Goal: Task Accomplishment & Management: Use online tool/utility

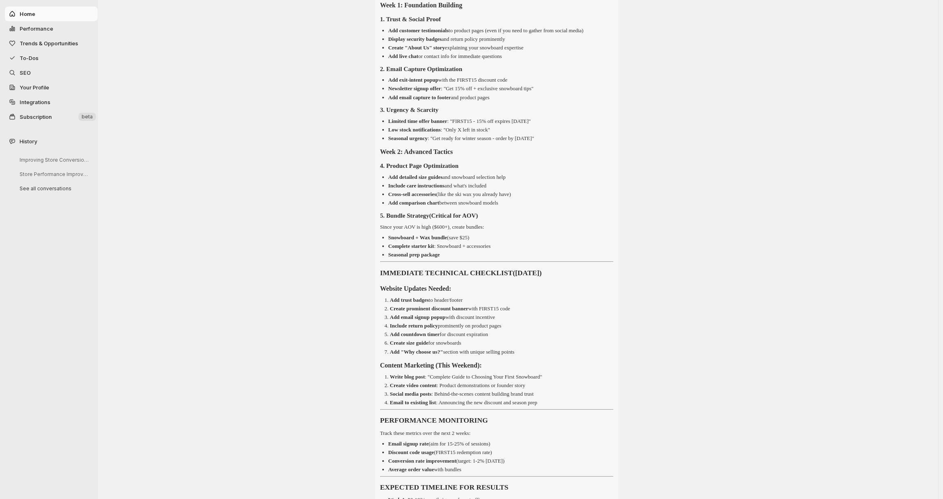
scroll to position [927, 0]
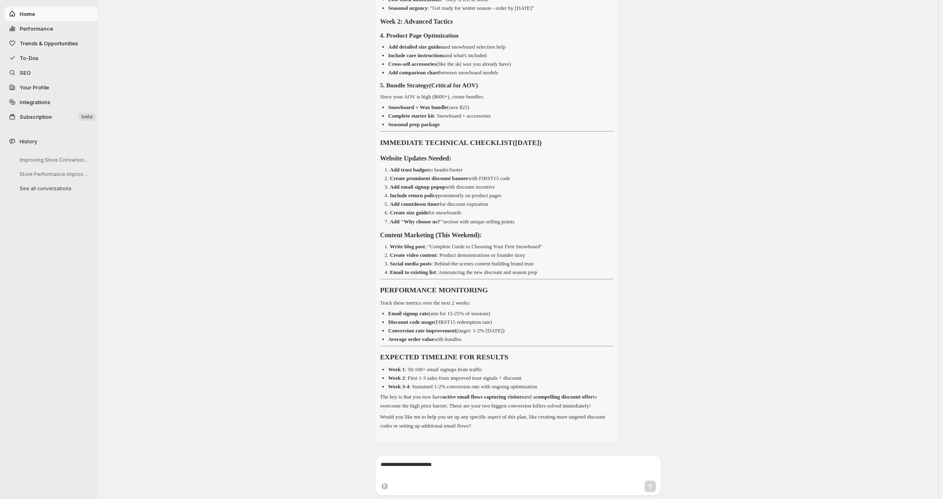
click at [58, 16] on span "Home" at bounding box center [58, 14] width 76 height 8
select select "*********"
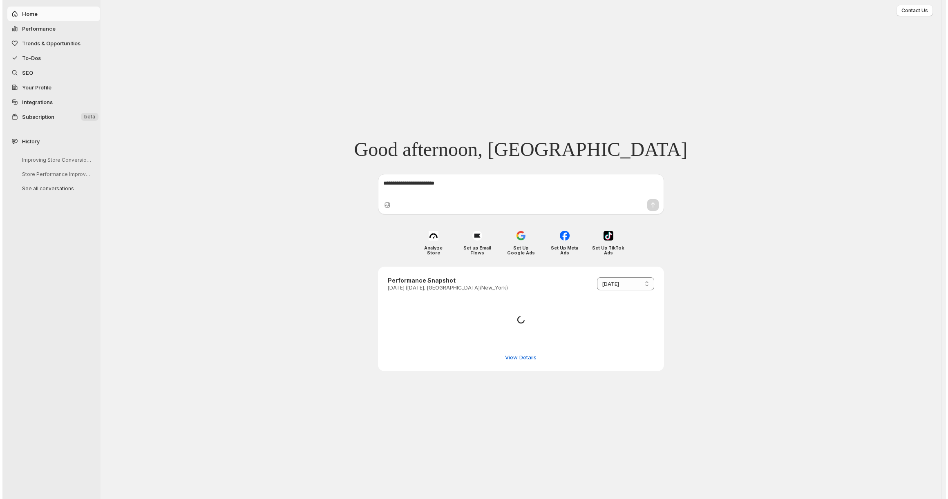
scroll to position [0, 0]
select select "*********"
click at [66, 31] on span "Performance" at bounding box center [56, 29] width 72 height 8
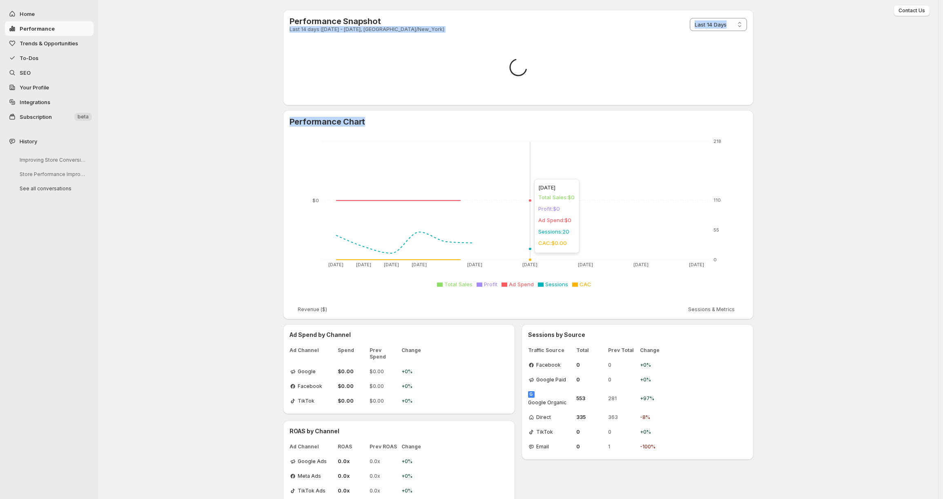
drag, startPoint x: 516, startPoint y: 22, endPoint x: 514, endPoint y: 153, distance: 131.2
click at [540, 175] on div "**********" at bounding box center [518, 257] width 471 height 494
click at [278, 75] on div "**********" at bounding box center [518, 257] width 490 height 514
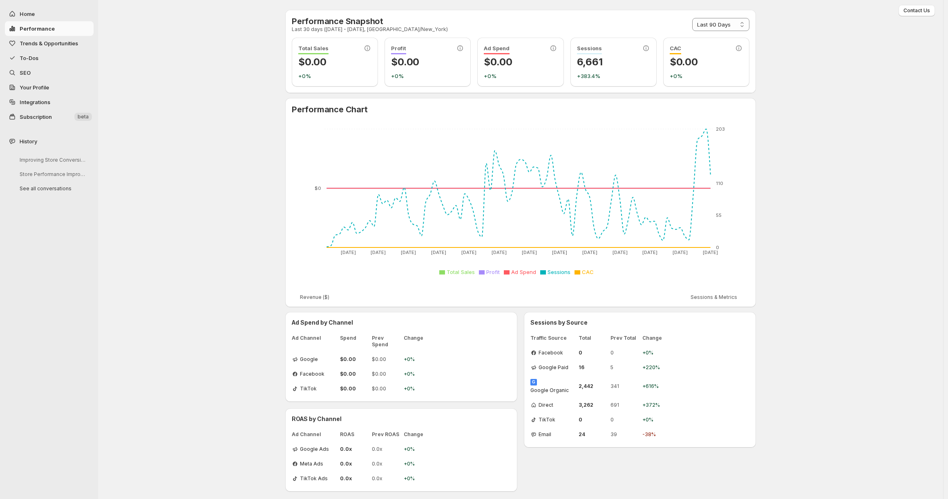
click at [592, 58] on p "6,661" at bounding box center [613, 62] width 73 height 13
click at [625, 70] on div "Sessions 6,661 +383.4%" at bounding box center [613, 62] width 73 height 36
click at [709, 34] on div "**********" at bounding box center [521, 51] width 458 height 70
select select "**********"
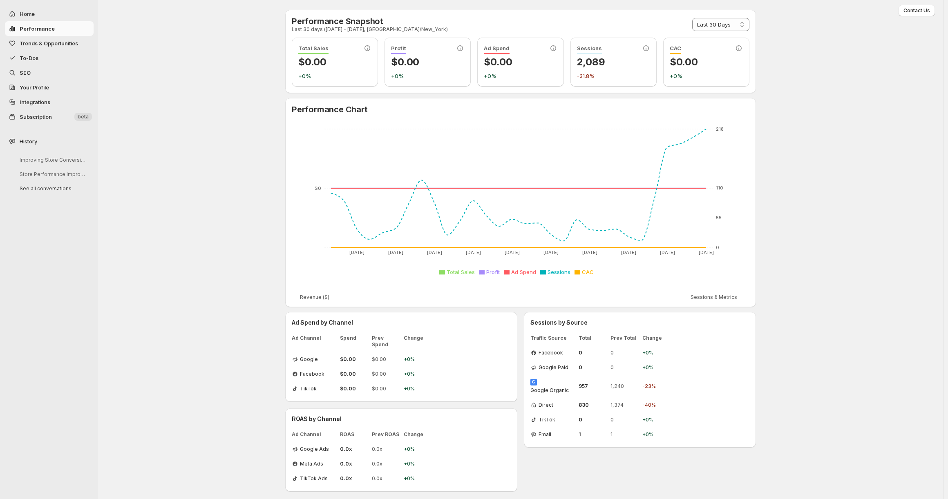
click at [317, 187] on tspan "$0" at bounding box center [318, 189] width 7 height 6
click at [317, 192] on icon "2025-08-01 2025-08-04 2025-08-07 2025-08-10 2025-08-13 2025-08-16 2025-08-19 20…" at bounding box center [521, 202] width 458 height 163
click at [315, 187] on text "$0" at bounding box center [318, 189] width 7 height 6
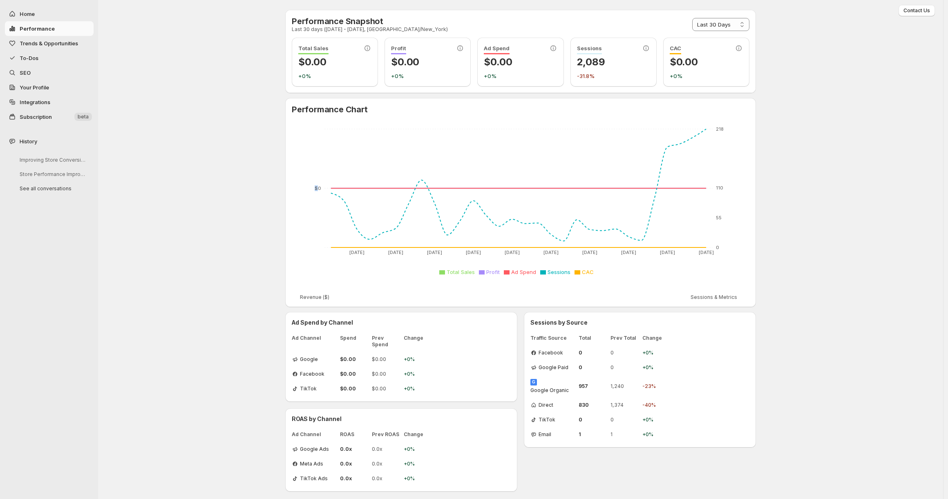
click at [315, 187] on text "$0" at bounding box center [318, 189] width 7 height 6
click at [319, 248] on icon "2025-08-01 2025-08-04 2025-08-07 2025-08-10 2025-08-13 2025-08-16 2025-08-19 20…" at bounding box center [521, 202] width 458 height 163
click at [318, 188] on tspan "$0" at bounding box center [318, 189] width 7 height 6
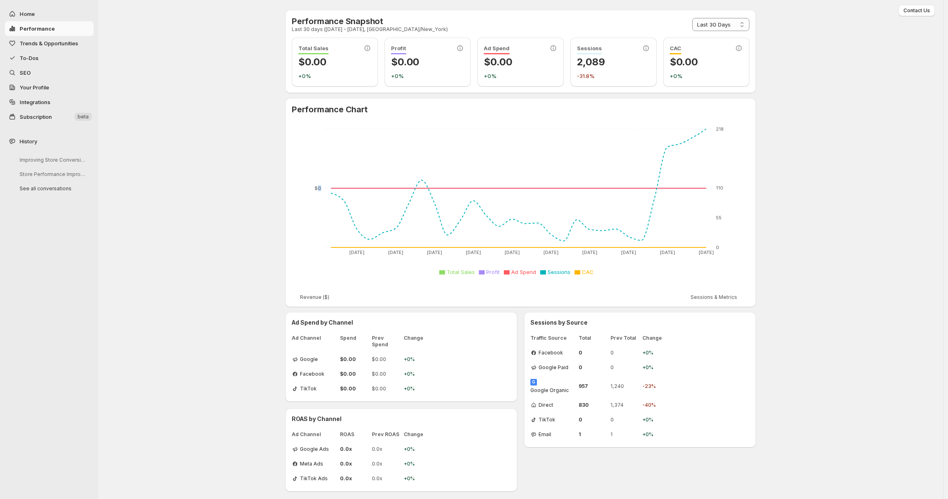
click at [318, 188] on tspan "$0" at bounding box center [318, 189] width 7 height 6
click at [412, 215] on icon "2025-08-01 2025-08-04 2025-08-07 2025-08-10 2025-08-13 2025-08-16 2025-08-19 20…" at bounding box center [521, 202] width 458 height 163
click at [294, 325] on h3 "Ad Spend by Channel" at bounding box center [401, 323] width 219 height 8
drag, startPoint x: 294, startPoint y: 325, endPoint x: 407, endPoint y: 373, distance: 122.7
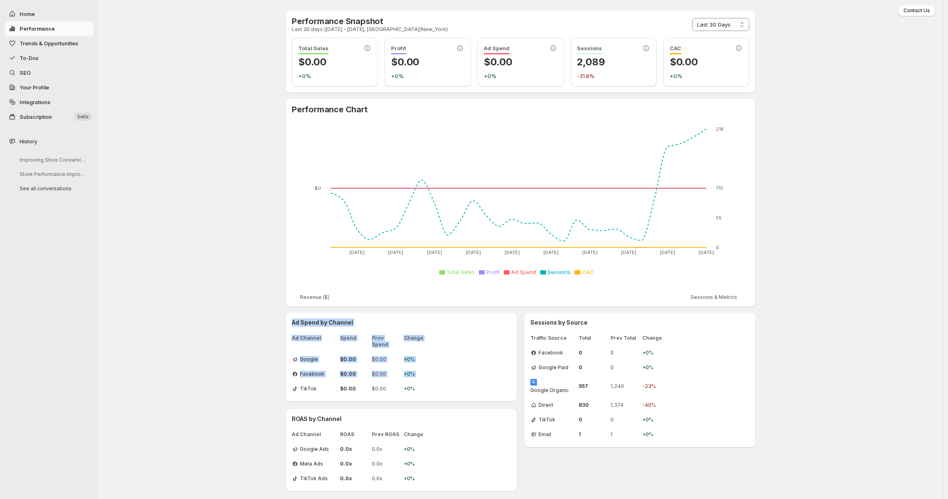
click at [406, 373] on div "Ad Spend by Channel Ad Channel Spend Prev Spend Change Google $0.00 $0.00 +0% F…" at bounding box center [401, 357] width 219 height 77
click at [422, 386] on span "+0%" at bounding box center [416, 389] width 25 height 7
drag, startPoint x: 428, startPoint y: 385, endPoint x: 295, endPoint y: 337, distance: 141.5
click at [295, 337] on div "Ad Channel Spend Prev Spend Change Google $0.00 $0.00 +0% Facebook $0.00 $0.00 …" at bounding box center [401, 364] width 219 height 64
click at [295, 335] on span "Ad Channel" at bounding box center [314, 341] width 45 height 13
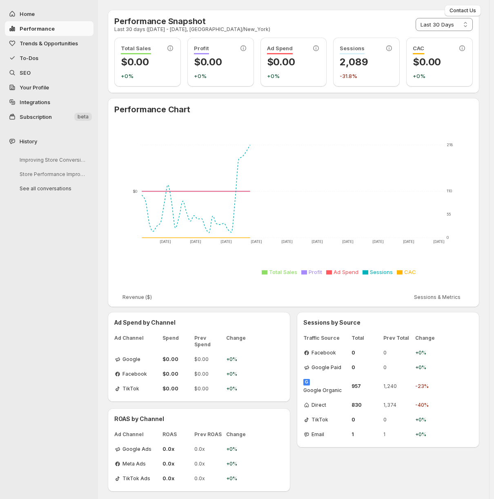
click at [232, 350] on div "**********" at bounding box center [293, 251] width 391 height 502
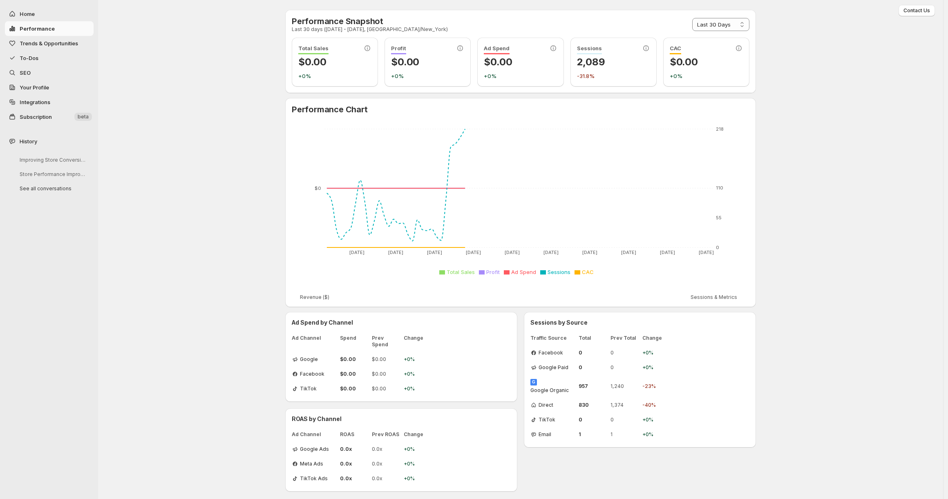
click at [243, 365] on div "**********" at bounding box center [520, 251] width 845 height 502
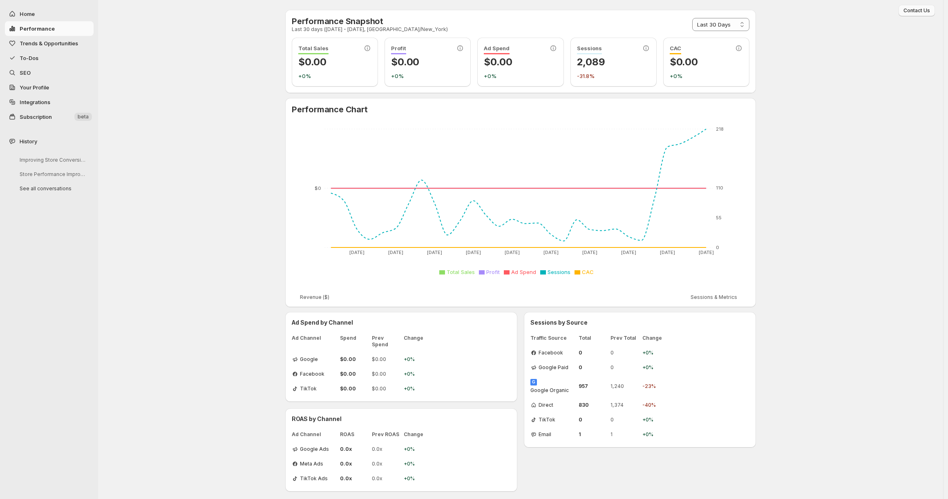
click at [913, 9] on span "Contact Us" at bounding box center [916, 10] width 27 height 7
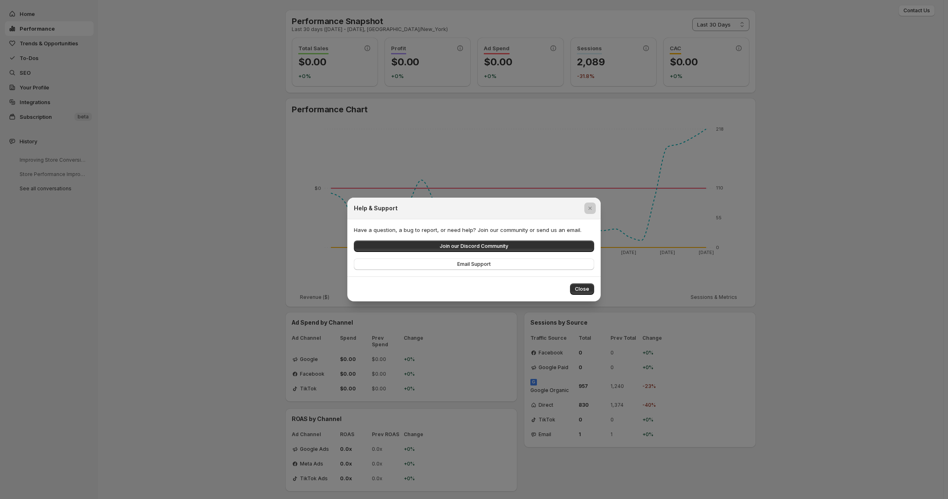
click at [417, 165] on div at bounding box center [474, 249] width 948 height 499
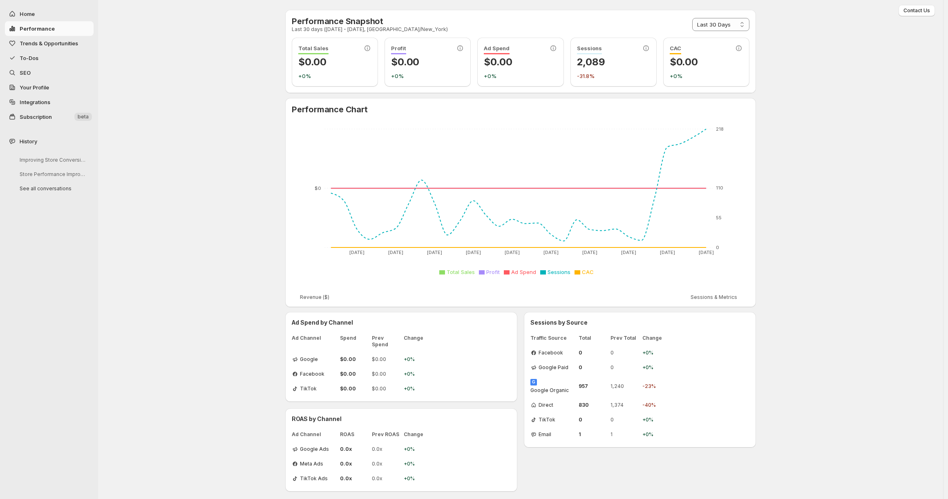
click at [39, 45] on span "Trends & Opportunities" at bounding box center [49, 43] width 58 height 7
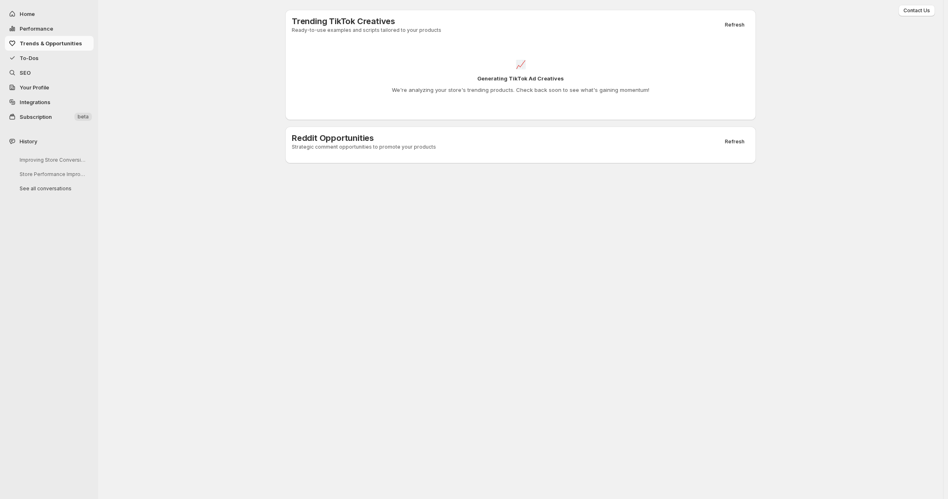
click at [62, 17] on span "Home" at bounding box center [56, 14] width 72 height 8
select select "*********"
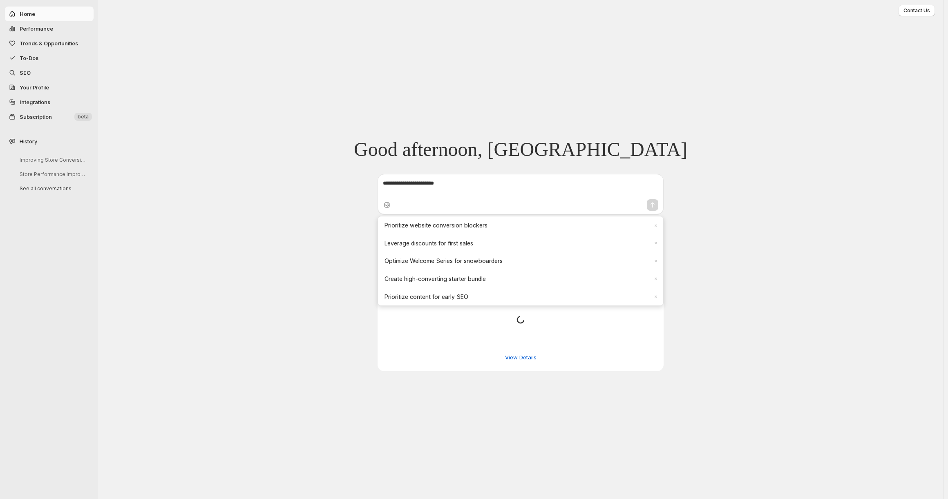
click at [64, 31] on span "Performance" at bounding box center [56, 29] width 72 height 8
select select "**********"
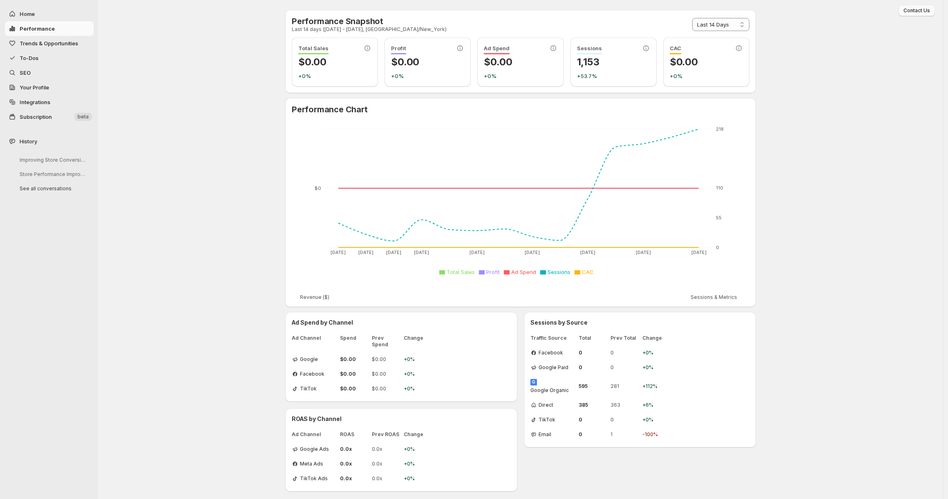
click at [918, 15] on button "Contact Us" at bounding box center [917, 10] width 36 height 11
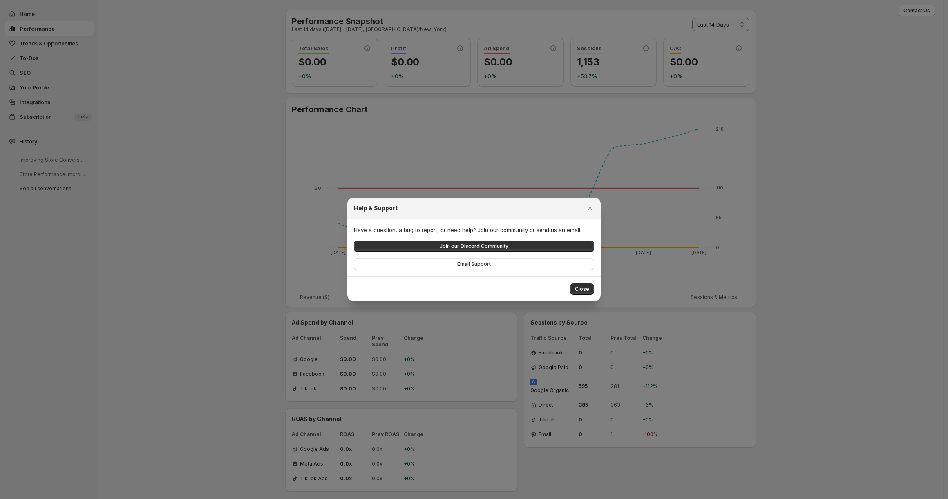
click at [870, 76] on div at bounding box center [474, 249] width 948 height 499
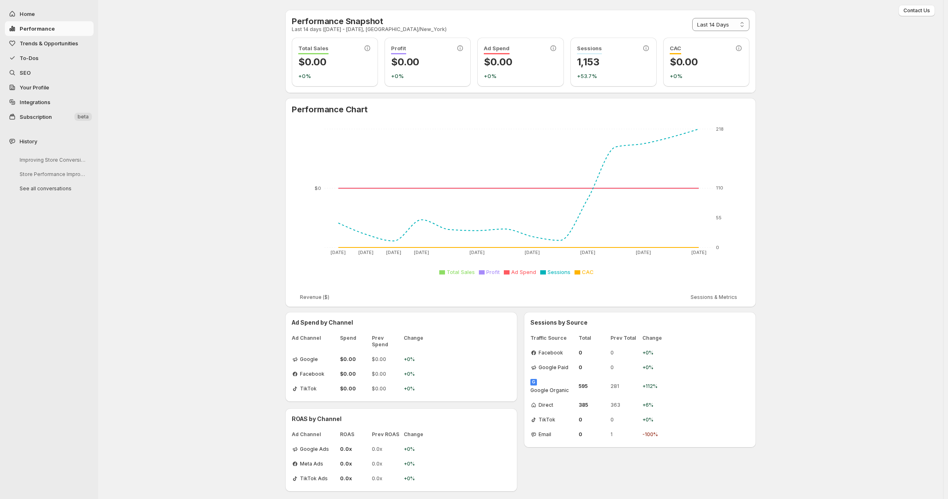
click at [78, 40] on span "Trends & Opportunities" at bounding box center [49, 43] width 58 height 7
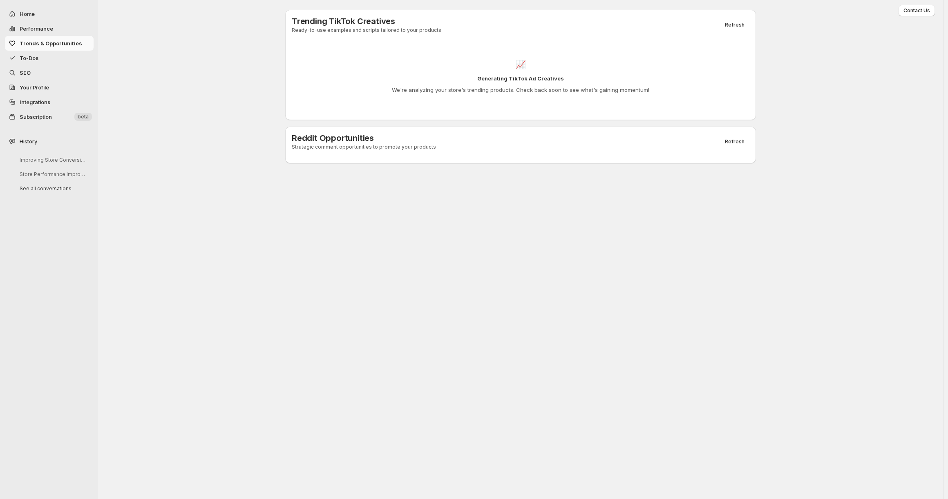
click at [521, 74] on h4 "Generating TikTok Ad Creatives" at bounding box center [520, 78] width 87 height 8
click at [520, 68] on span "📈" at bounding box center [521, 65] width 10 height 10
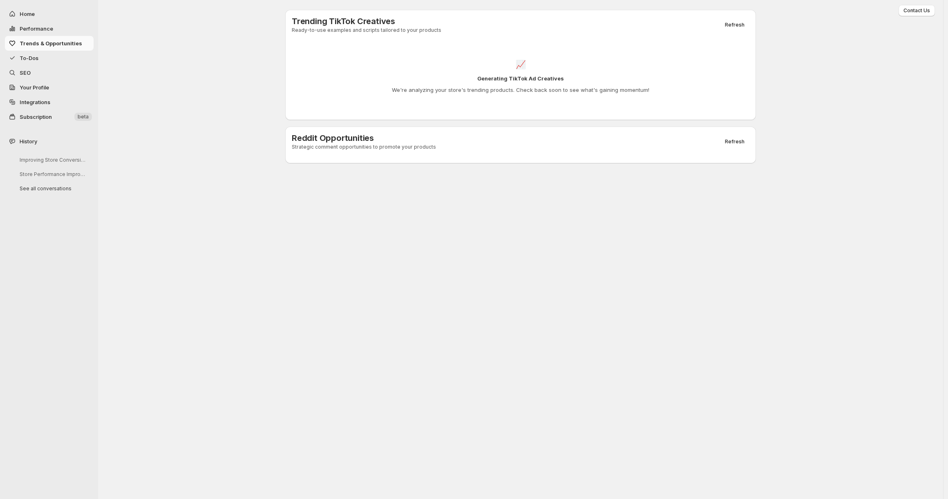
click at [521, 77] on h4 "Generating TikTok Ad Creatives" at bounding box center [520, 78] width 87 height 8
click at [522, 87] on p "We're analyzing your store's trending products. Check back soon to see what's g…" at bounding box center [520, 90] width 257 height 8
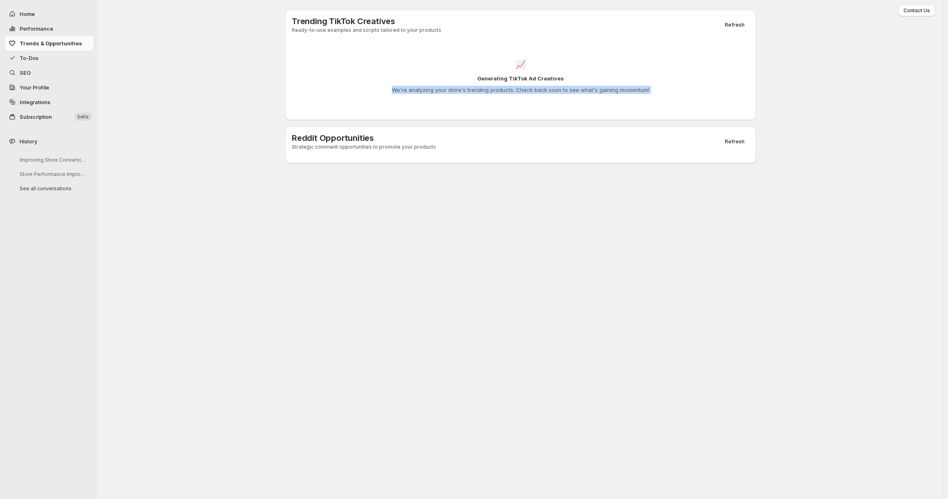
click at [522, 87] on p "We're analyzing your store's trending products. Check back soon to see what's g…" at bounding box center [520, 90] width 257 height 8
click at [524, 78] on h4 "Generating TikTok Ad Creatives" at bounding box center [520, 78] width 87 height 8
click at [530, 101] on div "📈 Generating TikTok Ad Creatives We're analyzing your store's trending products…" at bounding box center [521, 77] width 458 height 74
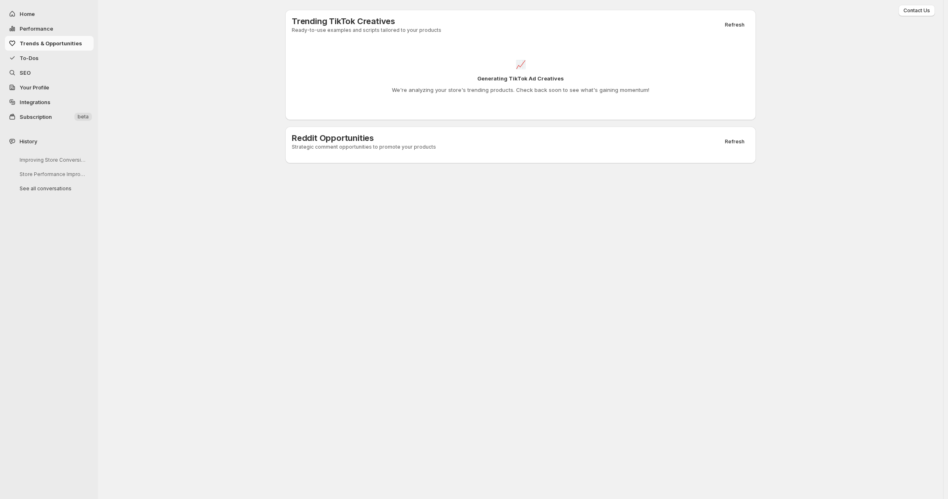
click at [532, 86] on p "We're analyzing your store's trending products. Check back soon to see what's g…" at bounding box center [520, 90] width 257 height 8
click at [532, 96] on div "📈 Generating TikTok Ad Creatives We're analyzing your store's trending products…" at bounding box center [521, 77] width 458 height 74
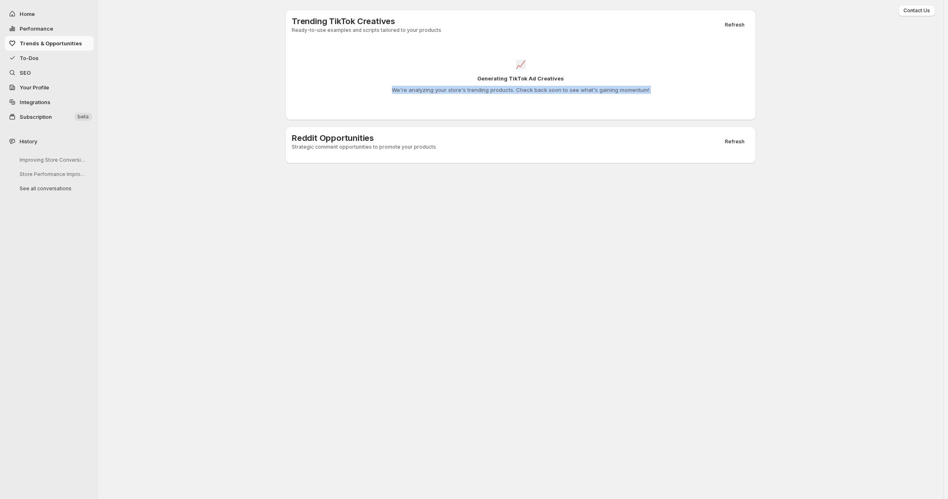
click at [535, 88] on p "We're analyzing your store's trending products. Check back soon to see what's g…" at bounding box center [520, 90] width 257 height 8
click at [75, 55] on span "To-Dos" at bounding box center [56, 58] width 72 height 8
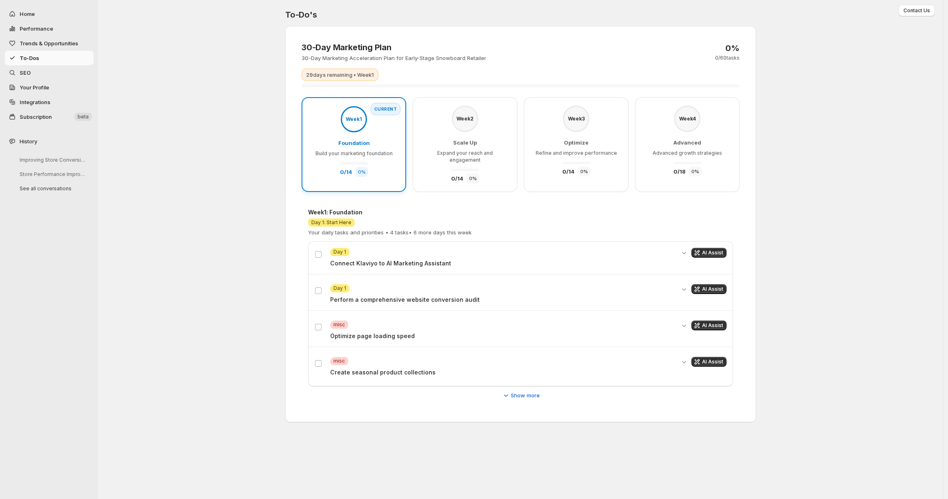
click at [455, 146] on h3 "Scale Up" at bounding box center [465, 143] width 24 height 8
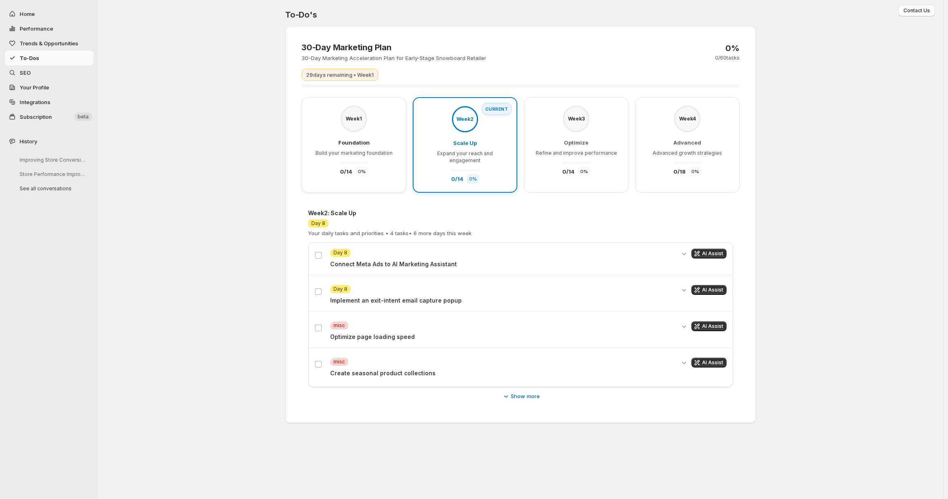
click at [581, 138] on div "Week 3 Optimize Refine and improve performance 0 / 14 0 %" at bounding box center [575, 141] width 87 height 71
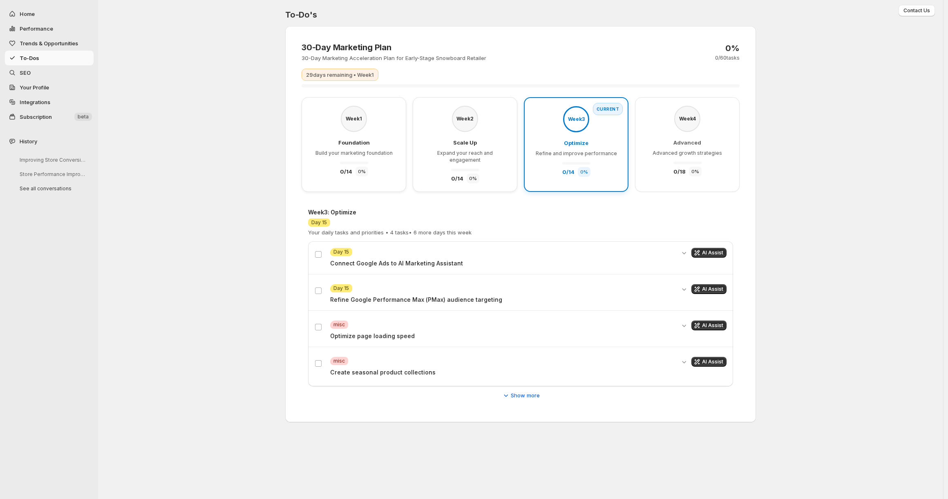
click at [680, 150] on div "Advanced Advanced growth strategies 0 / 18 0 %" at bounding box center [687, 158] width 69 height 38
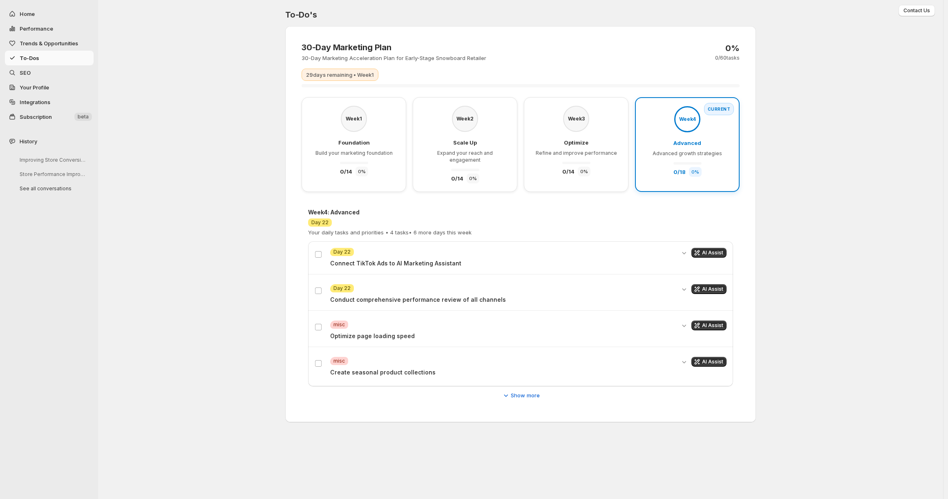
click at [570, 150] on div "Optimize Refine and improve performance 0 / 14 0 %" at bounding box center [576, 158] width 81 height 38
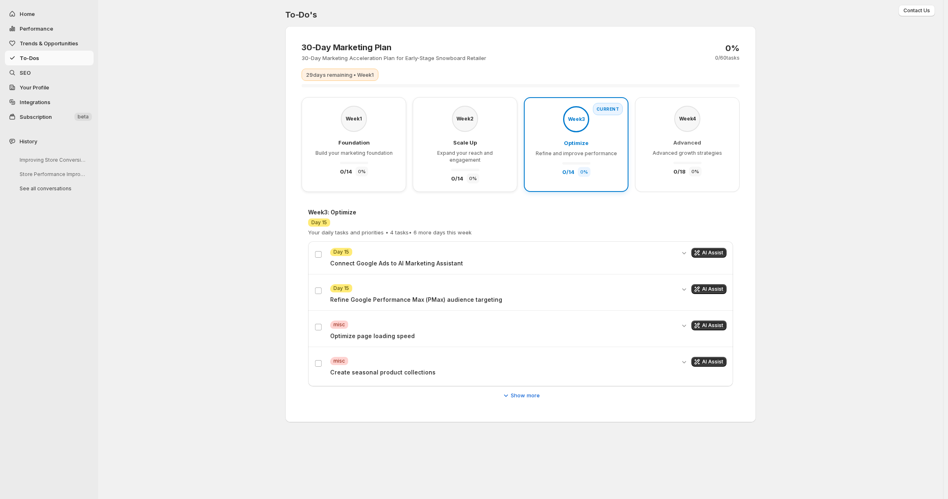
click at [677, 149] on div "Advanced Advanced growth strategies 0 / 18 0 %" at bounding box center [687, 158] width 69 height 38
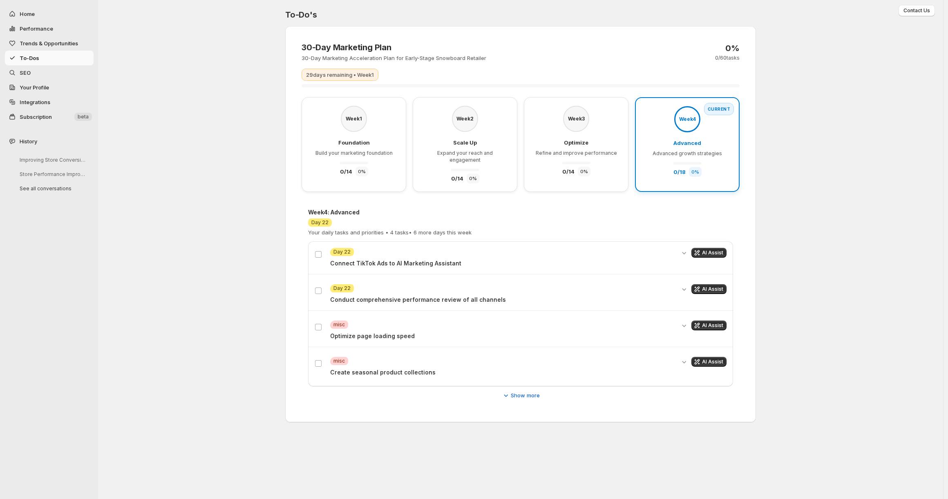
click at [661, 147] on div "Advanced Advanced growth strategies 0 / 18 0 %" at bounding box center [687, 158] width 69 height 38
click at [615, 150] on div "Week 3 Optimize Refine and improve performance 0 / 14 0 %" at bounding box center [575, 141] width 87 height 71
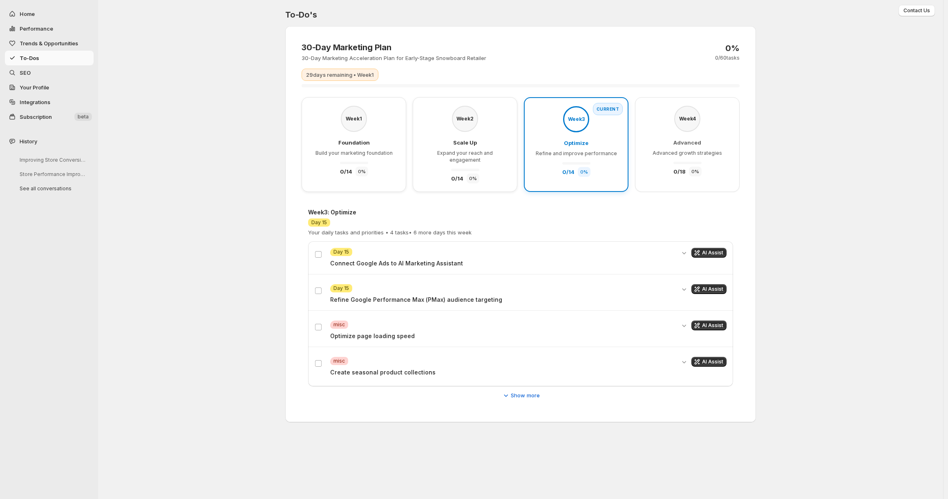
click at [512, 151] on div "Week 2 Scale Up Expand your reach and engagement 0 / 14 0 %" at bounding box center [465, 144] width 105 height 95
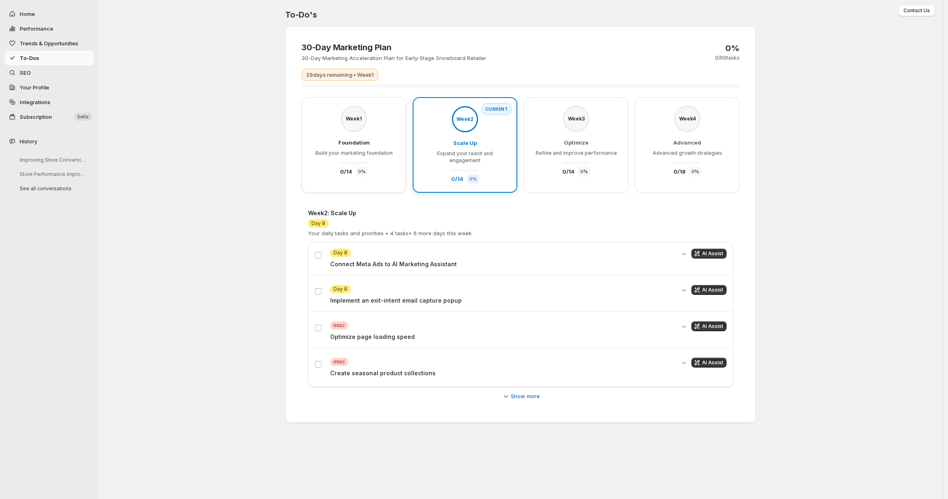
click at [569, 150] on span "Refine and improve performance" at bounding box center [576, 153] width 81 height 6
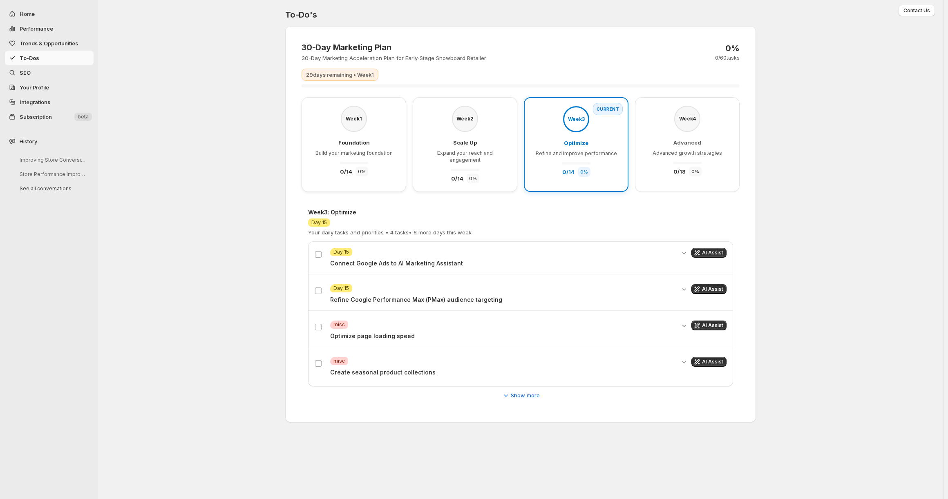
click at [569, 150] on span "Refine and improve performance" at bounding box center [576, 153] width 81 height 6
click at [380, 146] on div "Foundation Build your marketing foundation 0 / 14 0 %" at bounding box center [353, 158] width 77 height 38
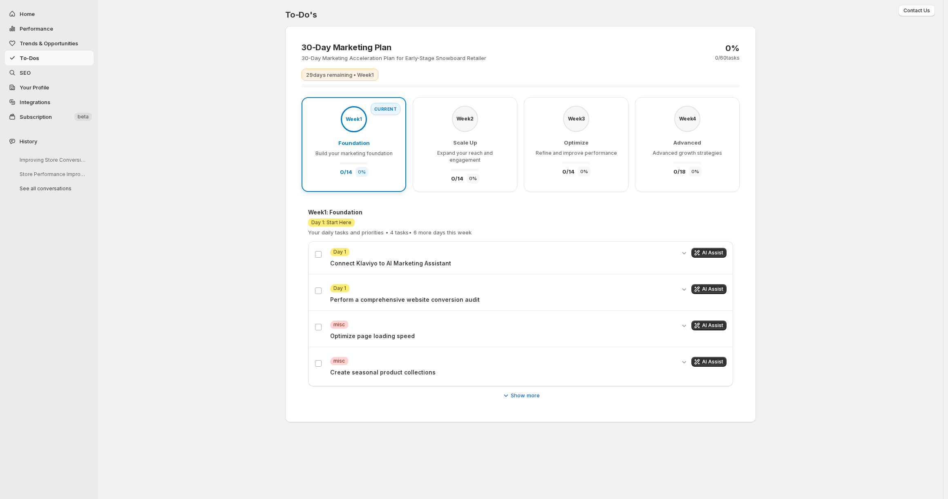
click at [458, 152] on span "Expand your reach and engagement" at bounding box center [465, 156] width 56 height 13
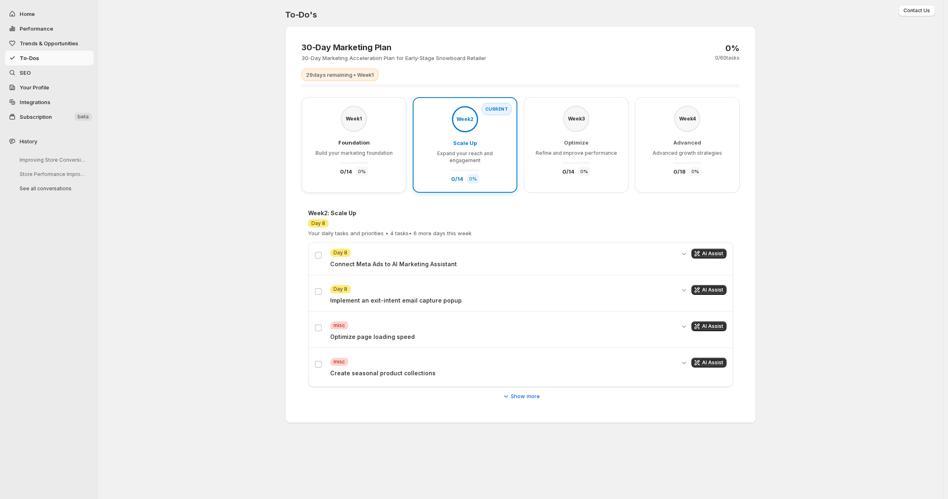
click at [372, 148] on div "Foundation Build your marketing foundation 0 / 14 0 %" at bounding box center [353, 158] width 77 height 38
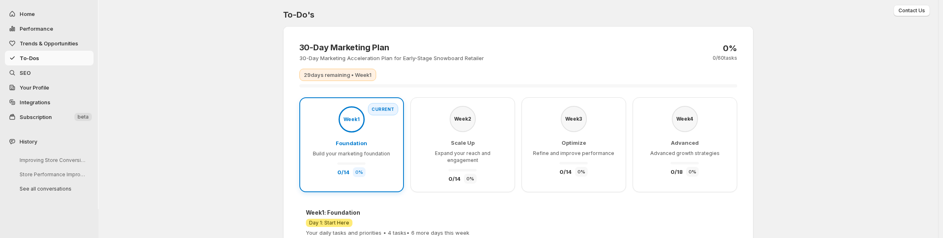
click at [478, 150] on span "Expand your reach and engagement" at bounding box center [463, 156] width 56 height 13
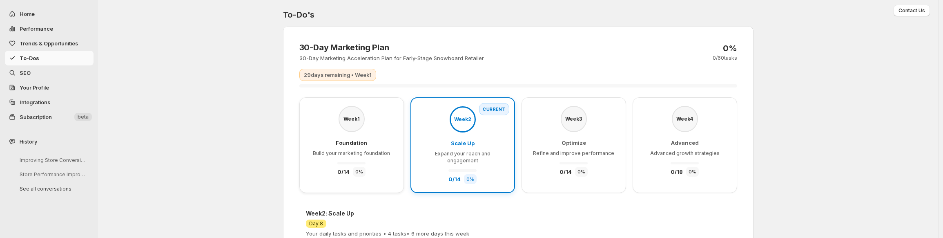
click at [365, 153] on span "Build your marketing foundation" at bounding box center [351, 153] width 77 height 6
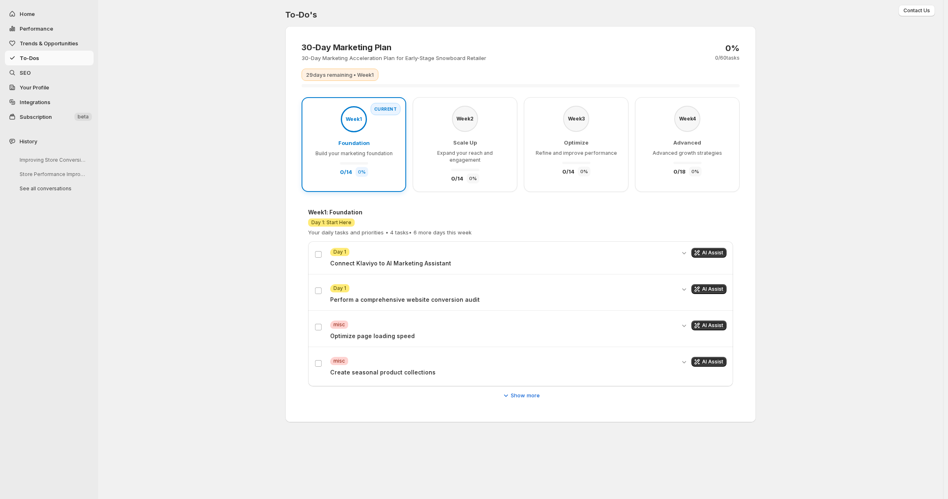
click at [391, 202] on div "Week 1 : Foundation Attention Day 1: Start Here Your daily tasks and priorities…" at bounding box center [521, 304] width 438 height 204
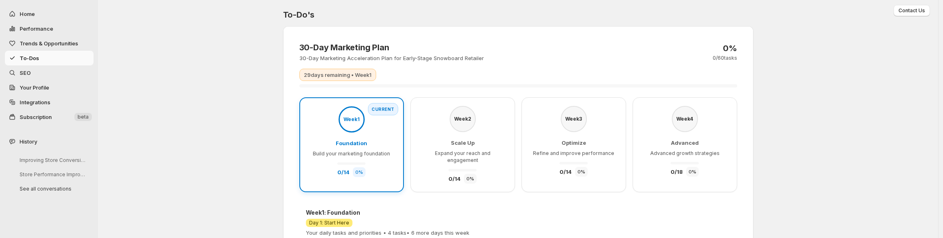
click at [472, 141] on span "Scale Up" at bounding box center [463, 142] width 24 height 7
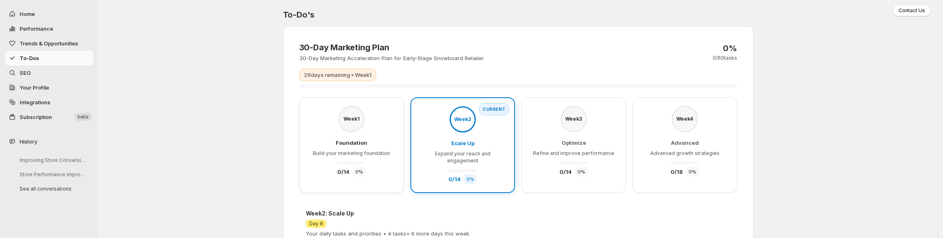
click at [541, 165] on div "Optimize Refine and improve performance 0 / 14 0 %" at bounding box center [573, 158] width 81 height 38
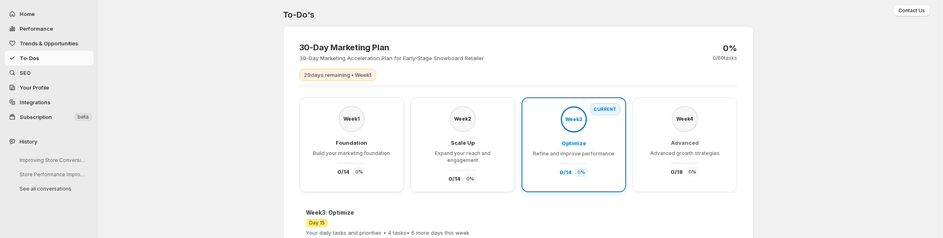
click at [651, 139] on div "Week 4 Advanced Advanced growth strategies 0 / 18 0 %" at bounding box center [685, 141] width 87 height 71
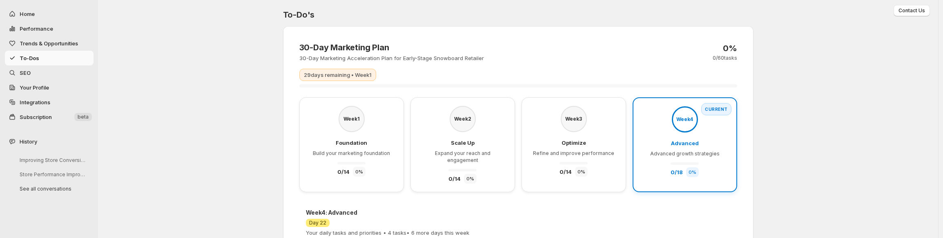
click at [352, 127] on div "Week 1" at bounding box center [352, 119] width 26 height 26
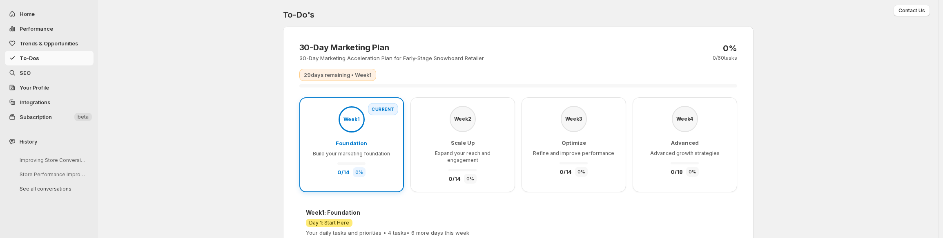
click at [478, 130] on div "Week 2 Scale Up Expand your reach and engagement 0 / 14 0 %" at bounding box center [462, 145] width 87 height 78
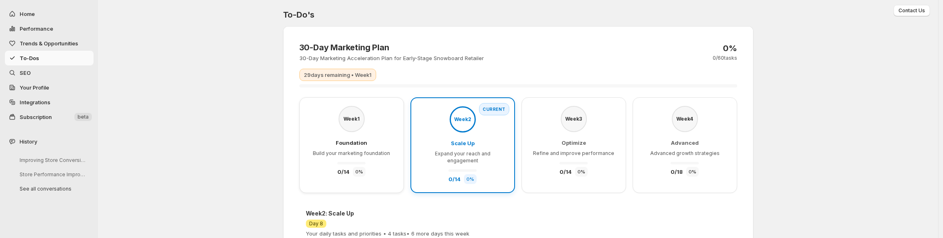
click at [642, 131] on div "Week 4 Advanced Advanced growth strategies 0 / 18 0 %" at bounding box center [685, 145] width 105 height 96
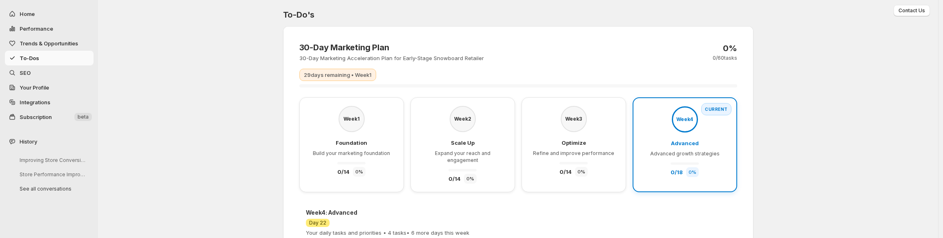
click at [570, 139] on h3 "Optimize" at bounding box center [574, 143] width 25 height 8
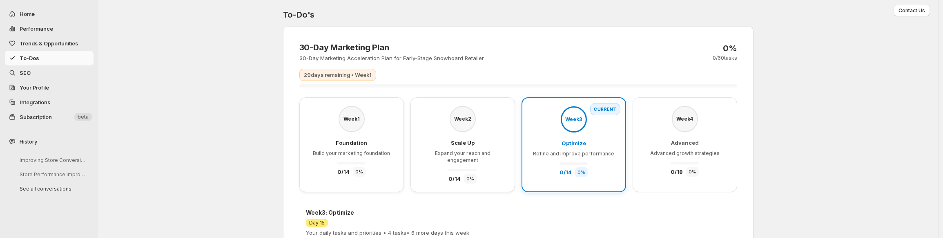
click at [680, 130] on div "Week 4" at bounding box center [685, 119] width 26 height 26
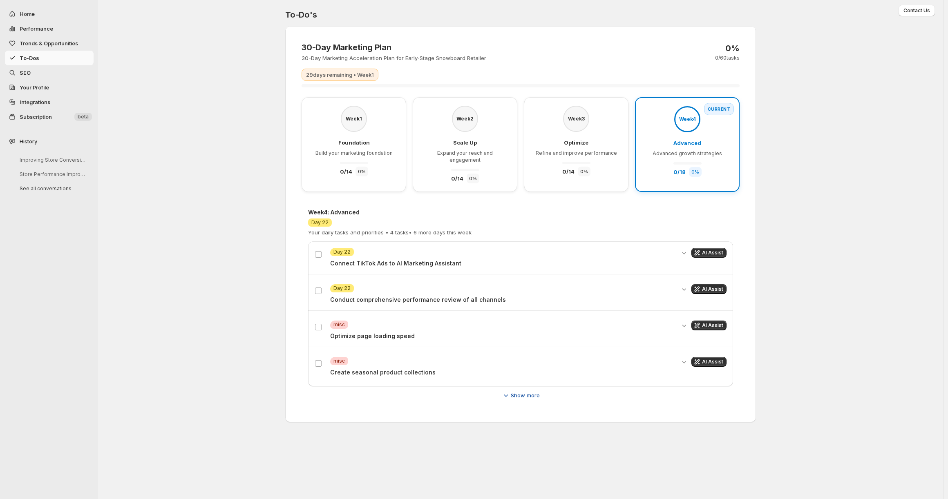
click at [523, 391] on span "Show more" at bounding box center [525, 395] width 29 height 8
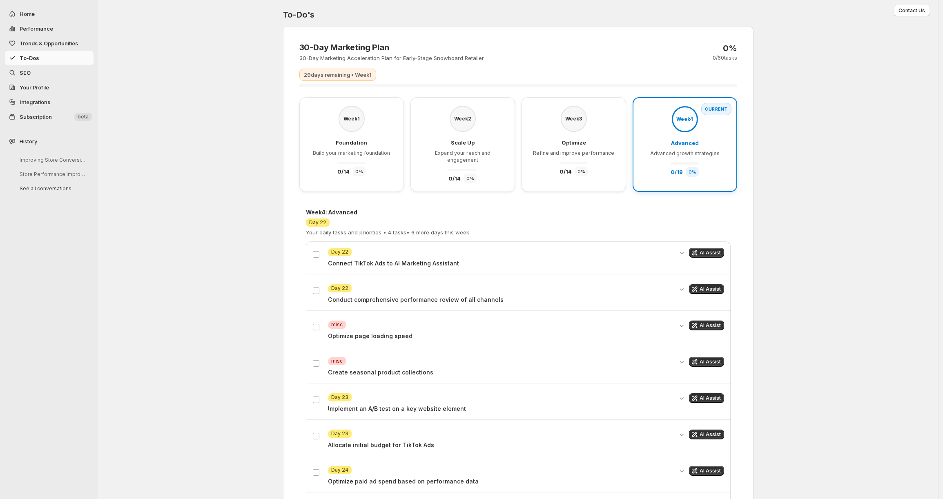
click at [377, 171] on div "Foundation Build your marketing foundation 0 / 14 0 %" at bounding box center [351, 158] width 77 height 38
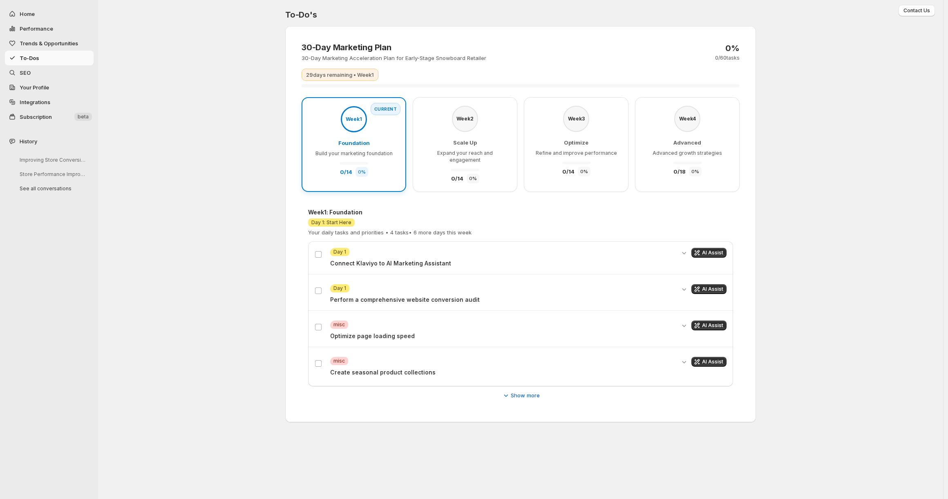
click at [59, 27] on span "Performance" at bounding box center [56, 29] width 72 height 8
select select "**********"
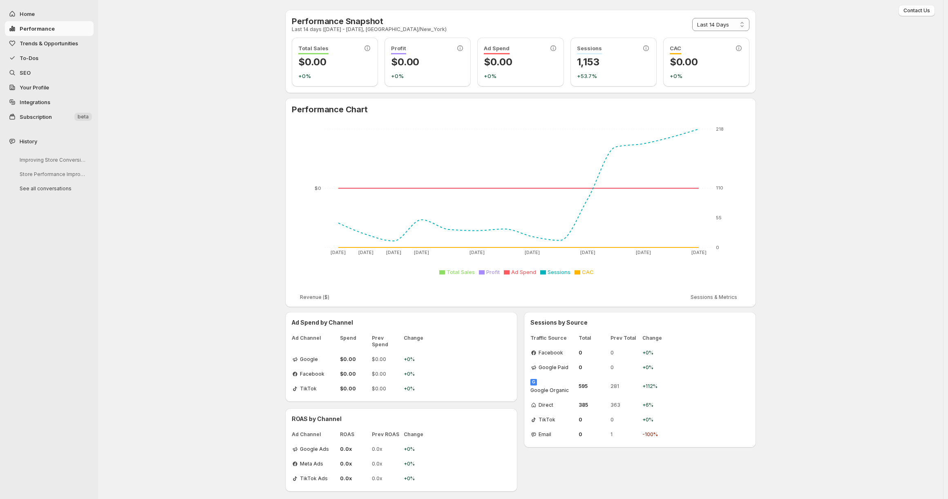
click at [302, 64] on p "$0.00" at bounding box center [334, 62] width 73 height 13
click at [293, 59] on div "Total Sales $0.00 +0%" at bounding box center [335, 62] width 86 height 49
drag, startPoint x: 292, startPoint y: 54, endPoint x: 738, endPoint y: 68, distance: 446.9
click at [738, 68] on div "Total Sales $0.00 +0% Profit $0.00 +0% Ad Spend $0.00 +0% Sessions 1,153 +53.7%…" at bounding box center [521, 62] width 458 height 49
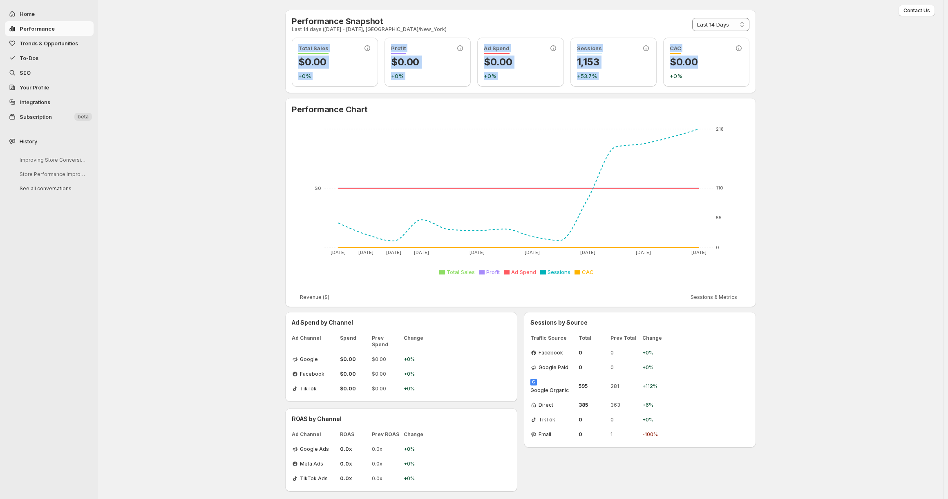
click at [399, 77] on p "+0%" at bounding box center [427, 76] width 73 height 8
drag, startPoint x: 298, startPoint y: 59, endPoint x: 345, endPoint y: 62, distance: 46.7
click at [345, 62] on div "Total Sales $0.00 +0%" at bounding box center [335, 62] width 86 height 49
click at [345, 62] on p "$0.00" at bounding box center [334, 62] width 73 height 13
drag, startPoint x: 299, startPoint y: 73, endPoint x: 320, endPoint y: 73, distance: 21.3
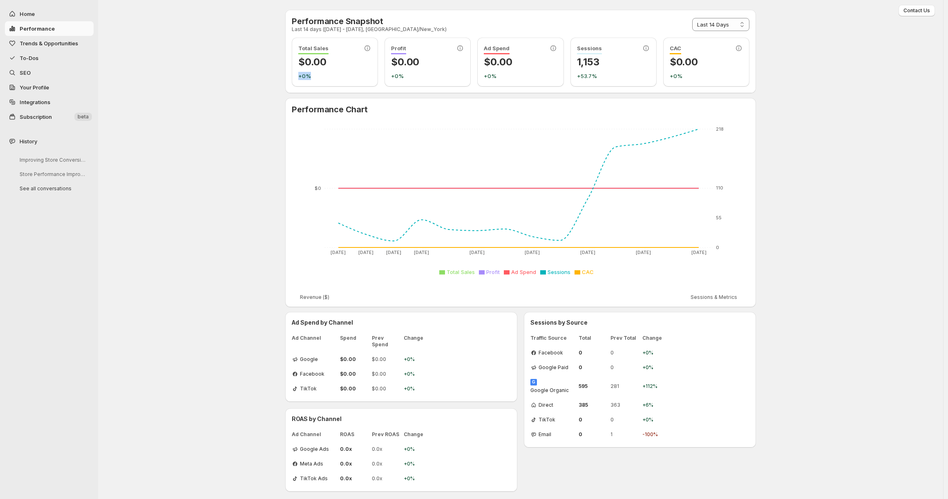
click at [320, 73] on p "+0%" at bounding box center [334, 76] width 73 height 8
click at [71, 61] on span "To-Dos" at bounding box center [56, 58] width 72 height 8
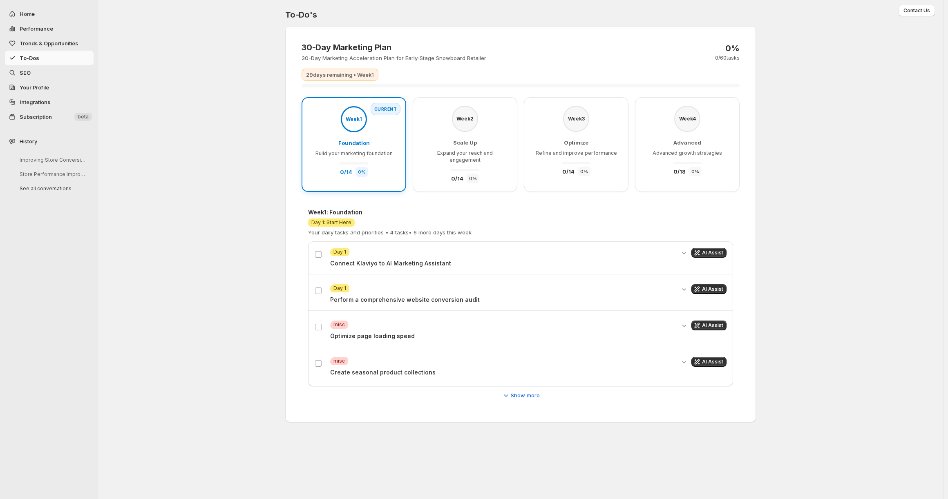
click at [443, 126] on div "Week 2 Scale Up Expand your reach and engagement 0 / 14 0 %" at bounding box center [464, 145] width 87 height 78
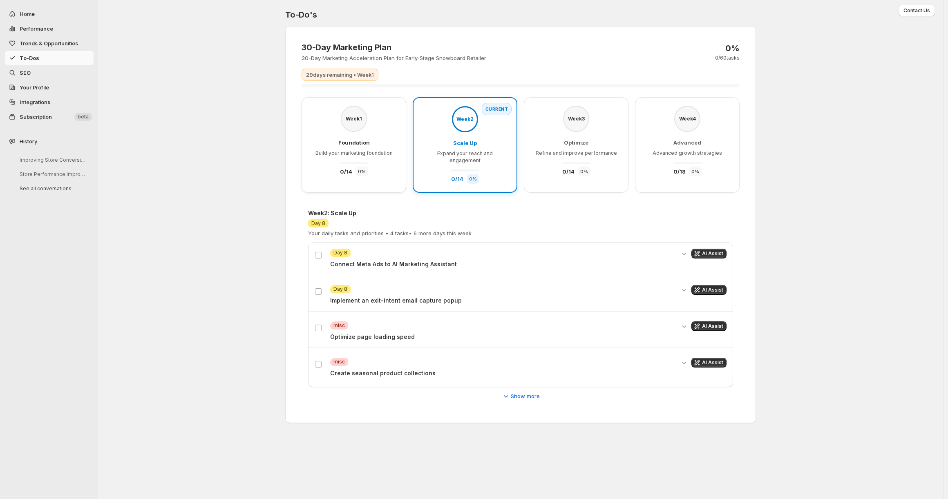
click at [358, 136] on div "Week 1 Foundation Build your marketing foundation 0 / 14 0 %" at bounding box center [353, 141] width 87 height 71
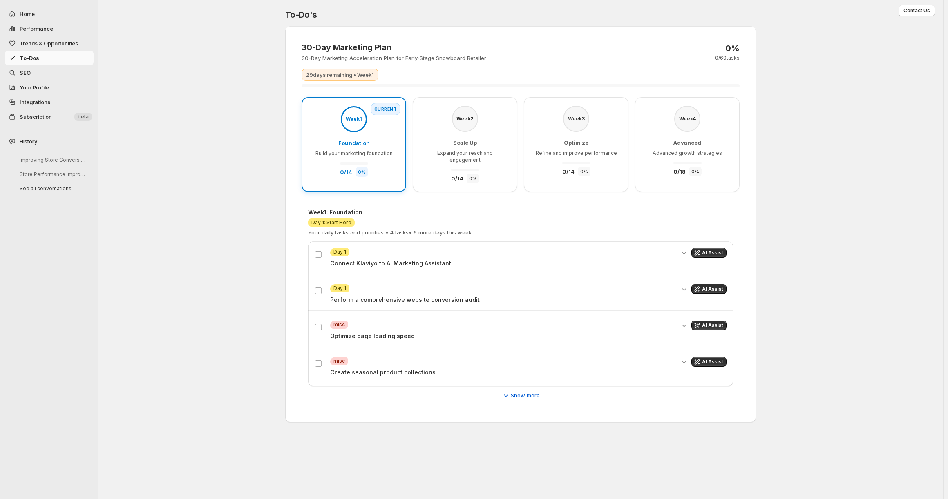
click at [465, 159] on div "Scale Up Expand your reach and engagement 0 / 14 0 %" at bounding box center [464, 161] width 87 height 45
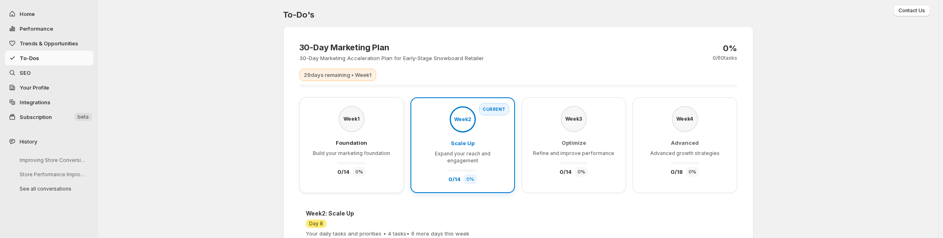
click at [387, 145] on div "Foundation Build your marketing foundation 0 / 14 0 %" at bounding box center [351, 158] width 77 height 38
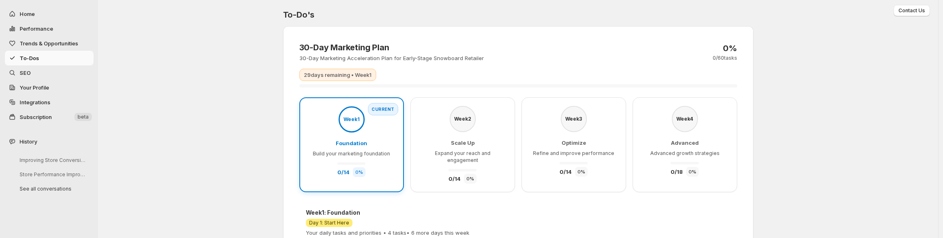
click at [460, 151] on span "Expand your reach and engagement" at bounding box center [463, 156] width 56 height 13
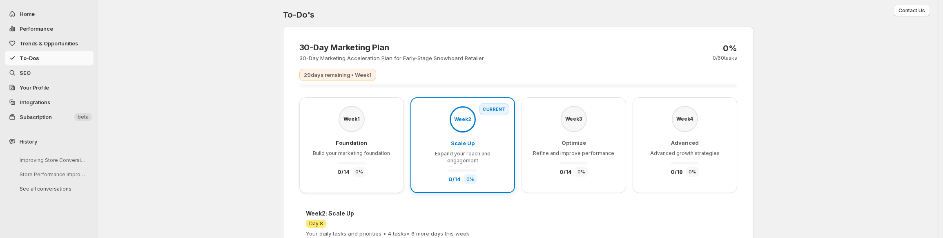
click at [384, 151] on span "Build your marketing foundation" at bounding box center [351, 153] width 77 height 6
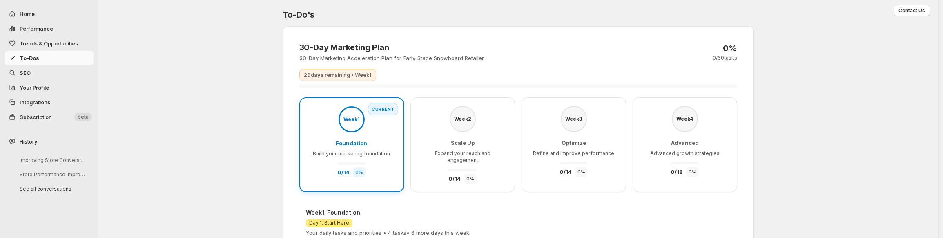
click at [454, 151] on span "Expand your reach and engagement" at bounding box center [463, 156] width 56 height 13
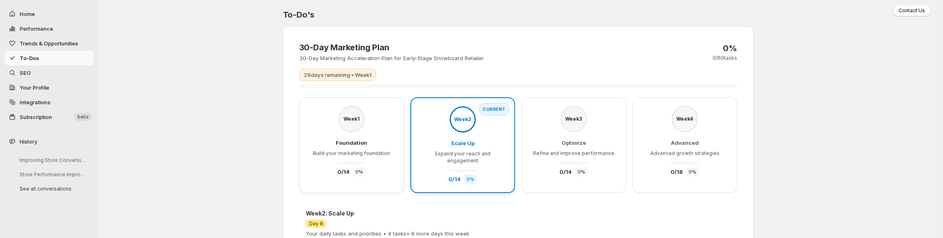
click at [355, 152] on span "Build your marketing foundation" at bounding box center [351, 153] width 77 height 6
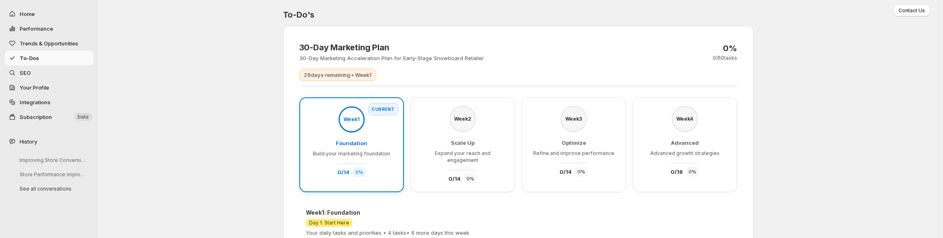
click at [490, 152] on span "Expand your reach and engagement" at bounding box center [463, 156] width 56 height 13
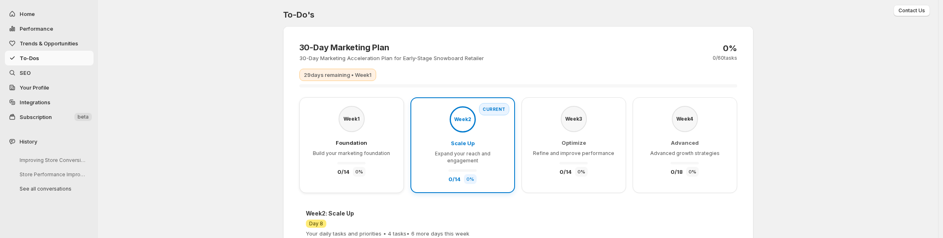
click at [595, 157] on div "Optimize Refine and improve performance 0 / 14 0 %" at bounding box center [573, 158] width 81 height 38
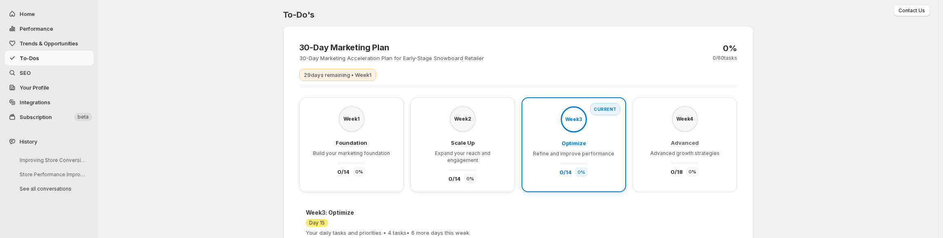
click at [667, 150] on span "Advanced growth strategies" at bounding box center [685, 153] width 69 height 6
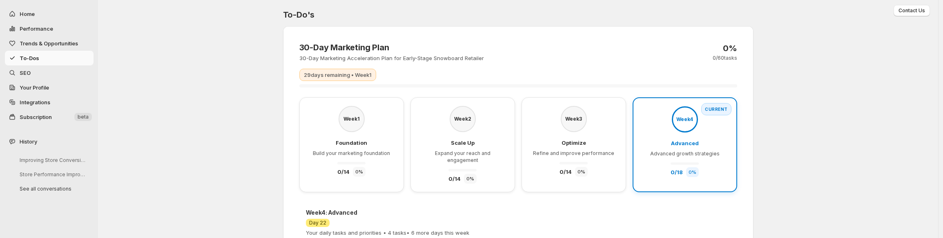
click at [577, 154] on span "Refine and improve performance" at bounding box center [573, 153] width 81 height 6
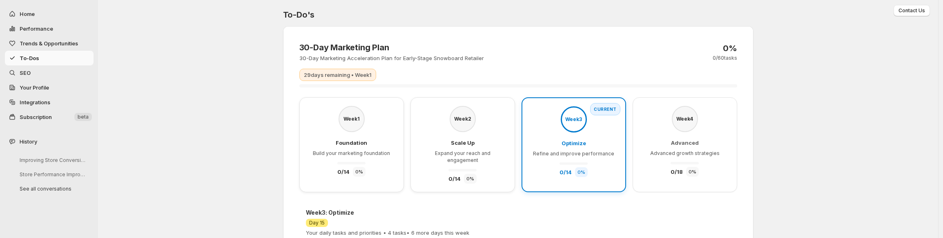
click at [477, 152] on span "Expand your reach and engagement" at bounding box center [463, 156] width 56 height 13
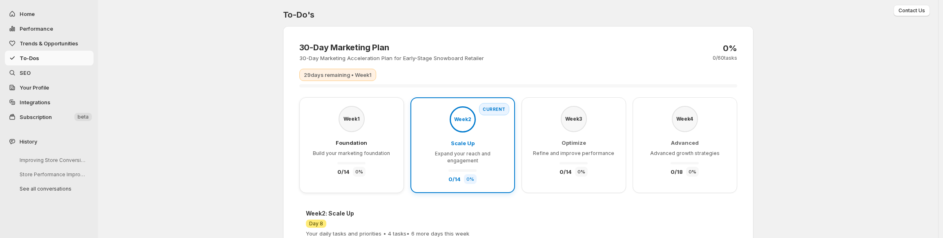
click at [602, 147] on div "Optimize Refine and improve performance 0 / 14 0 %" at bounding box center [573, 158] width 81 height 38
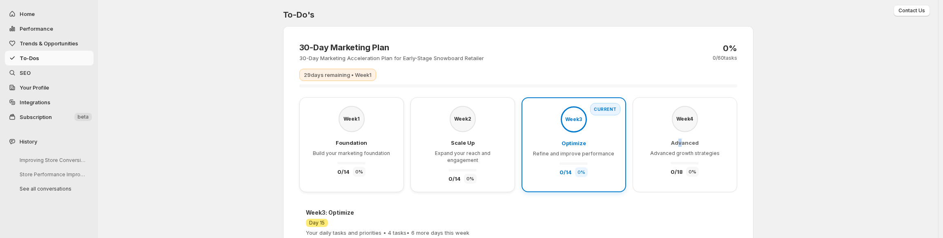
click at [683, 142] on span "Advanced" at bounding box center [685, 142] width 28 height 7
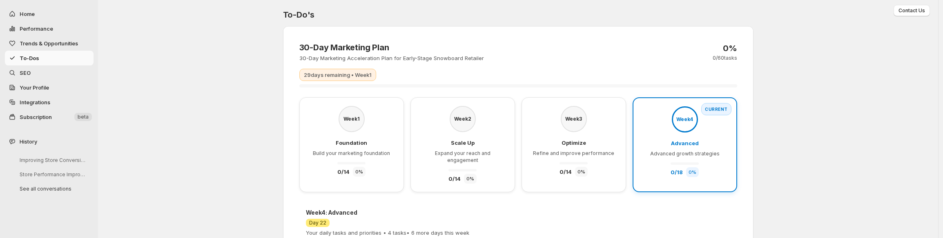
click at [597, 117] on div "Week 3 Optimize Refine and improve performance 0 / 14 0 %" at bounding box center [573, 141] width 87 height 71
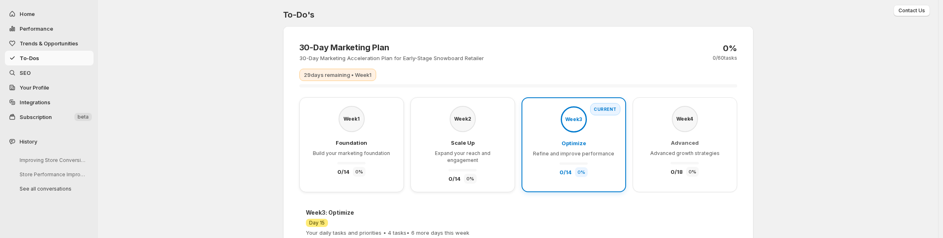
click at [502, 125] on div "Week 2 Scale Up Expand your reach and engagement 0 / 14 0 %" at bounding box center [462, 145] width 87 height 78
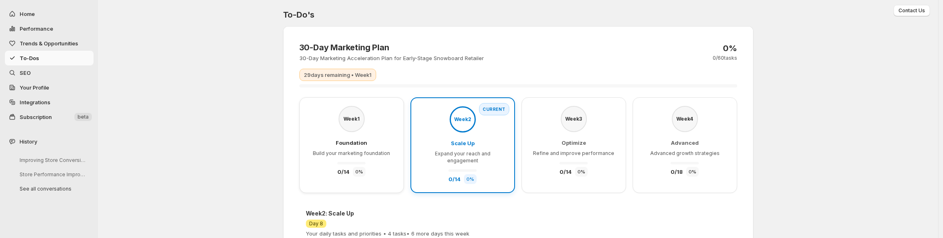
click at [595, 127] on div "Week 3 Optimize Refine and improve performance 0 / 14 0 %" at bounding box center [573, 141] width 87 height 71
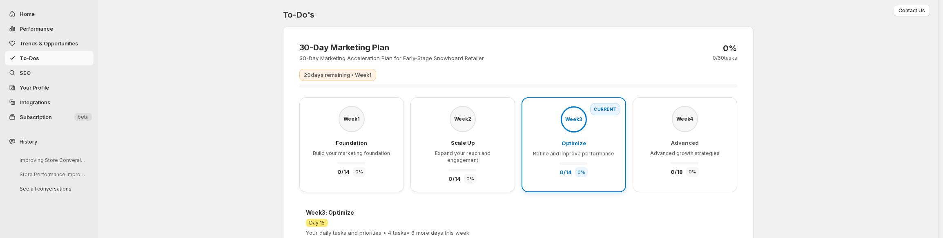
click at [672, 131] on div "Week 4 Advanced Advanced growth strategies 0 / 18 0 %" at bounding box center [685, 141] width 87 height 71
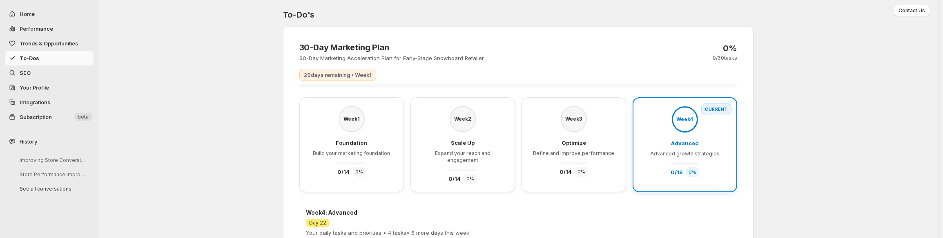
click at [590, 155] on span "Refine and improve performance" at bounding box center [573, 153] width 81 height 6
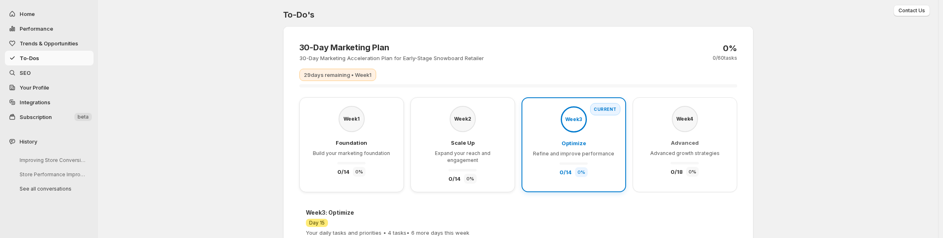
click at [499, 133] on div "Week 2 Scale Up Expand your reach and engagement 0 / 14 0 %" at bounding box center [462, 145] width 87 height 78
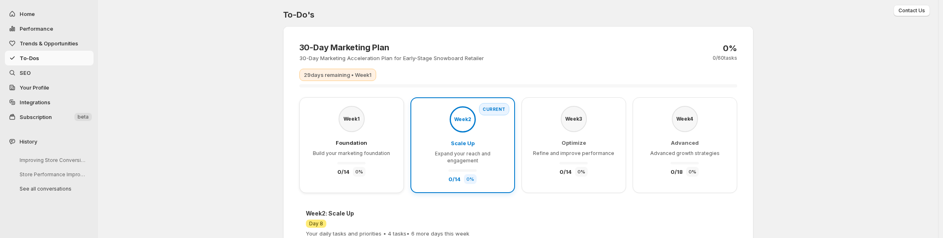
click at [387, 129] on div "Week 1 Foundation Build your marketing foundation 0 / 14 0 %" at bounding box center [351, 141] width 87 height 71
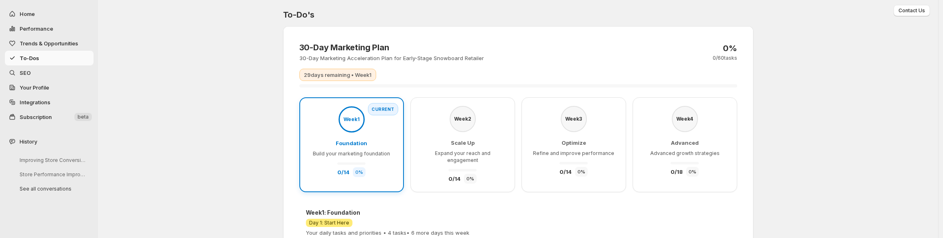
click at [497, 123] on div "Week 2 Scale Up Expand your reach and engagement 0 / 14 0 %" at bounding box center [462, 145] width 87 height 78
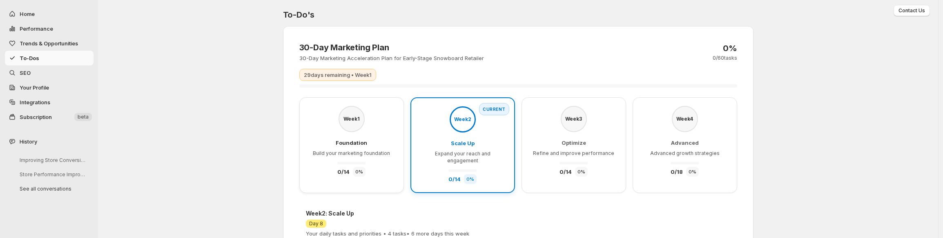
click at [618, 123] on div "Week 3 Optimize Refine and improve performance 0 / 14 0 %" at bounding box center [573, 141] width 87 height 71
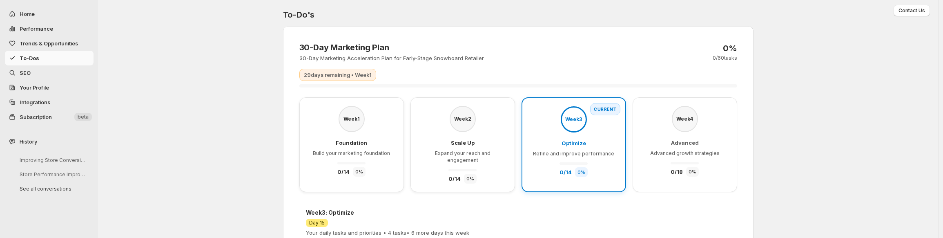
click at [699, 128] on div "Week 4 Advanced Advanced growth strategies 0 / 18 0 %" at bounding box center [685, 141] width 87 height 71
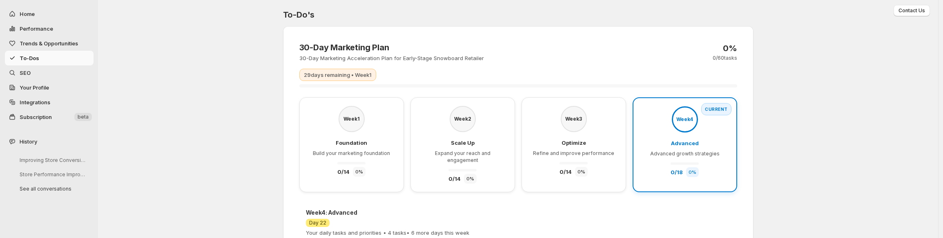
click at [595, 153] on span "Refine and improve performance" at bounding box center [573, 153] width 81 height 6
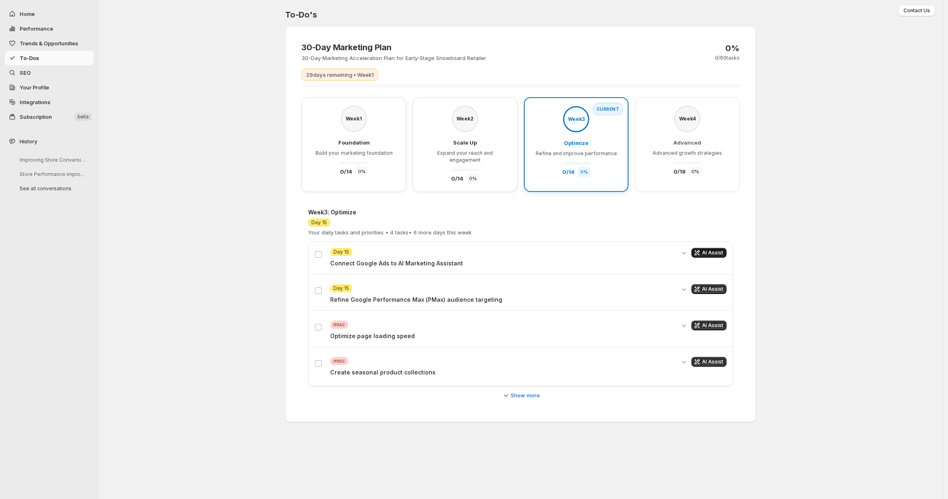
click at [705, 250] on span "AI Assist" at bounding box center [712, 253] width 21 height 7
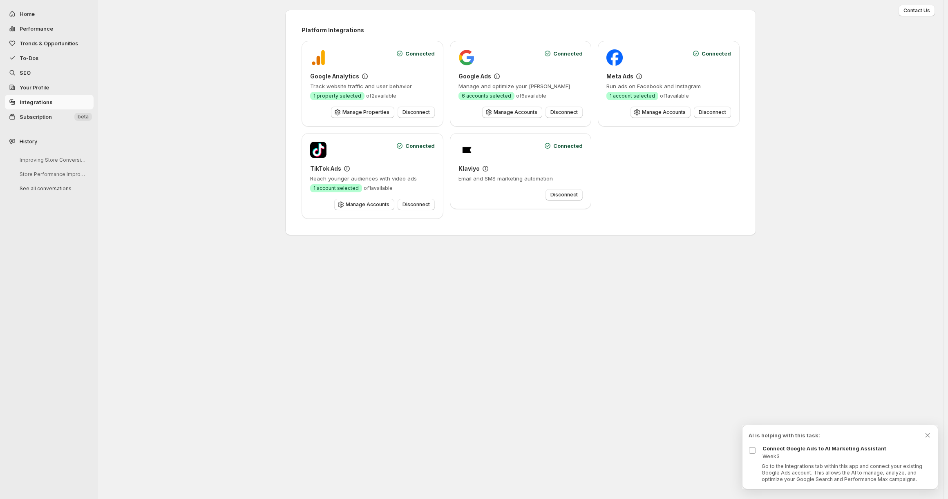
click at [762, 466] on p "Go to the Integrations tab within this app and connect your existing Google Ads…" at bounding box center [847, 473] width 170 height 20
drag, startPoint x: 762, startPoint y: 466, endPoint x: 814, endPoint y: 472, distance: 51.8
click at [814, 472] on p "Go to the Integrations tab within this app and connect your existing Google Ads…" at bounding box center [847, 473] width 170 height 20
drag, startPoint x: 814, startPoint y: 472, endPoint x: 911, endPoint y: 481, distance: 97.3
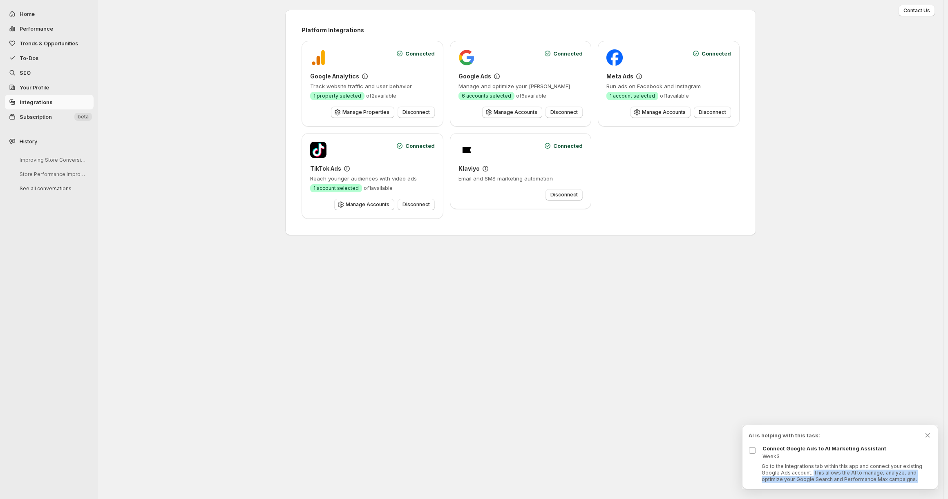
click at [911, 481] on p "Go to the Integrations tab within this app and connect your existing Google Ads…" at bounding box center [847, 473] width 170 height 20
click at [84, 57] on span "To-Dos" at bounding box center [56, 58] width 72 height 8
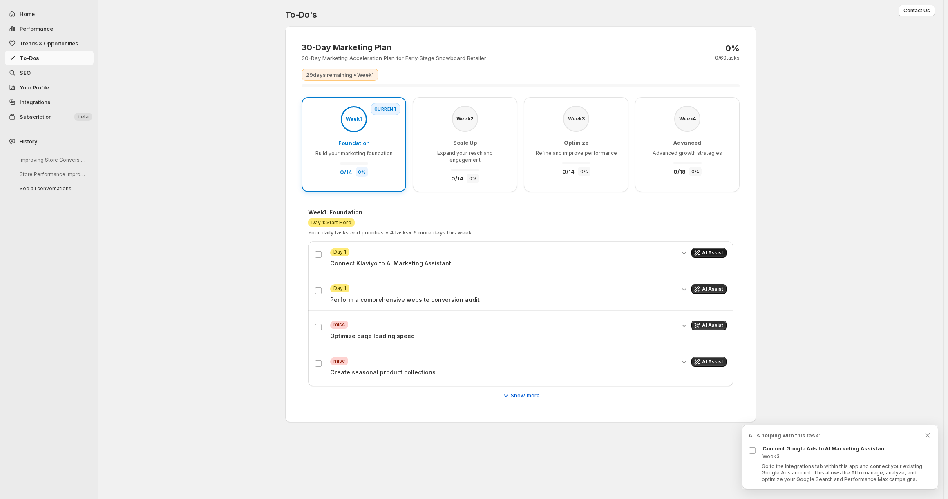
click at [715, 250] on span "AI Assist" at bounding box center [712, 253] width 21 height 7
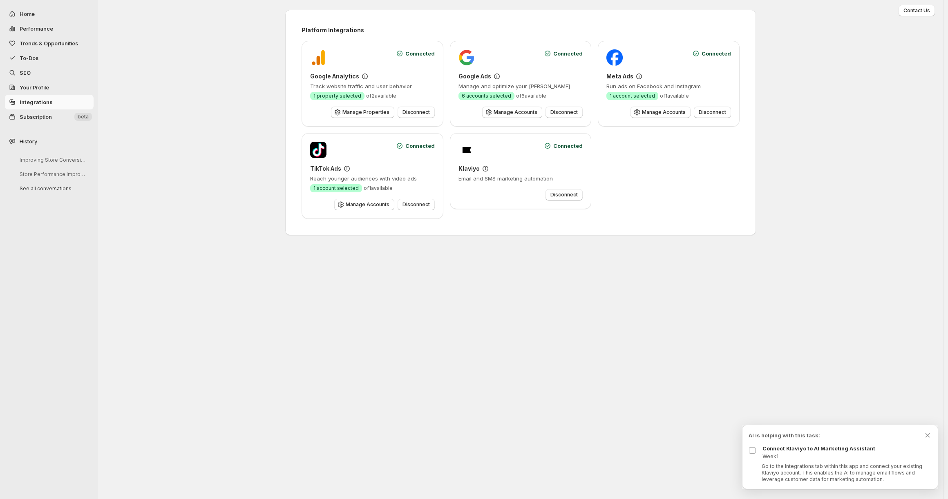
click at [39, 60] on span "To-Dos" at bounding box center [56, 58] width 72 height 8
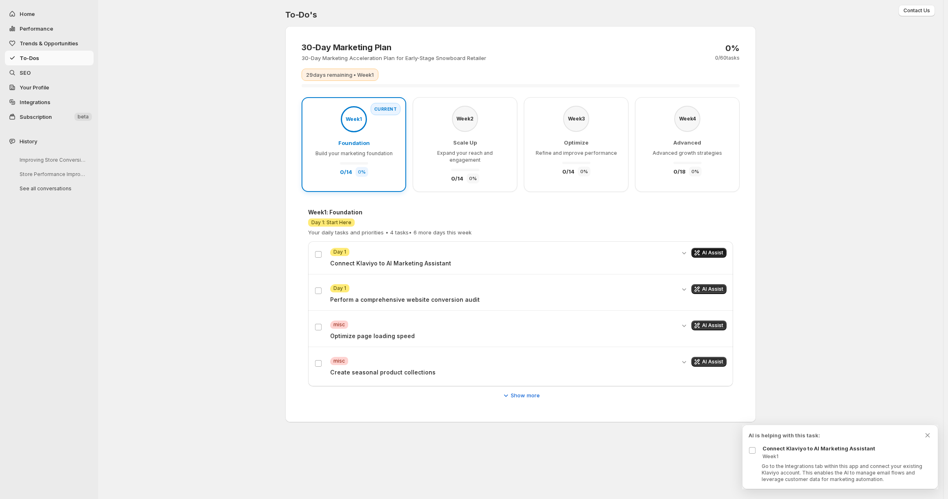
click at [724, 248] on button "AI Assist" at bounding box center [708, 253] width 35 height 10
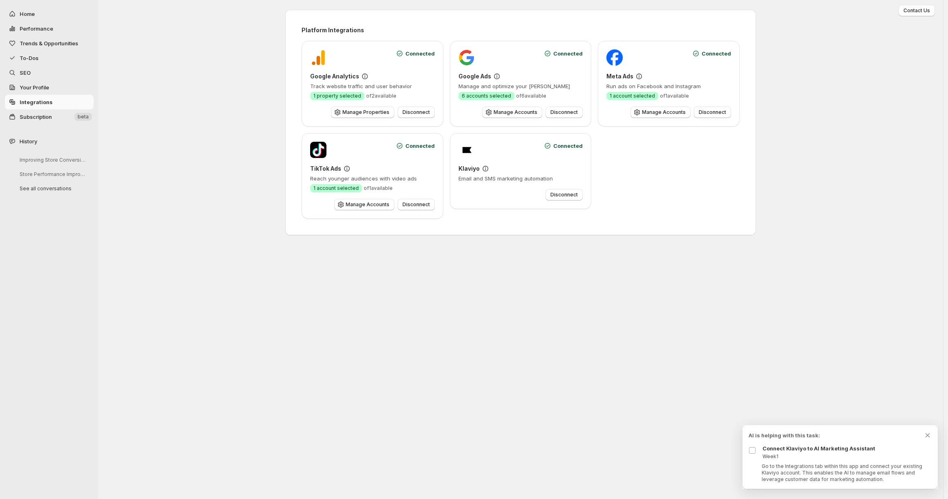
click at [86, 56] on span "To-Dos" at bounding box center [56, 58] width 72 height 8
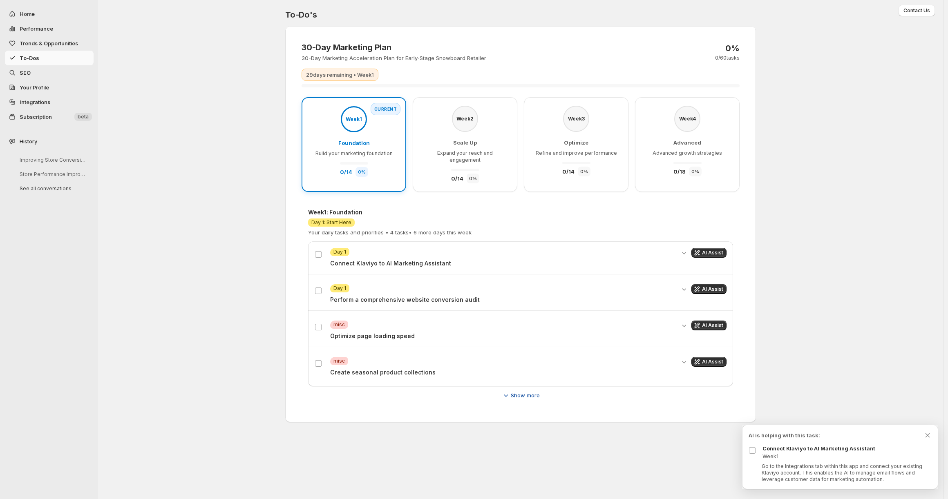
click at [522, 391] on span "Show more" at bounding box center [525, 395] width 29 height 8
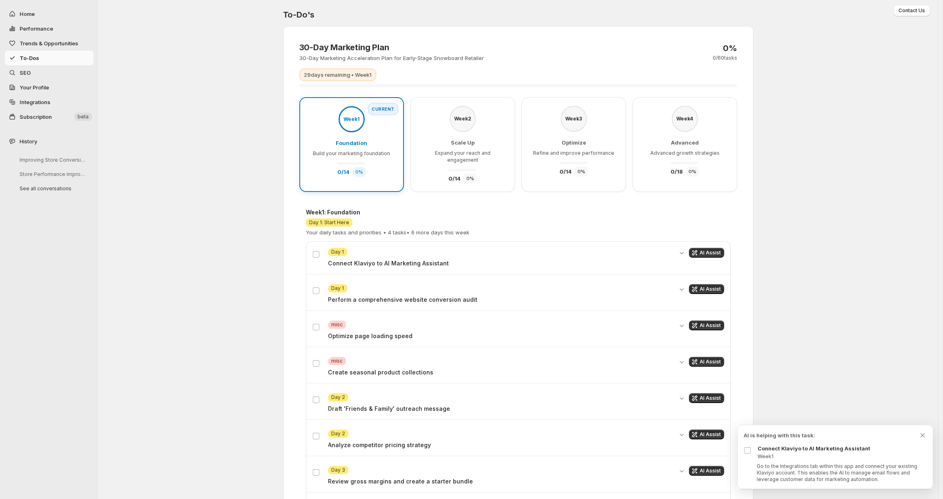
click at [78, 69] on span "SEO" at bounding box center [56, 73] width 72 height 8
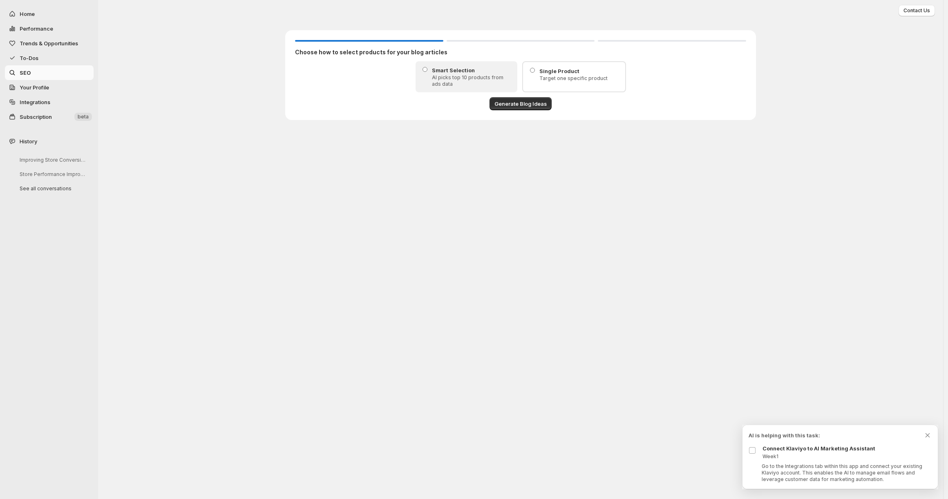
click at [81, 60] on span "To-Dos" at bounding box center [56, 58] width 72 height 8
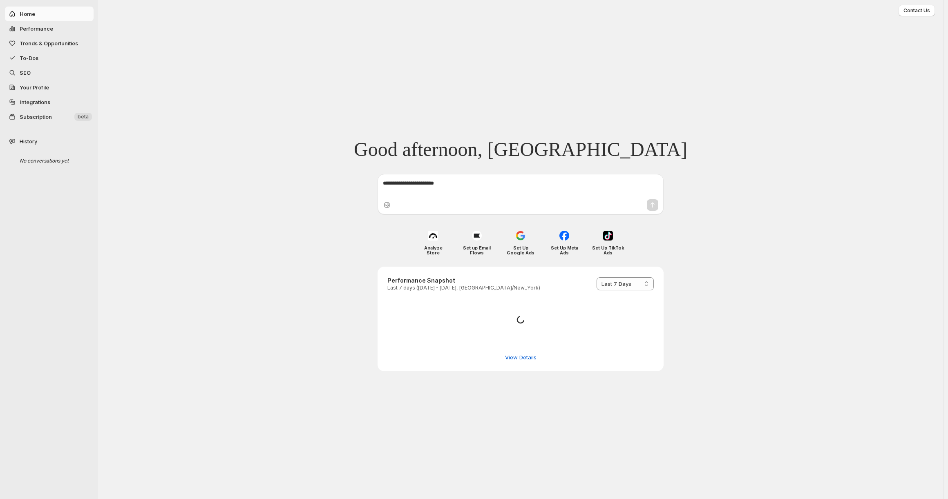
select select "*********"
click at [72, 59] on span "To-Dos" at bounding box center [56, 58] width 72 height 8
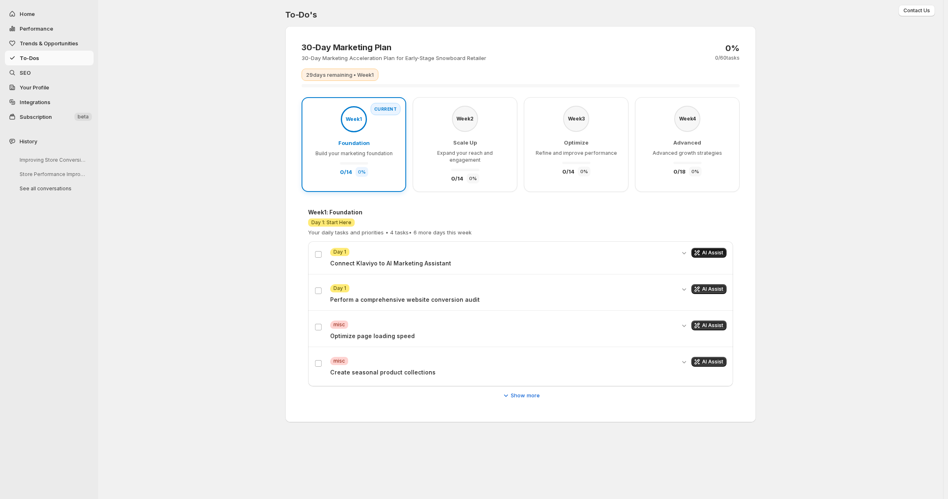
click at [702, 248] on button "AI Assist" at bounding box center [708, 253] width 35 height 10
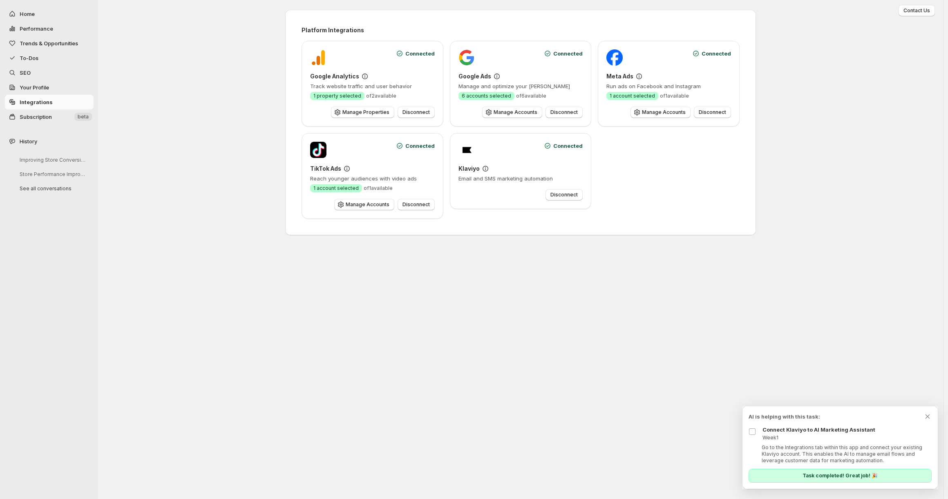
click at [40, 58] on span "To-Dos" at bounding box center [56, 58] width 72 height 8
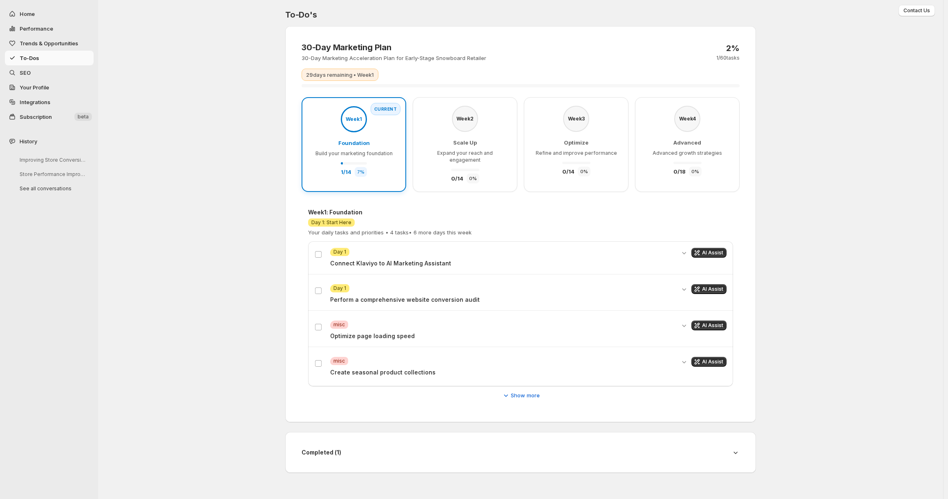
click at [322, 449] on h4 "Completed ( 1 )" at bounding box center [513, 453] width 423 height 8
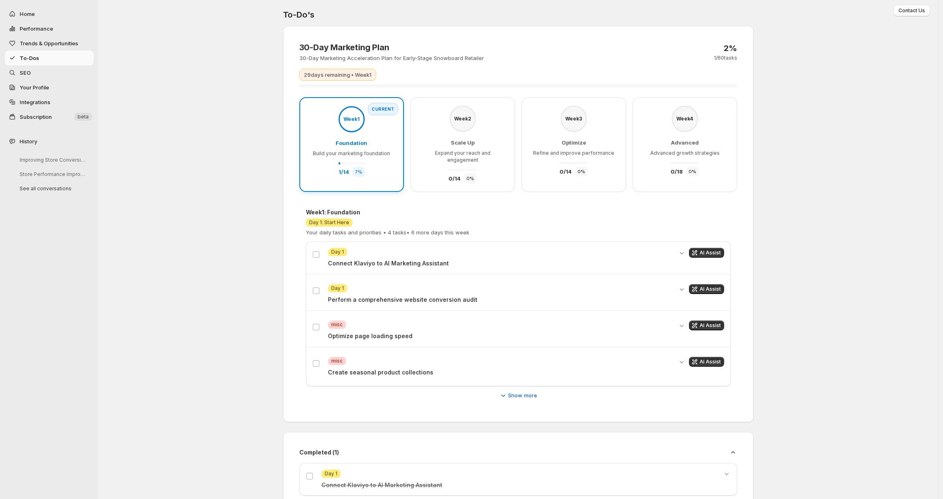
click at [427, 300] on div "Attention Day 1 Perform a comprehensive website conversion audit AI Assist" at bounding box center [518, 294] width 425 height 33
click at [428, 296] on p "Perform a comprehensive website conversion audit" at bounding box center [500, 300] width 345 height 8
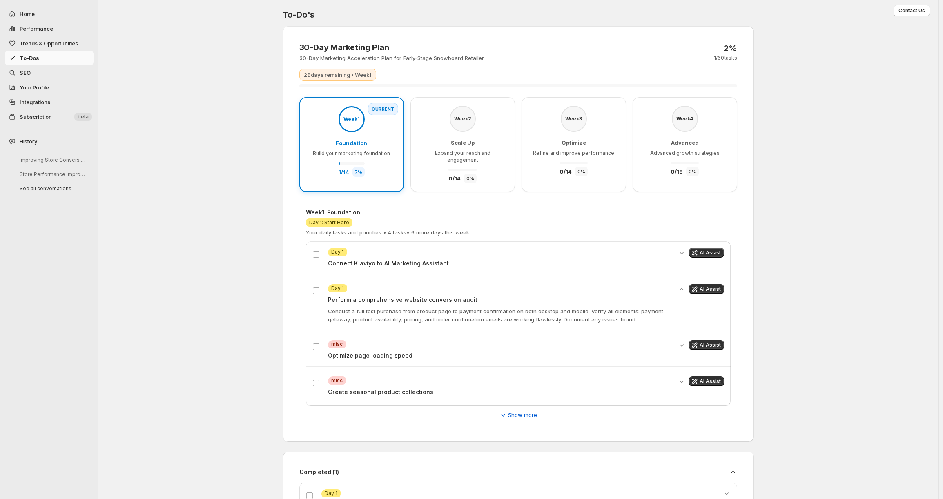
click at [428, 296] on p "Perform a comprehensive website conversion audit" at bounding box center [500, 300] width 345 height 8
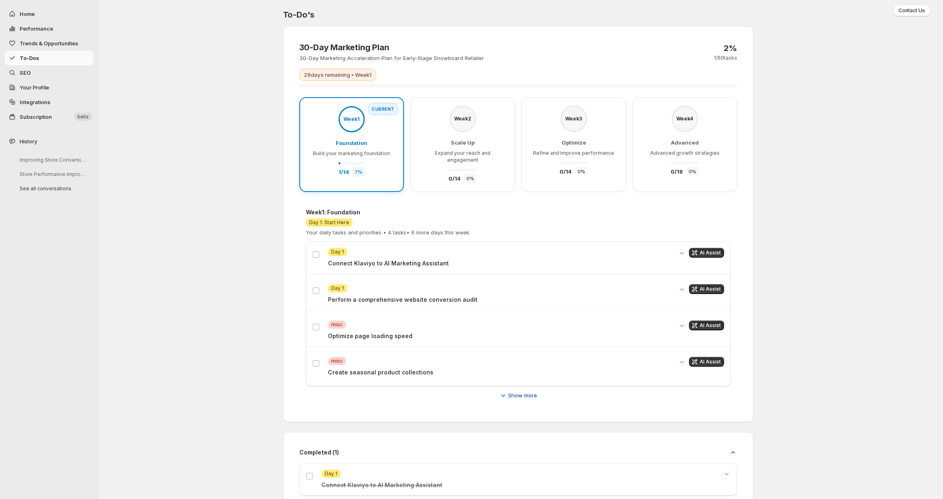
click at [518, 389] on button "Show more" at bounding box center [518, 395] width 48 height 13
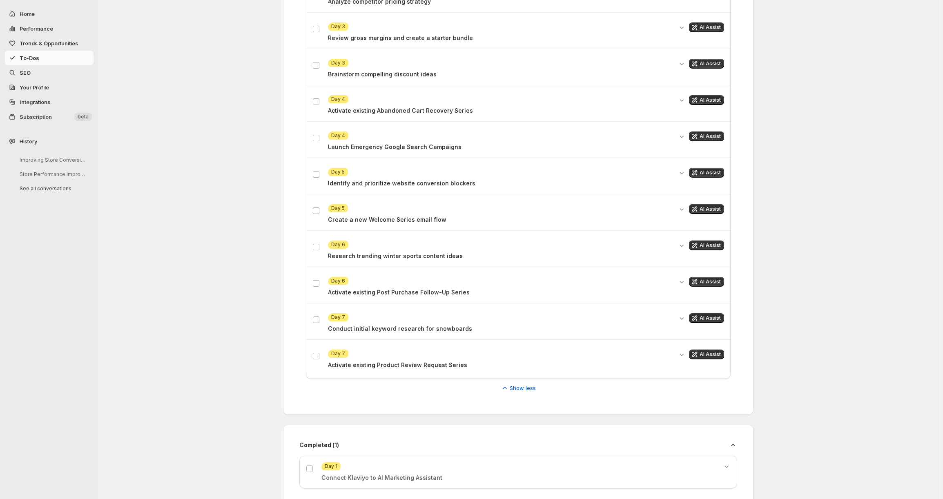
scroll to position [421, 0]
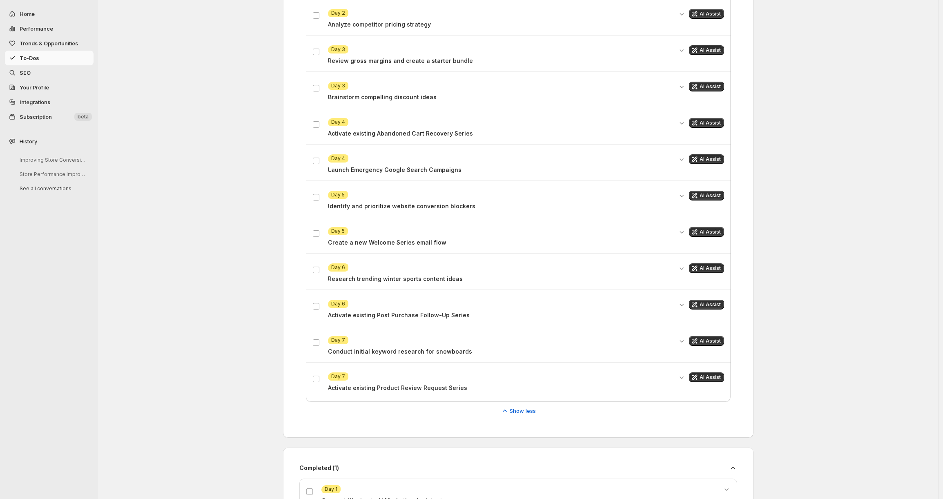
click at [406, 239] on p "Create a new Welcome Series email flow" at bounding box center [500, 243] width 345 height 8
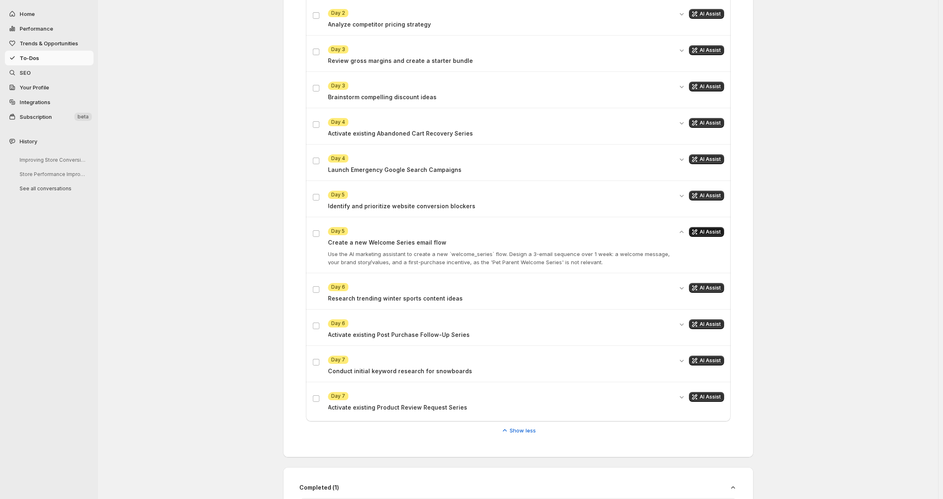
click at [716, 229] on span "AI Assist" at bounding box center [710, 232] width 21 height 7
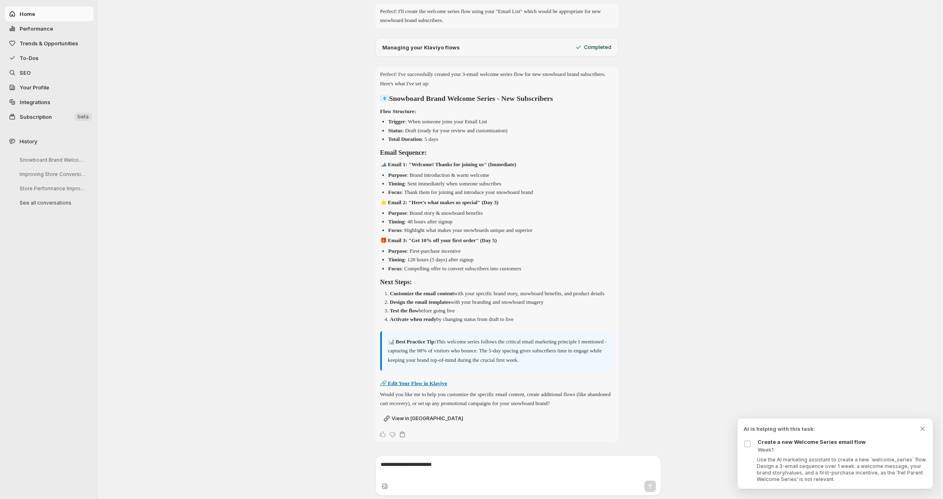
scroll to position [183, 0]
click at [413, 372] on div "Perfect! I've successfully created your 3-email welcome series flow for new sno…" at bounding box center [496, 241] width 233 height 338
click at [411, 392] on p "Would you like me to help you customize the specific email content, create addi…" at bounding box center [496, 401] width 233 height 18
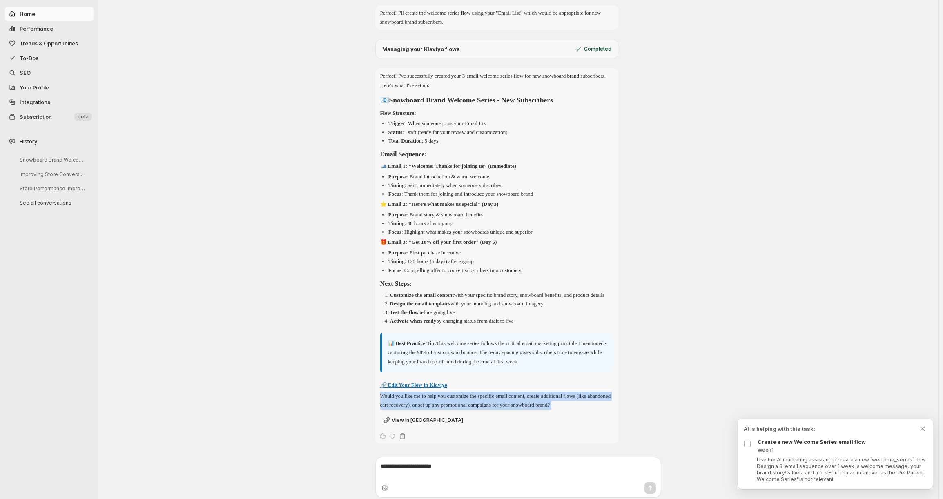
click at [412, 393] on p "Would you like me to help you customize the specific email content, create addi…" at bounding box center [496, 401] width 233 height 18
click at [523, 387] on p "🔗 Edit Your Flow in Klaviyo" at bounding box center [496, 385] width 233 height 9
click at [438, 382] on strong "🔗 Edit Your Flow in Klaviyo" at bounding box center [413, 385] width 67 height 6
click at [393, 393] on p "Would you like me to help you customize the specific email content, create addi…" at bounding box center [496, 401] width 233 height 18
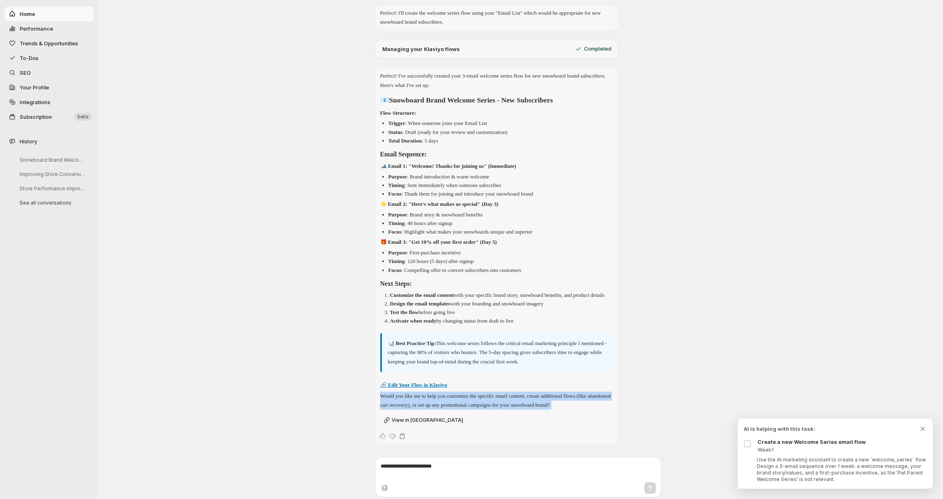
click at [393, 393] on p "Would you like me to help you customize the specific email content, create addi…" at bounding box center [496, 401] width 233 height 18
click at [393, 397] on p "Would you like me to help you customize the specific email content, create addi…" at bounding box center [496, 401] width 233 height 18
click at [413, 379] on div "Perfect! I've successfully created your 3-email welcome series flow for new sno…" at bounding box center [496, 241] width 233 height 338
click at [413, 382] on strong "🔗 Edit Your Flow in Klaviyo" at bounding box center [413, 385] width 67 height 6
click at [60, 59] on span "To-Dos" at bounding box center [56, 58] width 72 height 8
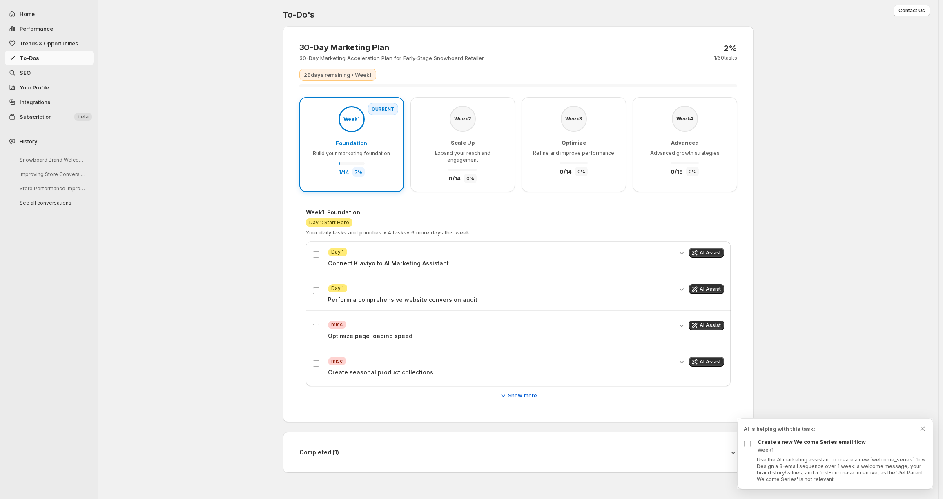
scroll to position [0, 0]
click at [783, 436] on div "AI is helping with this task: Create a new Welcome Series email flow Week 1 Use…" at bounding box center [840, 454] width 183 height 58
click at [782, 439] on p "Create a new Welcome Series email flow" at bounding box center [846, 442] width 169 height 8
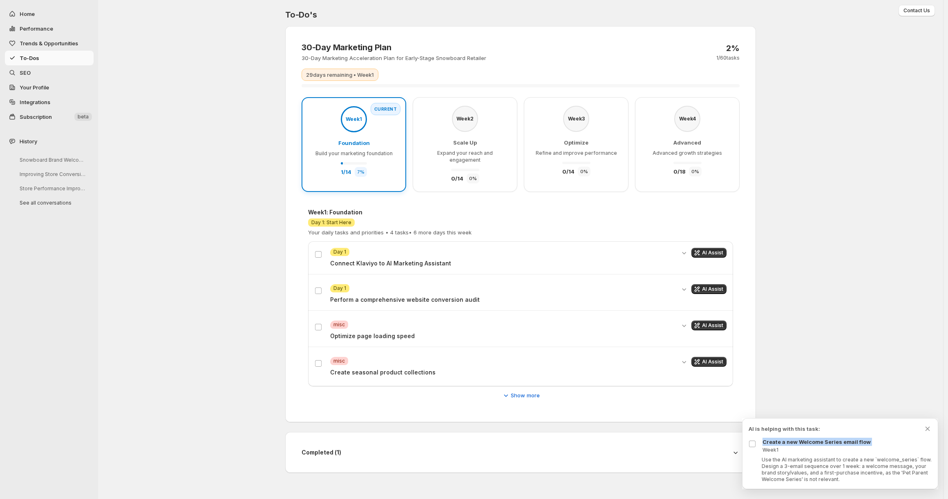
click at [783, 440] on p "Create a new Welcome Series email flow" at bounding box center [846, 442] width 169 height 8
click at [784, 440] on p "Create a new Welcome Series email flow" at bounding box center [846, 442] width 169 height 8
click at [785, 442] on p "Create a new Welcome Series email flow" at bounding box center [846, 442] width 169 height 8
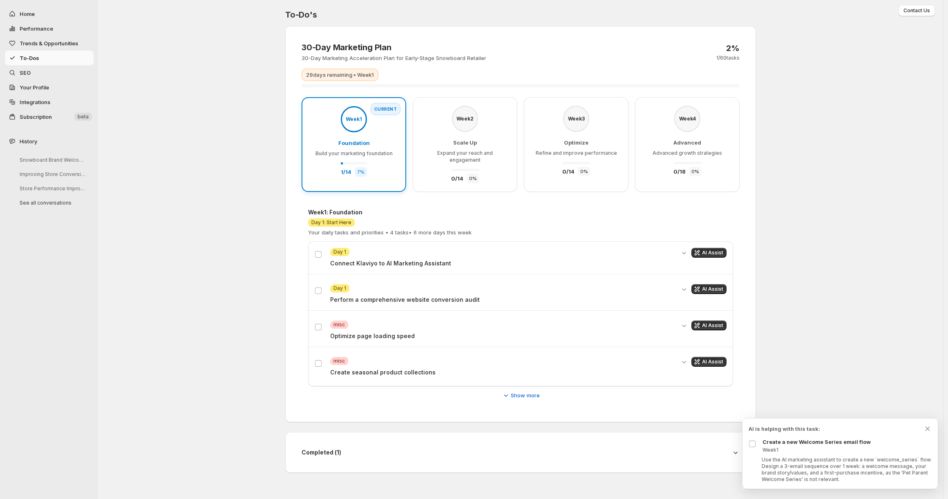
click at [791, 449] on p "Week 1" at bounding box center [846, 450] width 169 height 7
click at [789, 441] on p "Create a new Welcome Series email flow" at bounding box center [846, 442] width 169 height 8
click at [791, 448] on p "Week 1" at bounding box center [846, 450] width 169 height 7
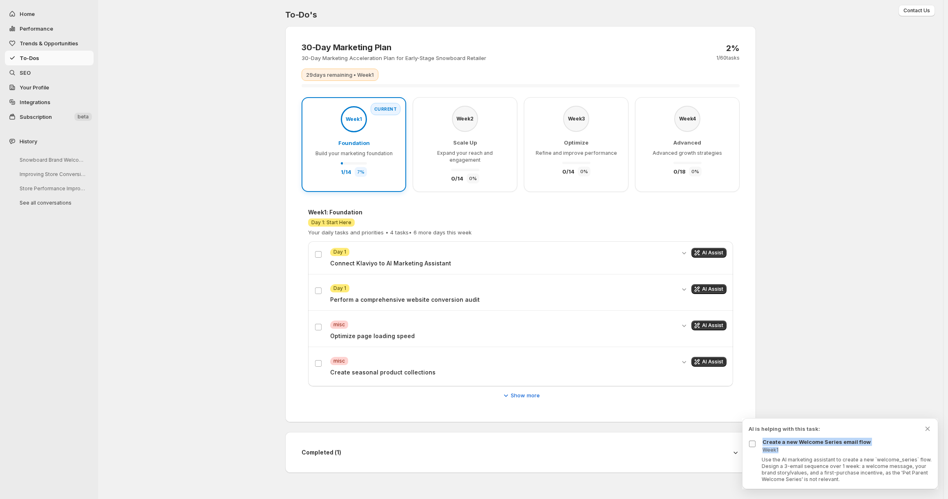
drag, startPoint x: 791, startPoint y: 448, endPoint x: 756, endPoint y: 447, distance: 34.3
click at [756, 447] on div "Create a new Welcome Series email flow Week 1" at bounding box center [840, 446] width 183 height 16
click at [758, 448] on label at bounding box center [754, 444] width 11 height 11
click at [756, 446] on label at bounding box center [754, 444] width 11 height 11
click at [756, 443] on label at bounding box center [754, 444] width 11 height 11
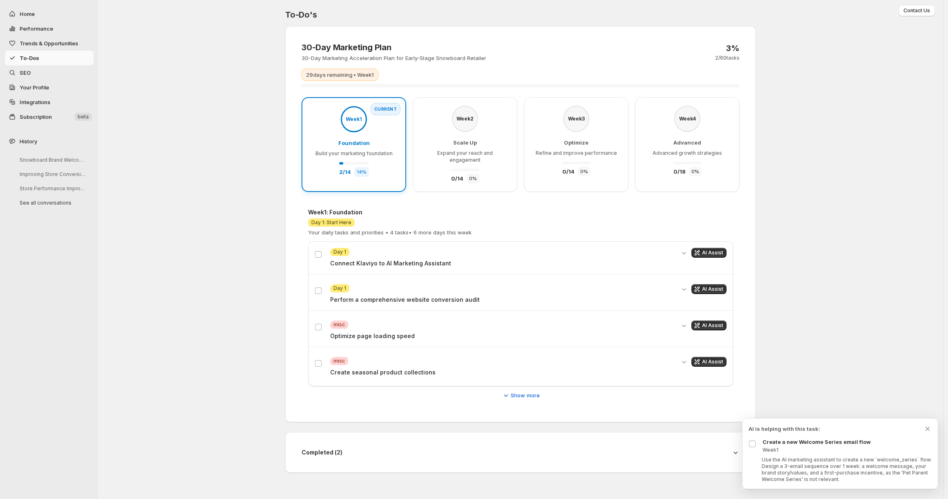
click at [758, 426] on p "AI is helping with this task:" at bounding box center [836, 429] width 175 height 8
click at [769, 410] on div "To-Do's 30-Day Marketing Plan 30-Day Marketing Acceleration Plan for Early-Stag…" at bounding box center [520, 241] width 845 height 483
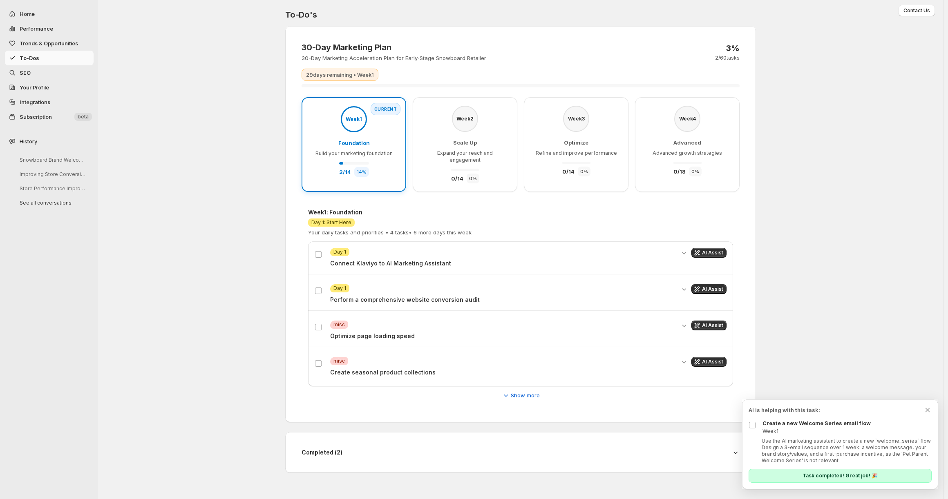
click at [37, 69] on span "SEO" at bounding box center [56, 73] width 72 height 8
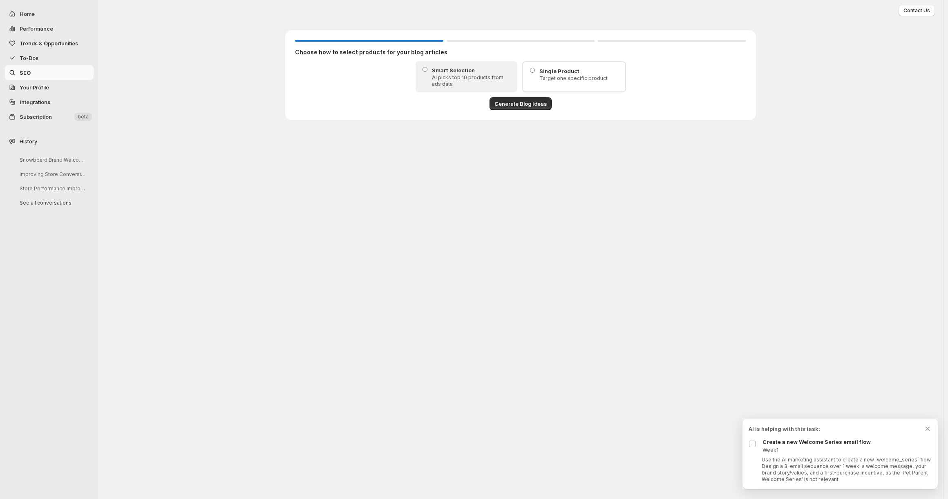
click at [84, 12] on span "Home" at bounding box center [56, 14] width 72 height 8
select select "*********"
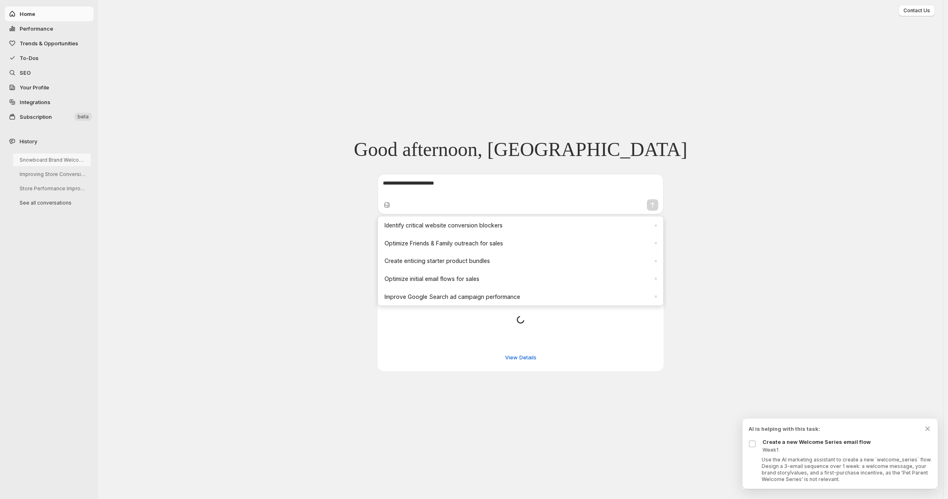
click at [60, 159] on button "Snowboard Brand Welcome Email Series" at bounding box center [52, 160] width 78 height 13
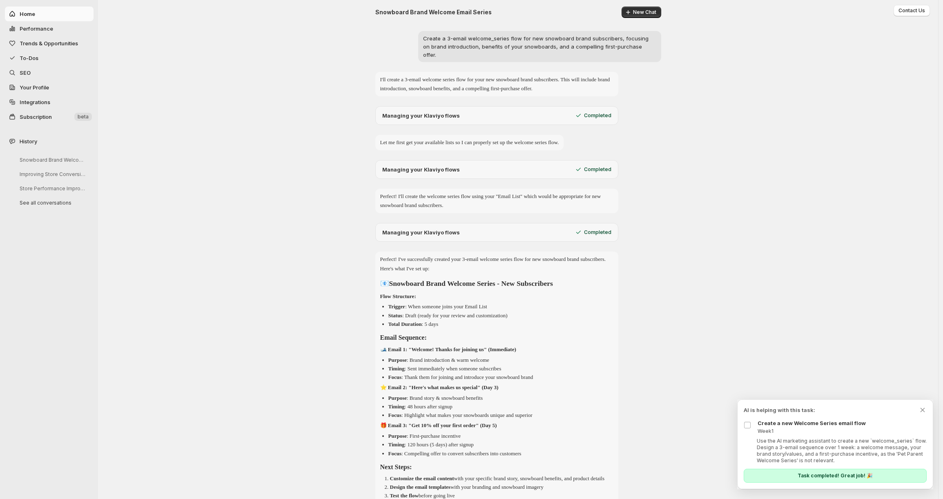
click at [715, 382] on div "Snowboard Brand Welcome Email Series New Chat Create a 3-email welcome_series f…" at bounding box center [518, 318] width 490 height 637
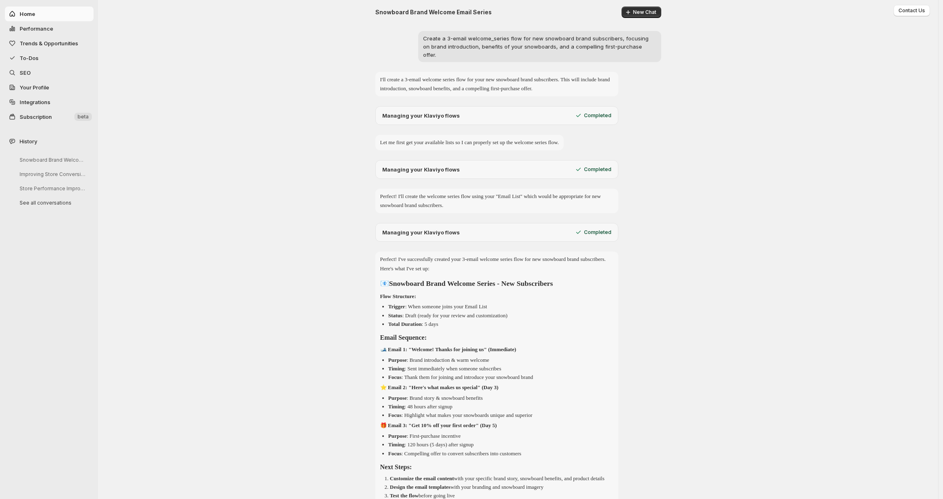
click at [63, 63] on button "To-Dos" at bounding box center [49, 58] width 89 height 15
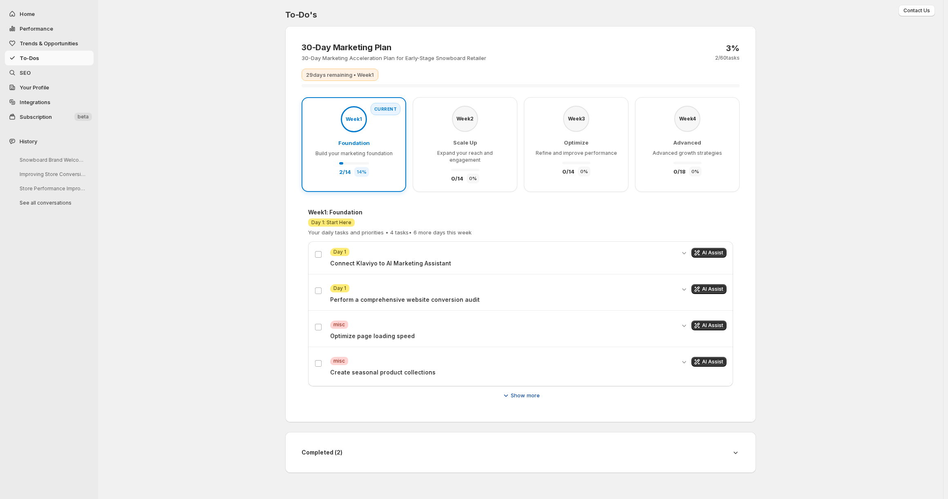
click at [519, 389] on button "Show more" at bounding box center [521, 395] width 48 height 13
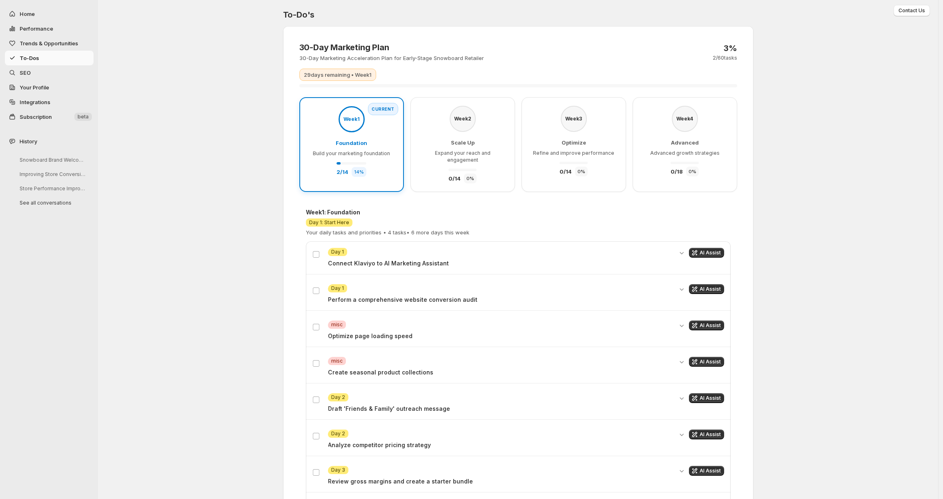
scroll to position [5, 0]
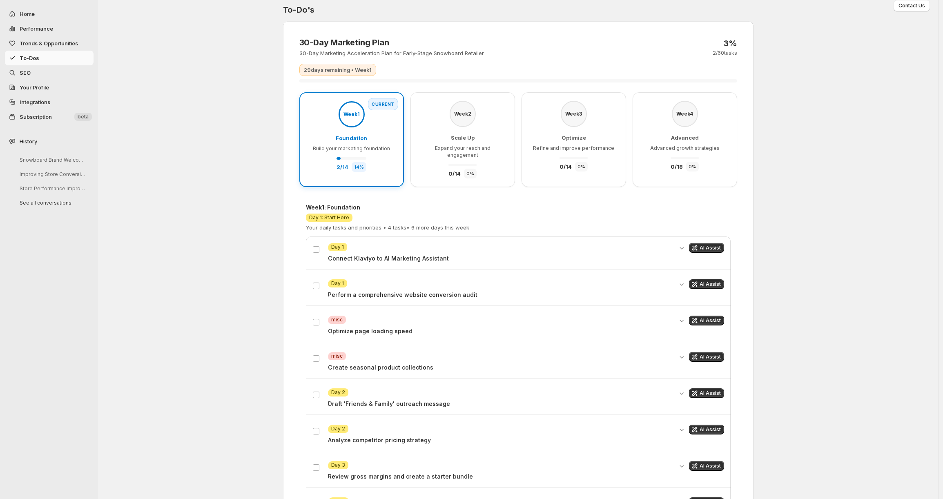
click at [680, 148] on span "Advanced growth strategies" at bounding box center [685, 148] width 69 height 6
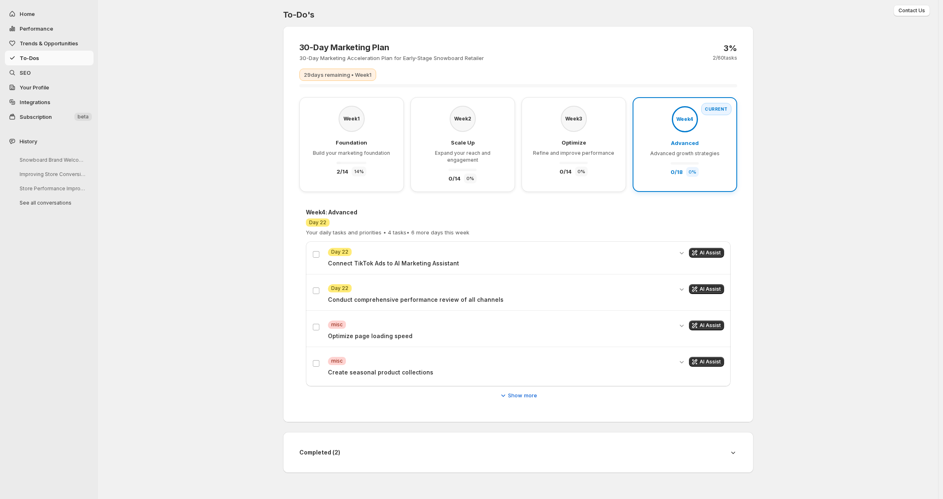
scroll to position [0, 0]
click at [325, 154] on span "Build your marketing foundation" at bounding box center [353, 153] width 77 height 6
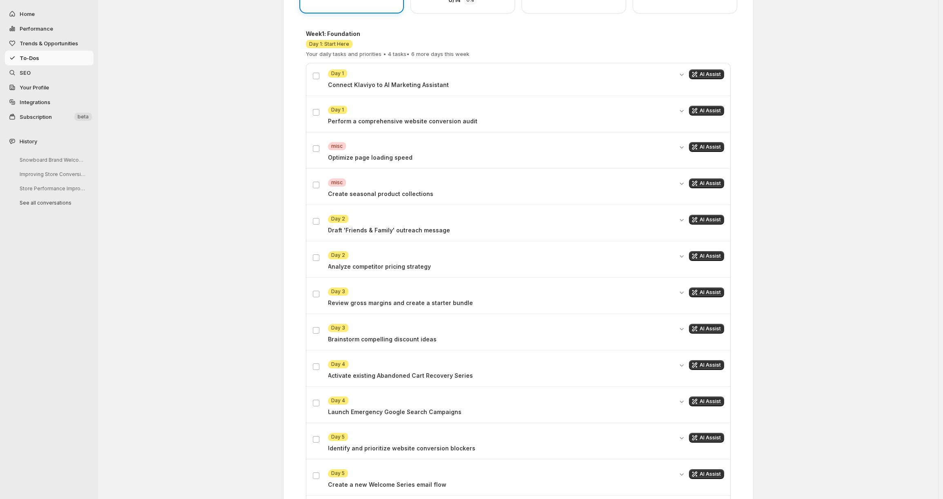
scroll to position [414, 0]
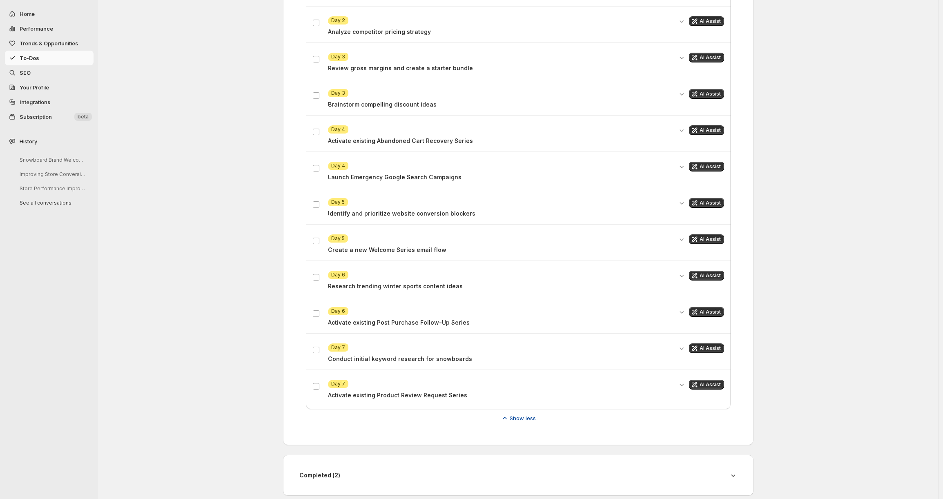
click at [536, 414] on span "Show less" at bounding box center [523, 418] width 26 height 8
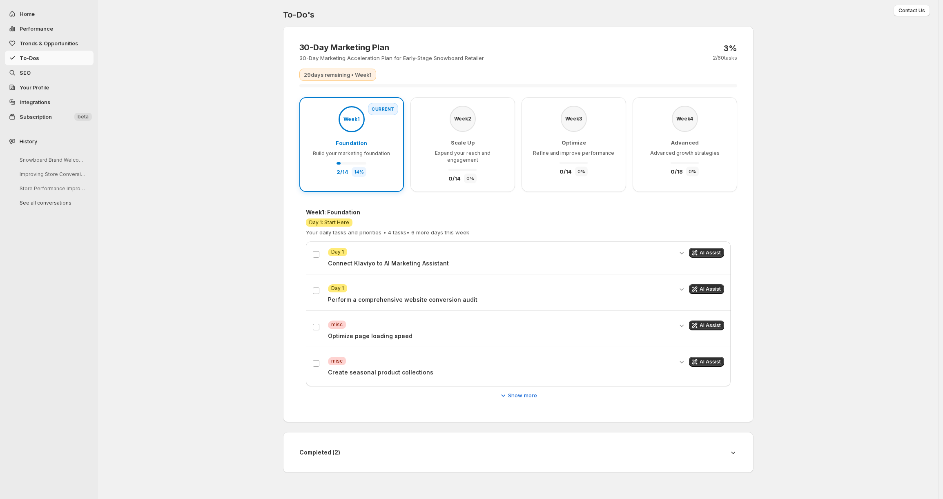
scroll to position [0, 0]
click at [707, 322] on span "AI Assist" at bounding box center [712, 325] width 21 height 7
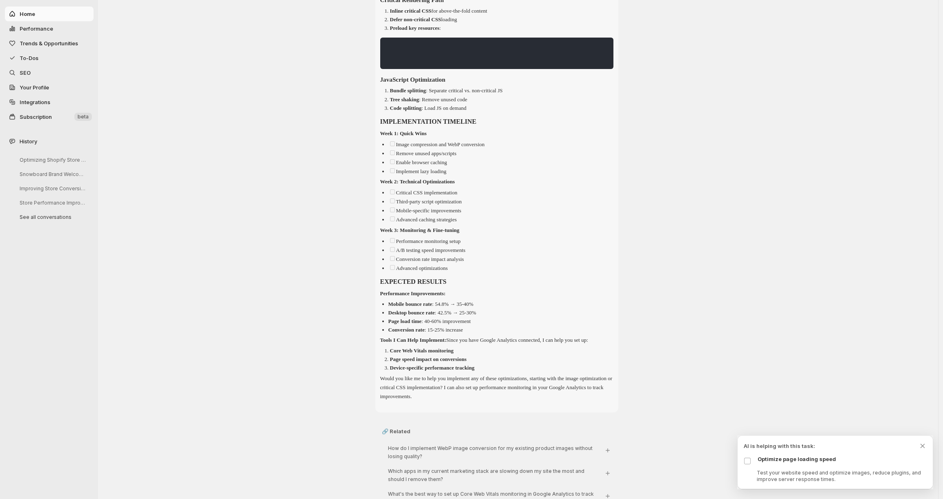
scroll to position [1636, 0]
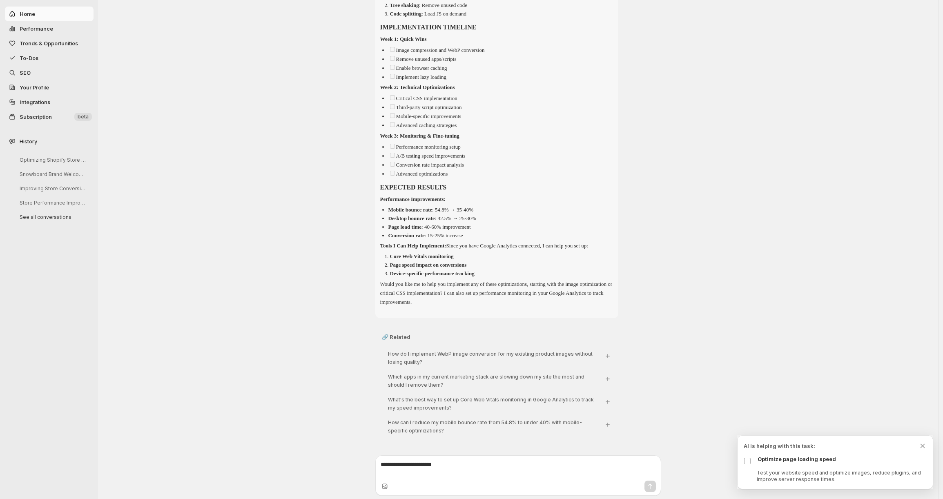
click at [27, 51] on button "To-Dos" at bounding box center [49, 58] width 89 height 15
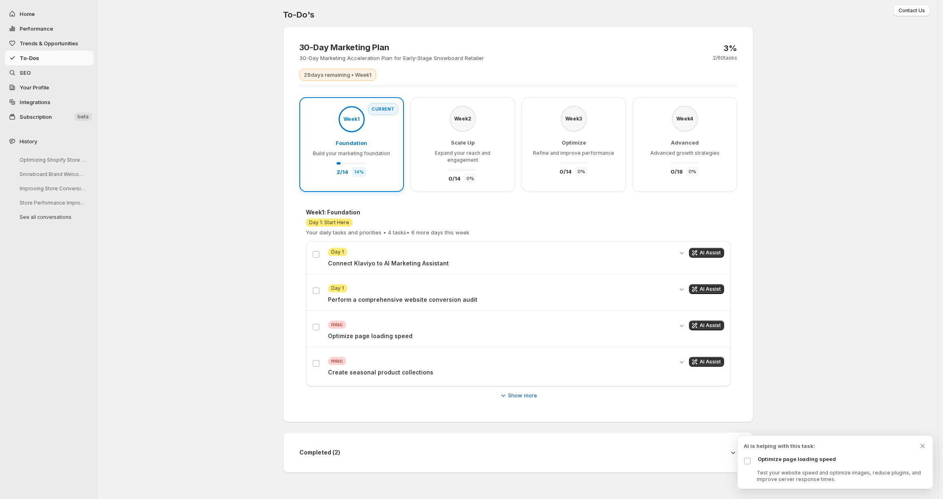
scroll to position [0, 0]
click at [73, 47] on button "Trends & Opportunities" at bounding box center [49, 43] width 89 height 15
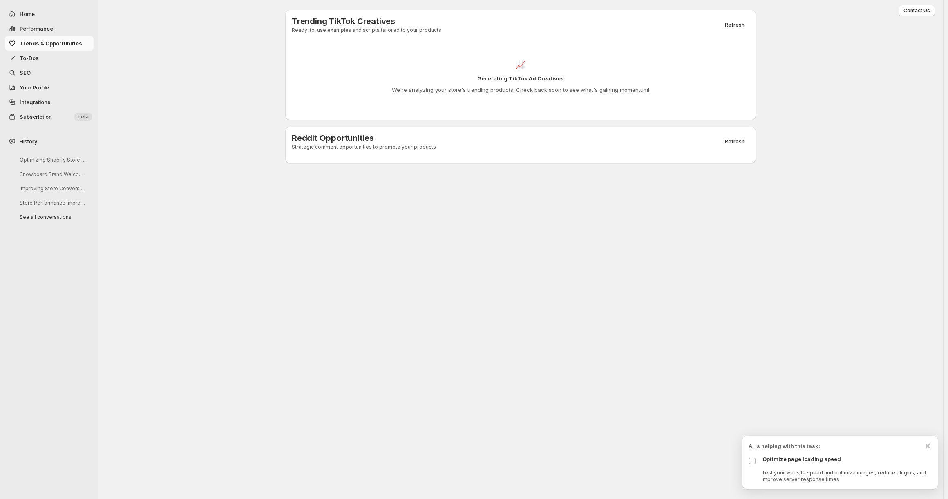
click at [72, 72] on span "SEO" at bounding box center [56, 73] width 72 height 8
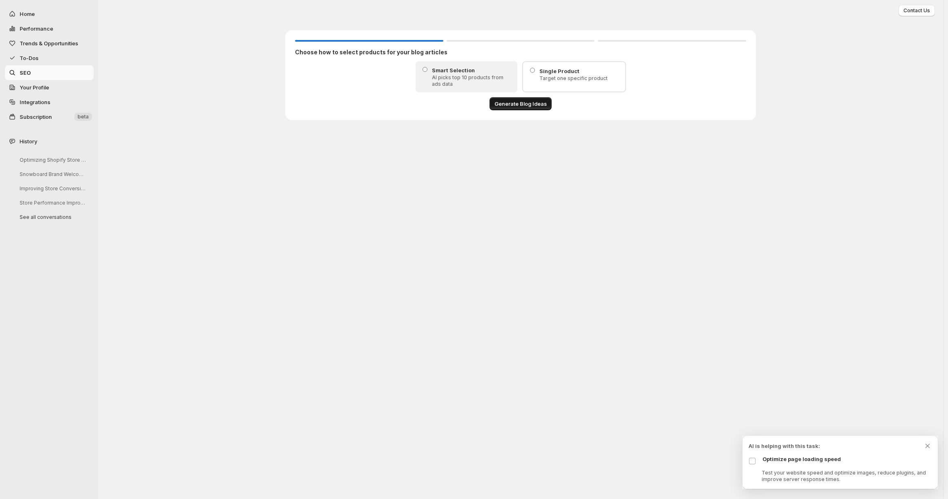
click at [519, 105] on span "Generate Blog Ideas" at bounding box center [520, 104] width 52 height 8
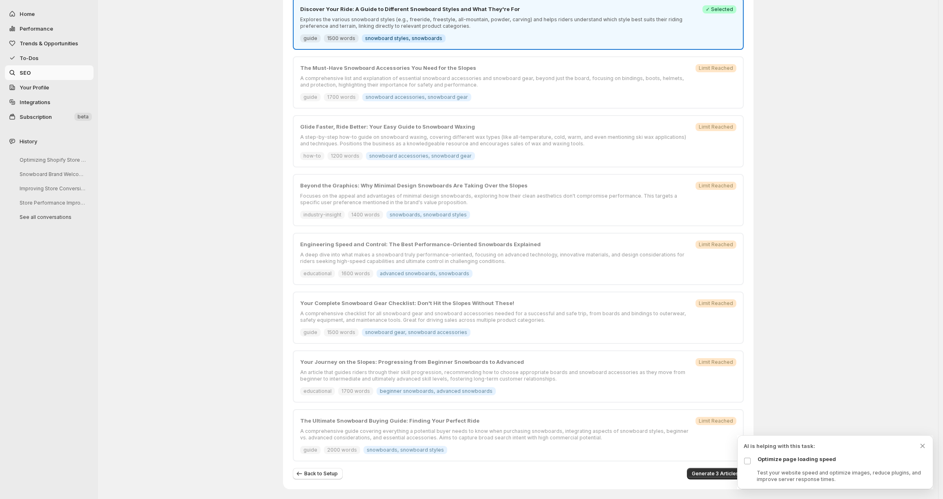
click at [496, 145] on p "A step-by-step how-to guide on snowboard waxing, covering different wax types (…" at bounding box center [495, 140] width 391 height 13
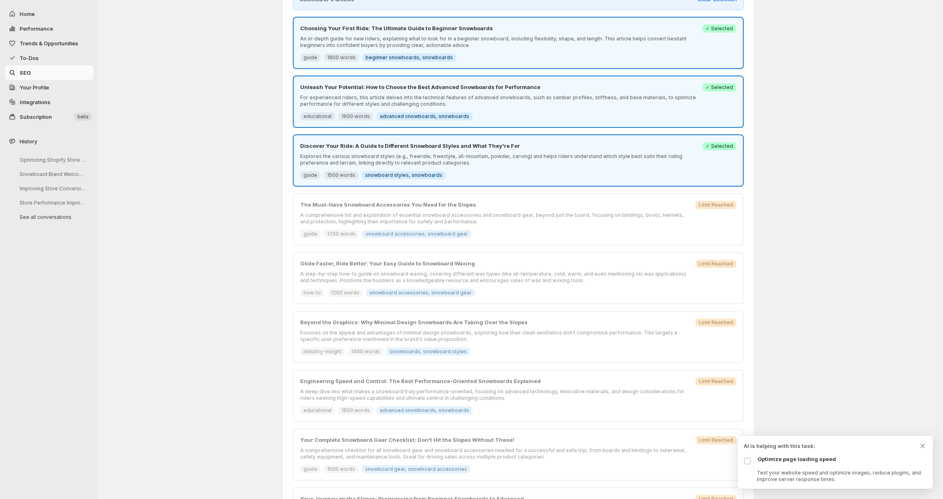
scroll to position [42, 0]
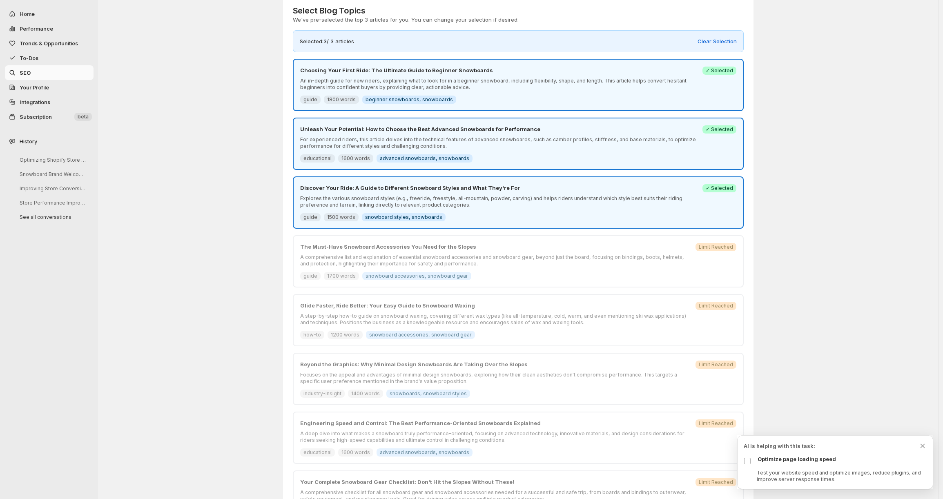
click at [487, 95] on div "Choosing Your First Ride: The Ultimate Guide to Beginner Snowboards An in-depth…" at bounding box center [499, 85] width 398 height 38
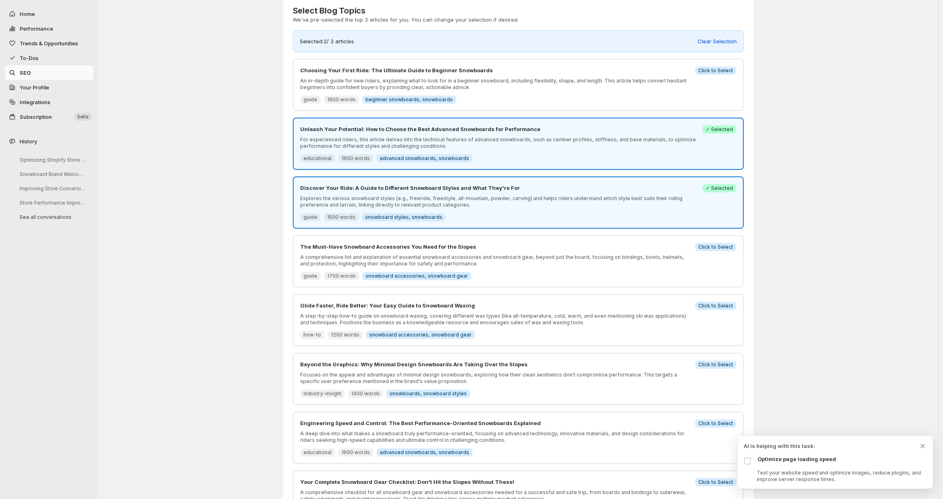
click at [461, 260] on p "A comprehensive list and explanation of essential snowboard accessories and sno…" at bounding box center [495, 260] width 390 height 13
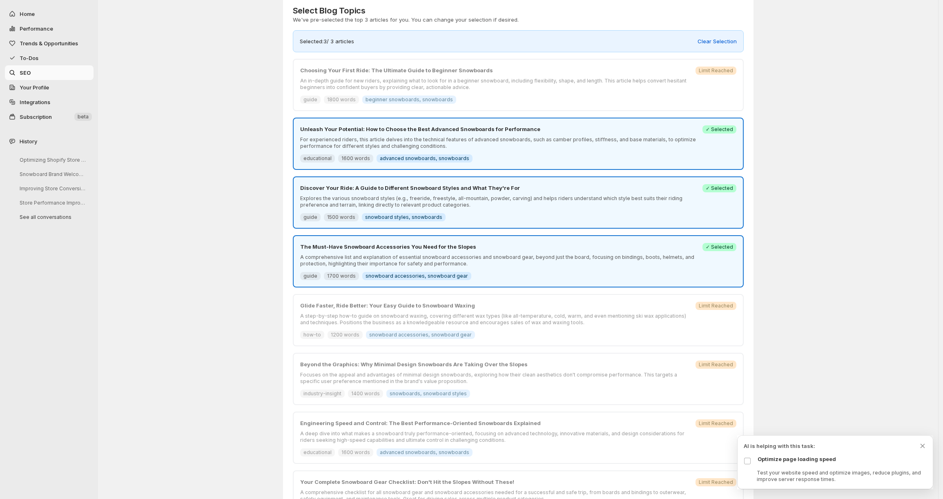
scroll to position [221, 0]
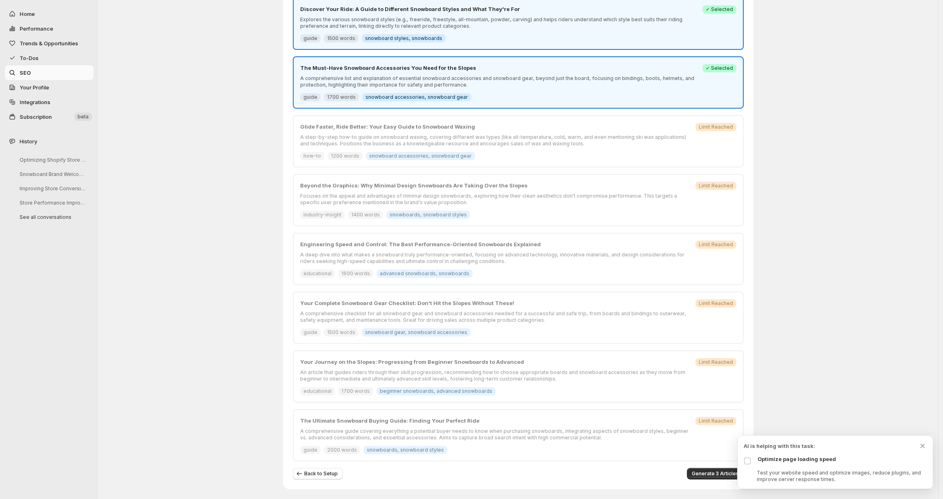
click at [417, 97] on span "snowboard accessories, snowboard gear" at bounding box center [417, 97] width 103 height 7
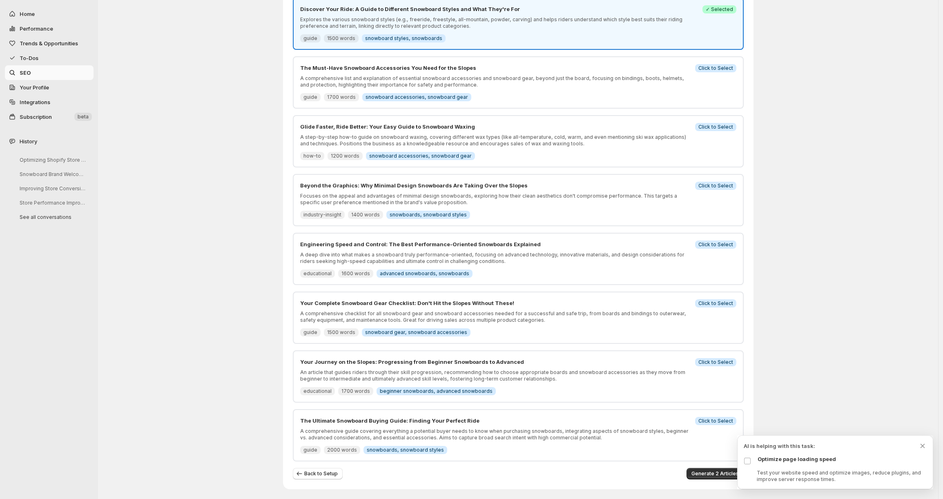
scroll to position [0, 0]
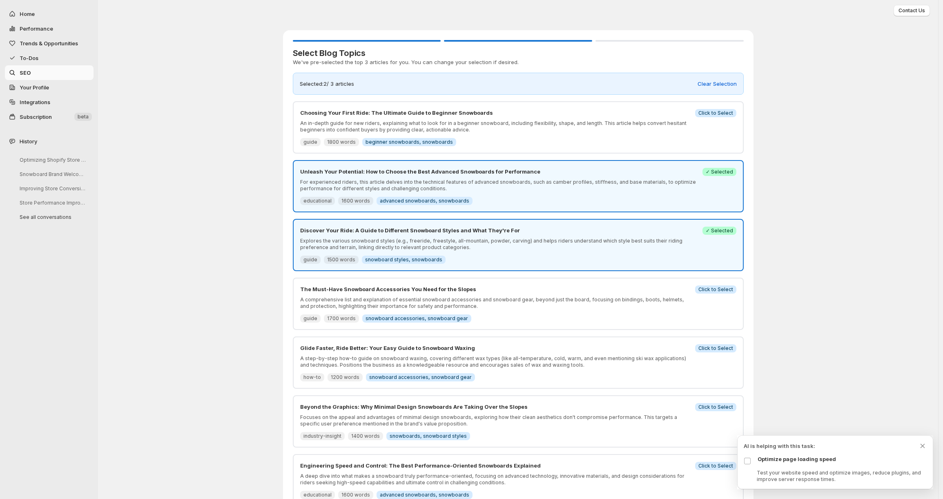
click at [437, 130] on p "An in-depth guide for new riders, explaining what to look for in a beginner sno…" at bounding box center [495, 126] width 390 height 13
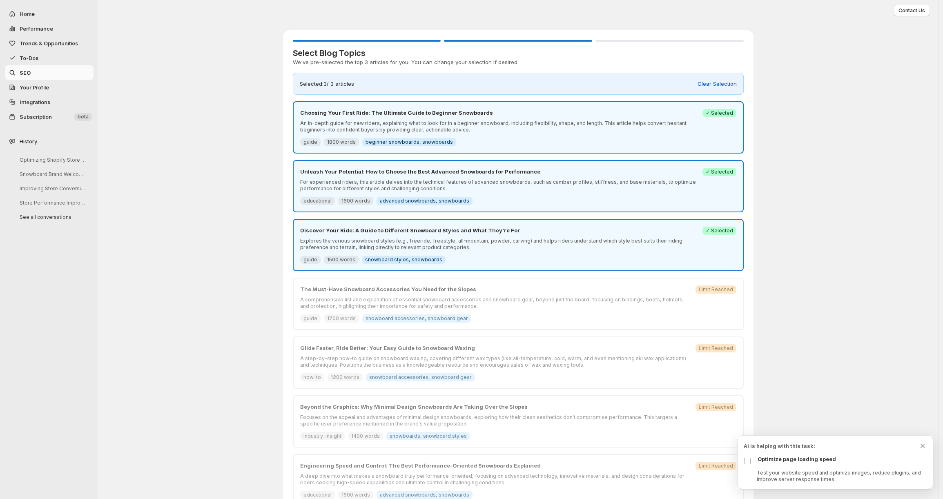
click at [548, 244] on p "Explores the various snowboard styles (e.g., freeride, freestyle, all-mountain,…" at bounding box center [499, 244] width 398 height 13
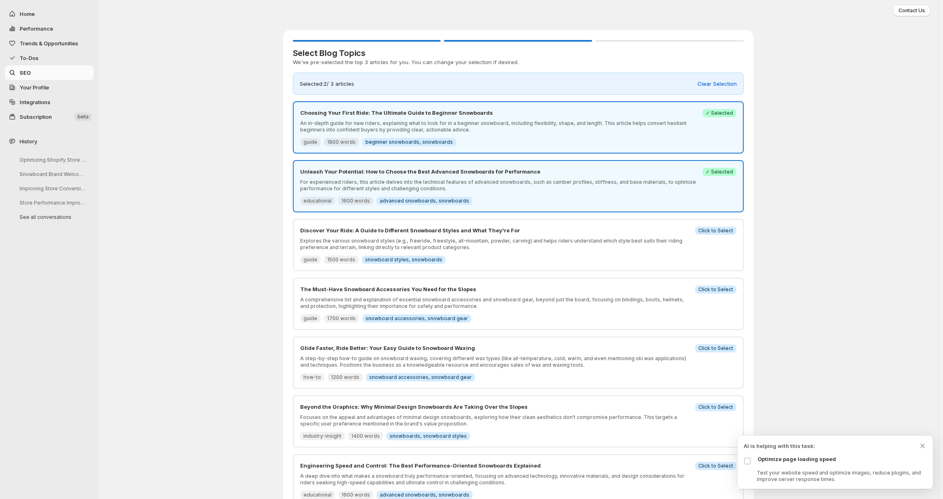
click at [559, 186] on p "For experienced riders, this article delves into the technical features of adva…" at bounding box center [499, 185] width 398 height 13
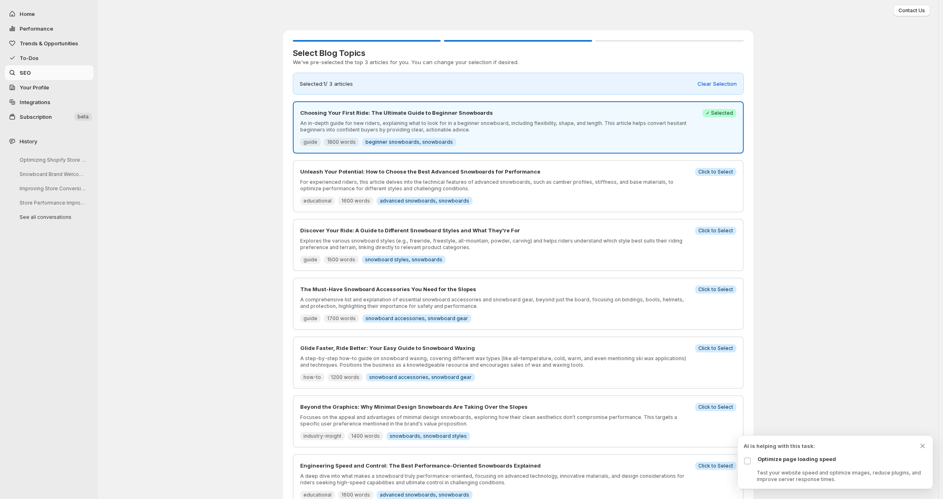
click at [559, 186] on p "For experienced riders, this article delves into the technical features of adva…" at bounding box center [495, 185] width 390 height 13
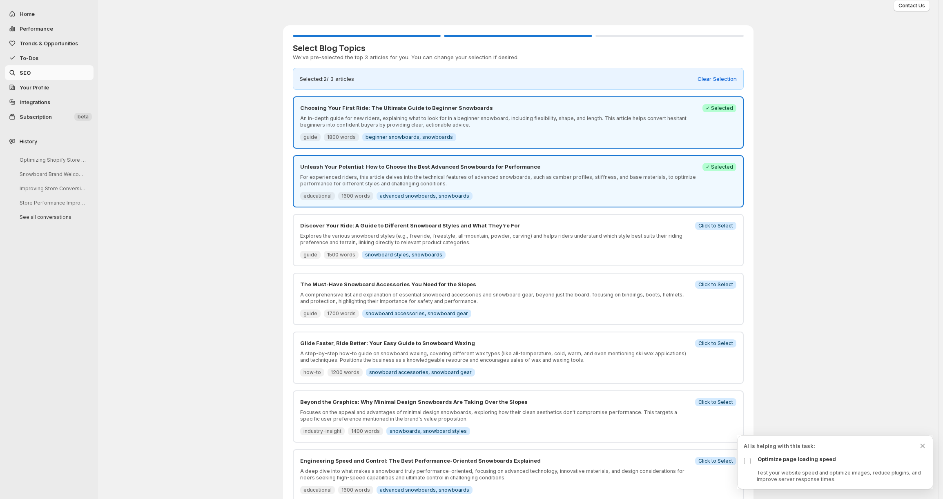
scroll to position [221, 0]
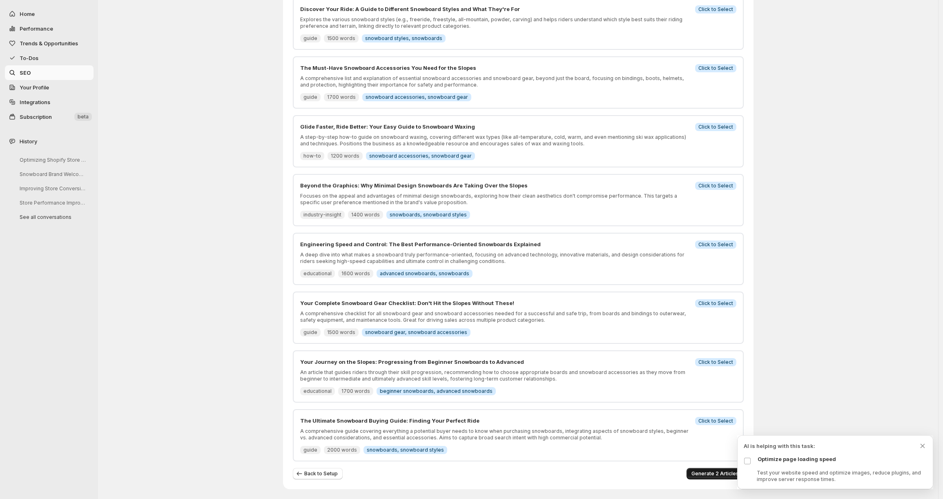
click at [718, 473] on span "Generate 2 Articles" at bounding box center [715, 474] width 47 height 7
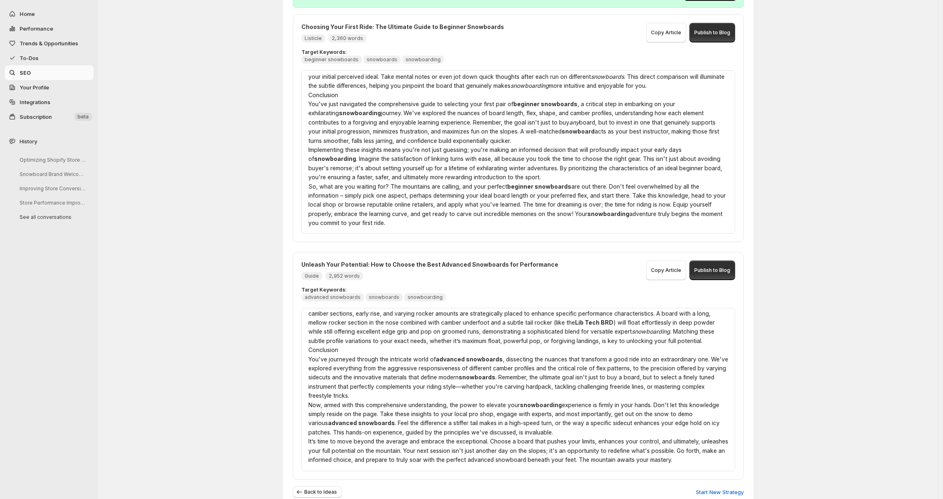
scroll to position [112, 0]
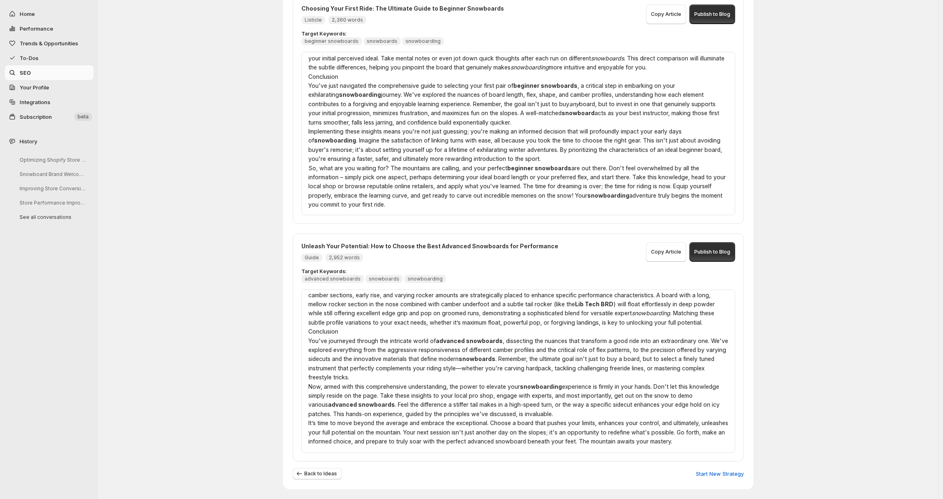
click at [75, 86] on span "Your Profile" at bounding box center [56, 87] width 72 height 8
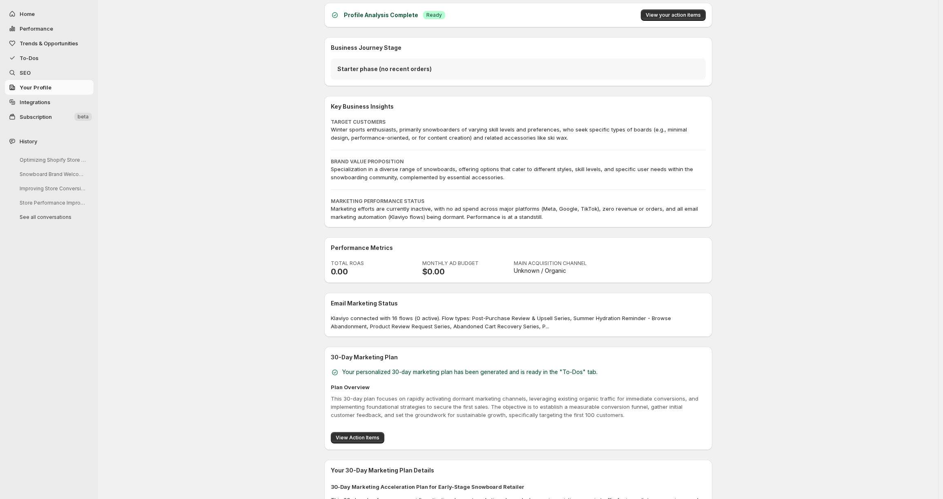
scroll to position [161, 0]
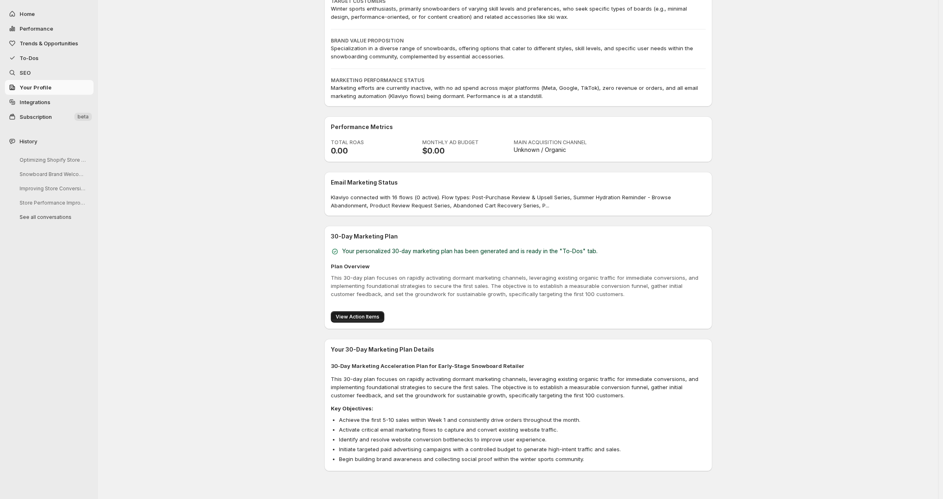
click at [382, 317] on button "View Action Items" at bounding box center [358, 316] width 54 height 11
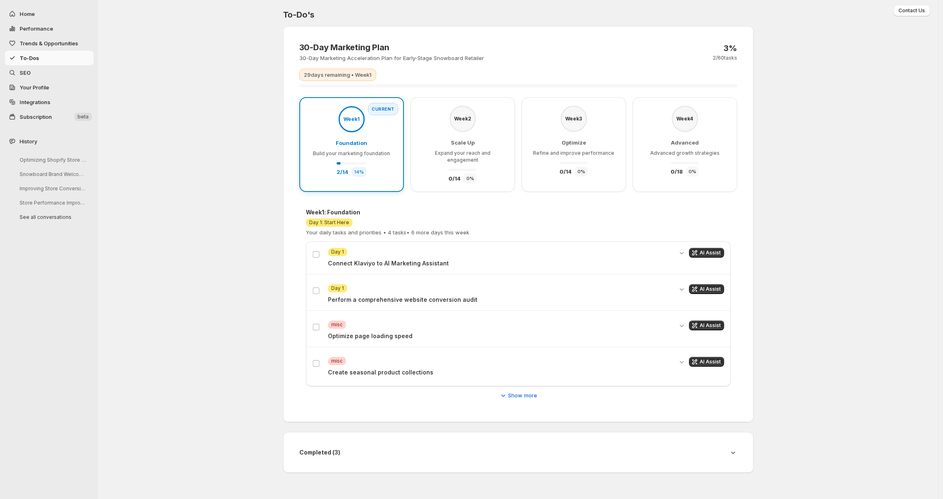
scroll to position [0, 0]
click at [76, 91] on span "Your Profile" at bounding box center [56, 87] width 72 height 8
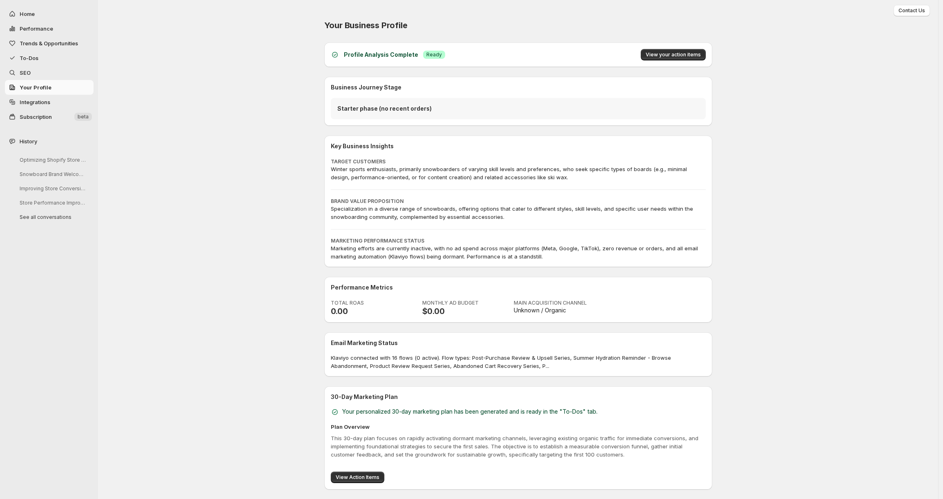
click at [83, 103] on span "Integrations" at bounding box center [56, 102] width 72 height 8
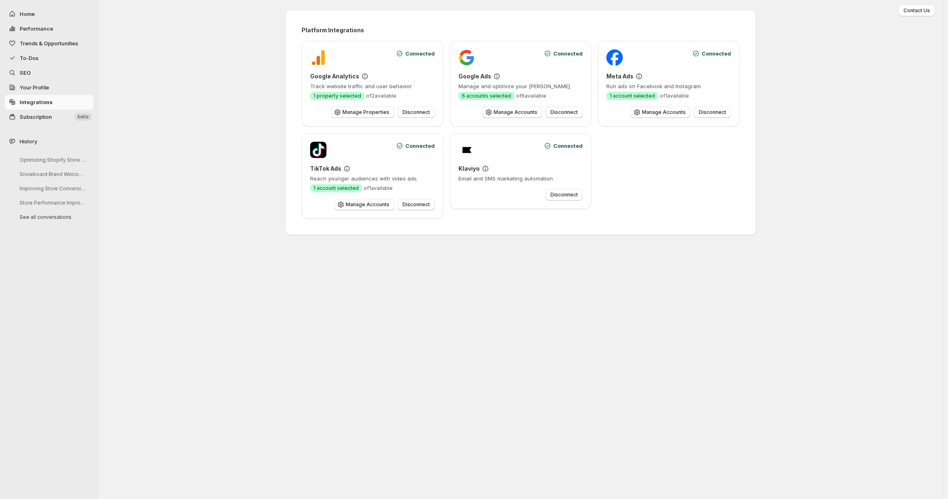
click at [78, 117] on span "beta" at bounding box center [83, 117] width 11 height 7
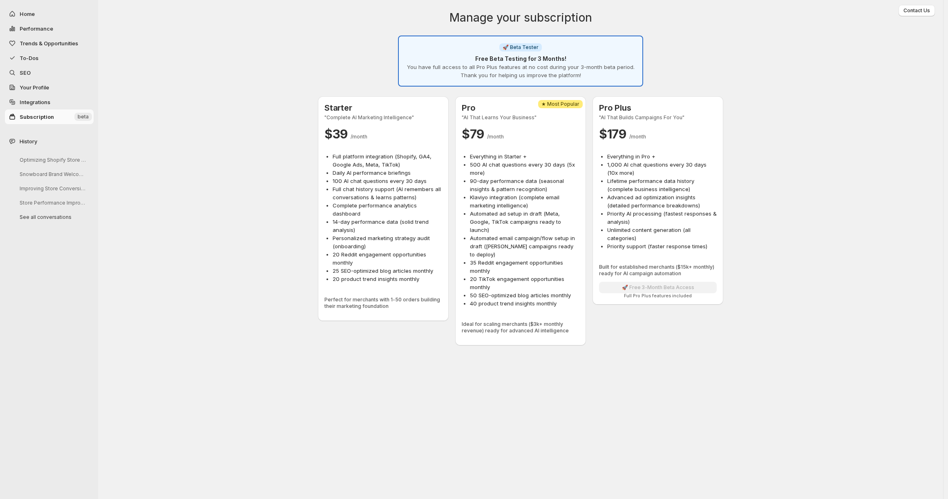
click at [55, 14] on span "Home" at bounding box center [56, 14] width 72 height 8
select select "*********"
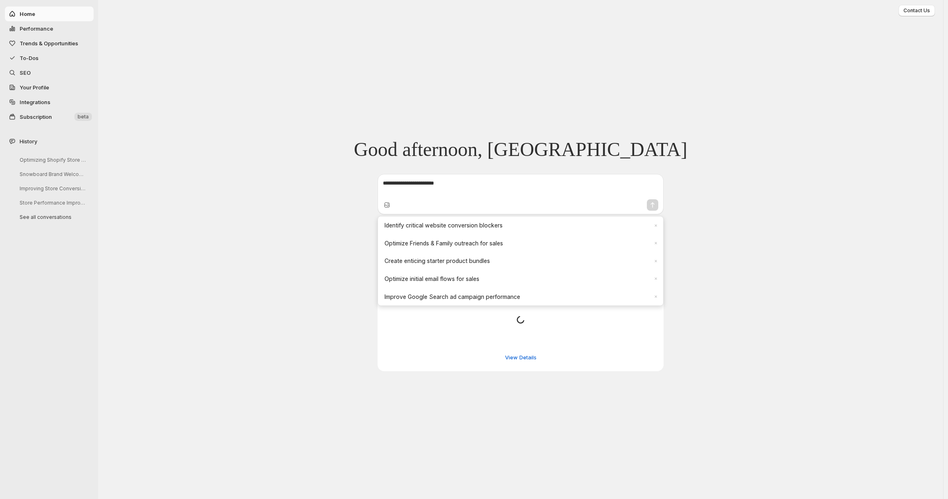
click at [152, 86] on div "**********" at bounding box center [520, 249] width 845 height 499
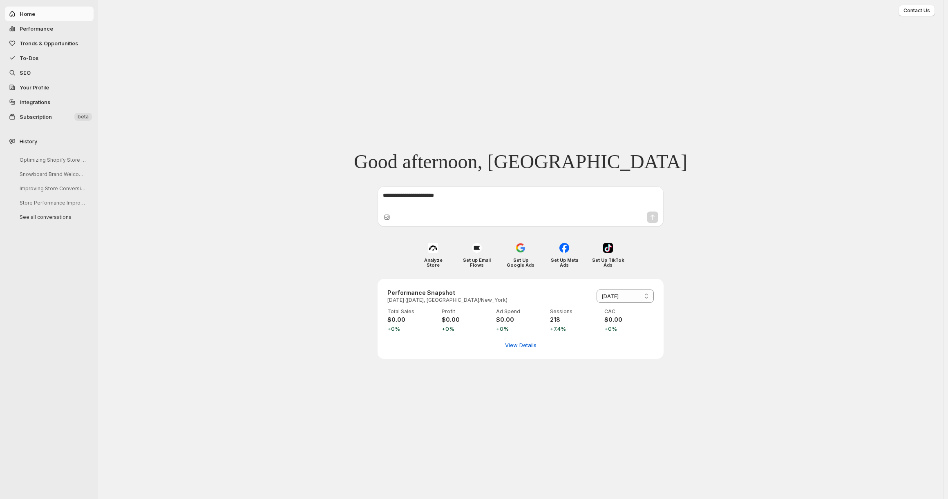
click at [420, 203] on textarea at bounding box center [520, 200] width 275 height 16
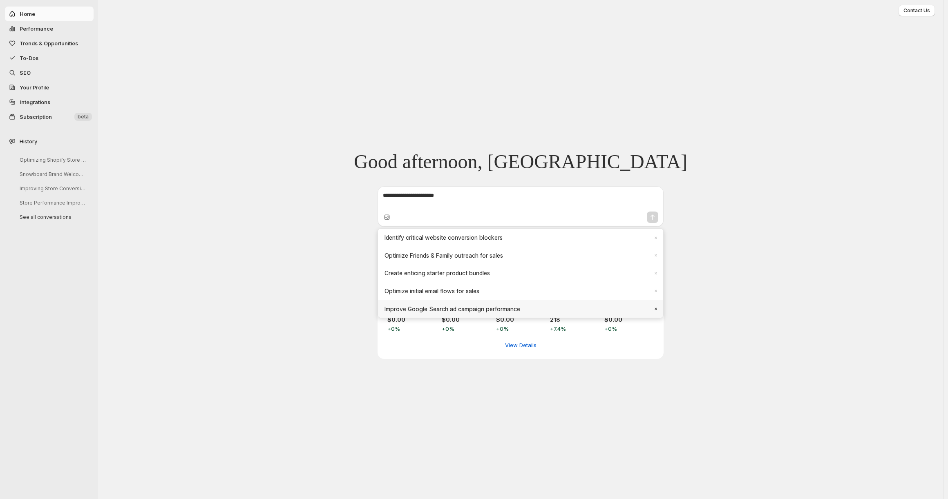
click at [655, 306] on div "×" at bounding box center [656, 309] width 8 height 8
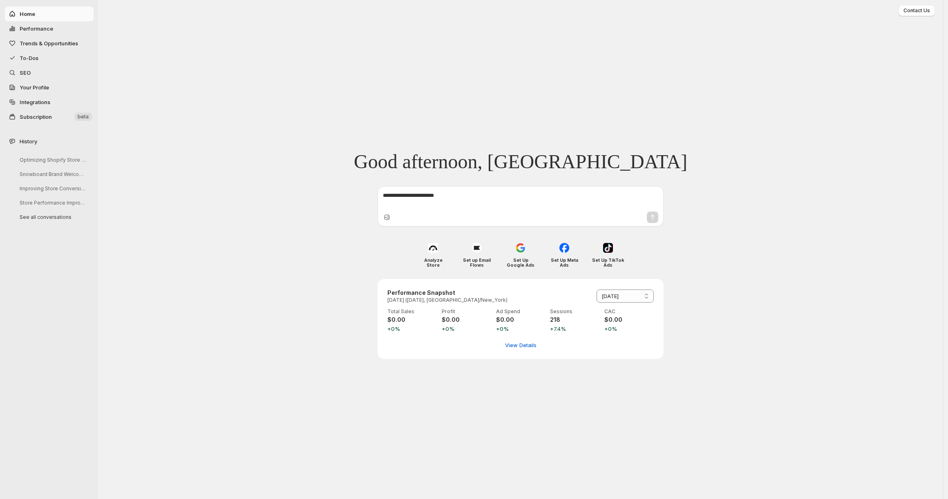
click at [581, 217] on div at bounding box center [521, 217] width 282 height 15
click at [579, 198] on textarea at bounding box center [520, 200] width 275 height 16
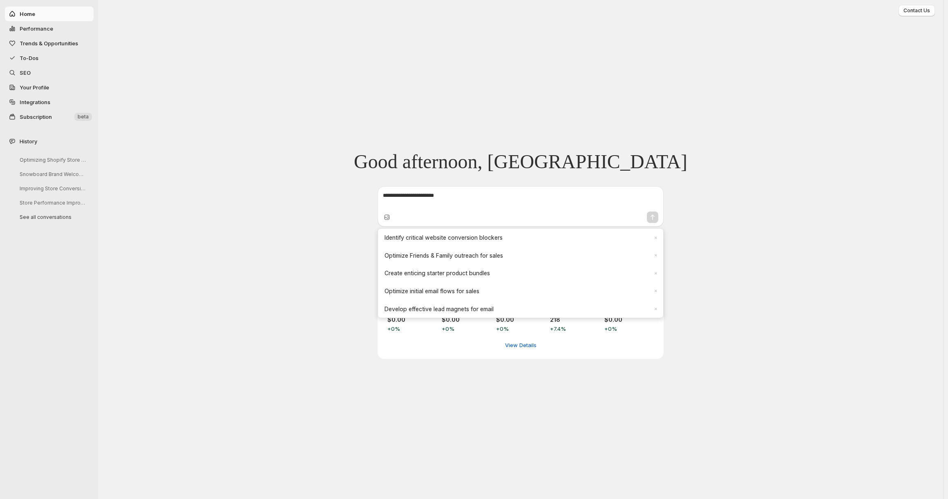
click at [335, 250] on div "**********" at bounding box center [520, 249] width 490 height 499
click at [426, 196] on textarea at bounding box center [520, 200] width 275 height 16
click at [77, 204] on button "Store Performance Improvement Action Plan" at bounding box center [52, 203] width 78 height 13
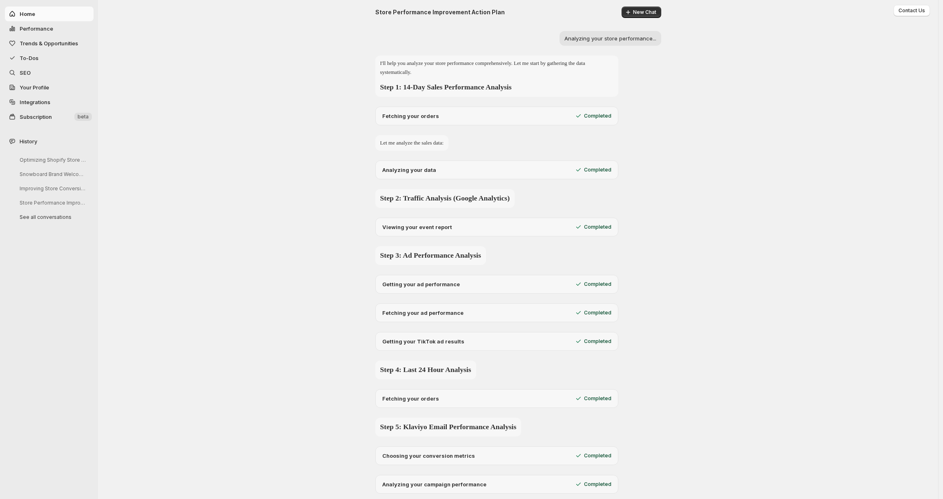
click at [66, 17] on span "Home" at bounding box center [56, 14] width 72 height 8
select select "*********"
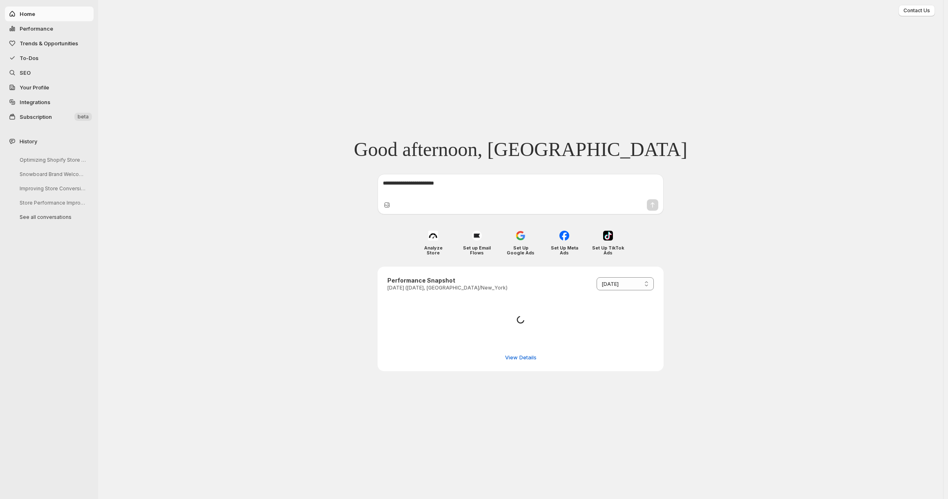
click at [424, 174] on div at bounding box center [521, 194] width 286 height 40
click at [426, 179] on div at bounding box center [521, 187] width 282 height 22
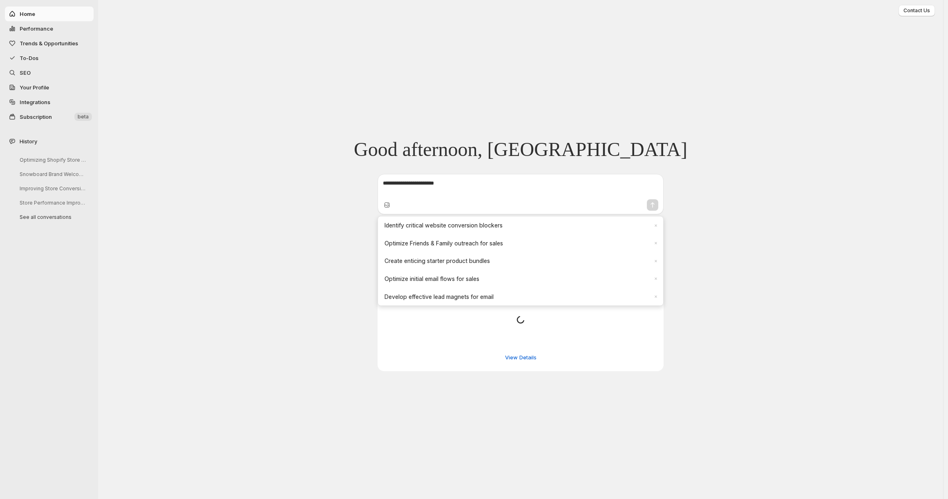
click at [427, 184] on textarea at bounding box center [520, 187] width 275 height 16
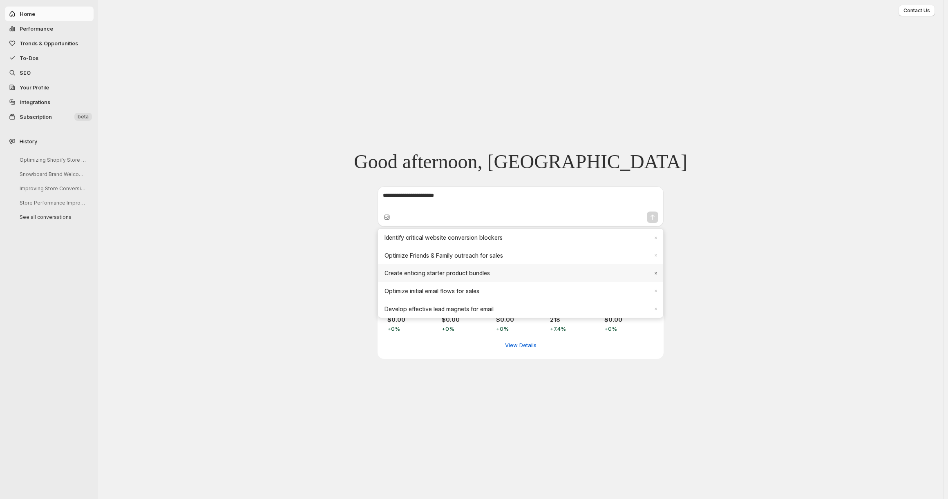
click at [414, 273] on span "Create enticing starter product bundles" at bounding box center [516, 273] width 262 height 8
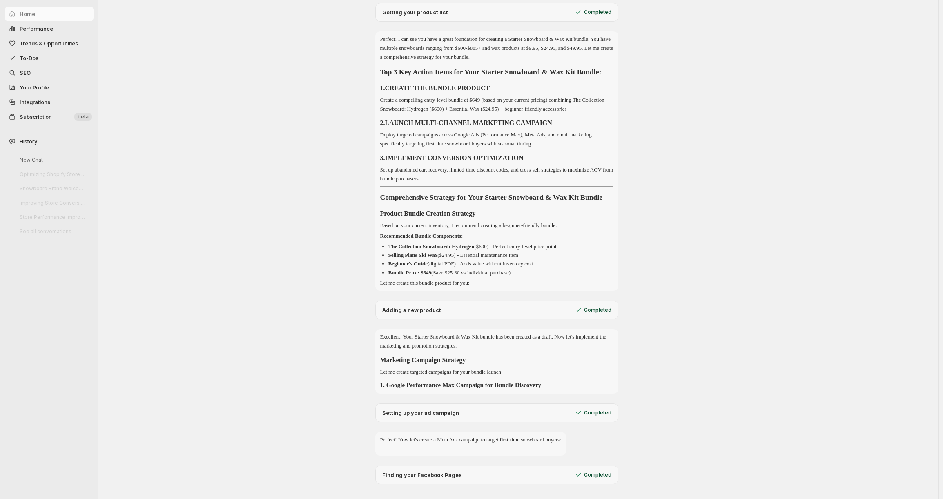
scroll to position [310, 0]
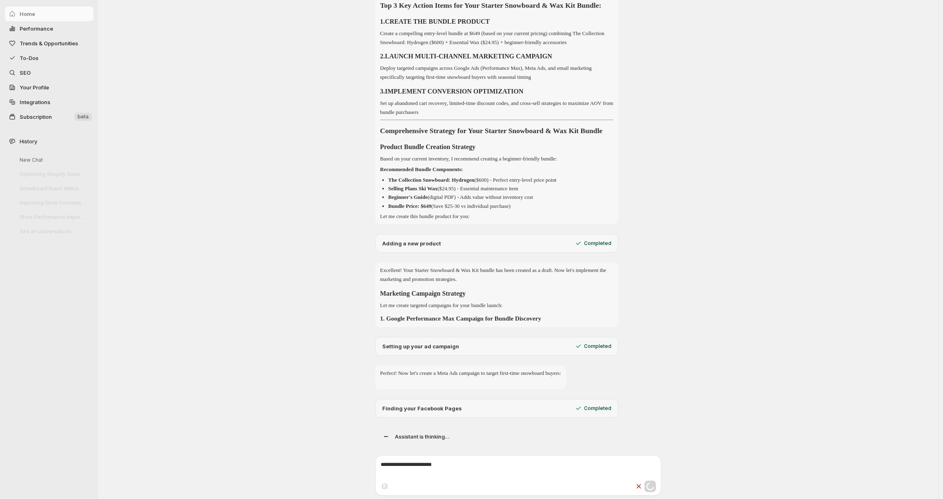
click at [427, 348] on p "Setting up your ad campaign" at bounding box center [420, 346] width 77 height 8
click at [428, 400] on div "Finding your Facebook Pages Completed" at bounding box center [497, 408] width 243 height 19
click at [429, 411] on p "Finding your Facebook Pages" at bounding box center [422, 409] width 80 height 8
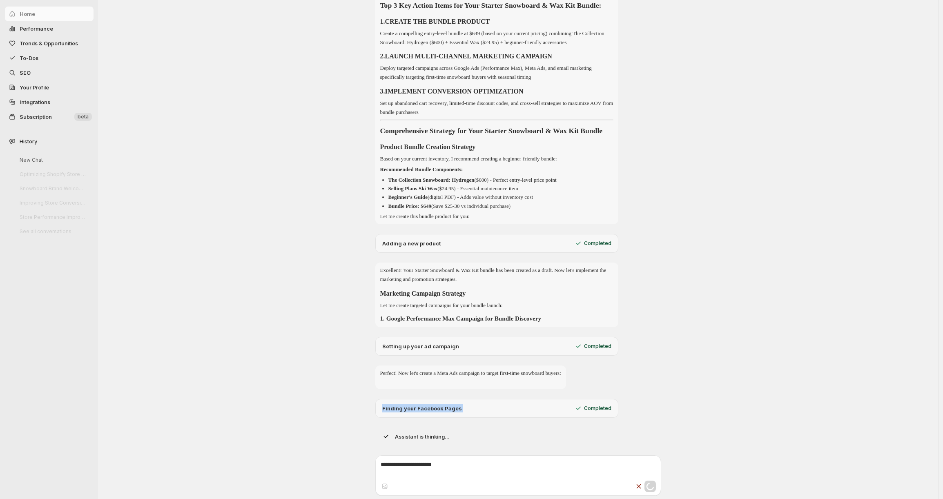
click at [429, 411] on p "Finding your Facebook Pages" at bounding box center [422, 409] width 80 height 8
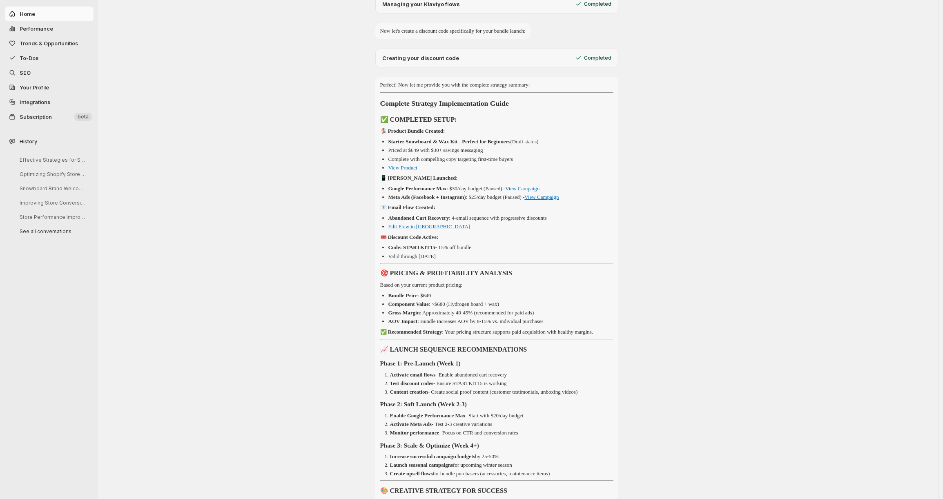
scroll to position [924, 0]
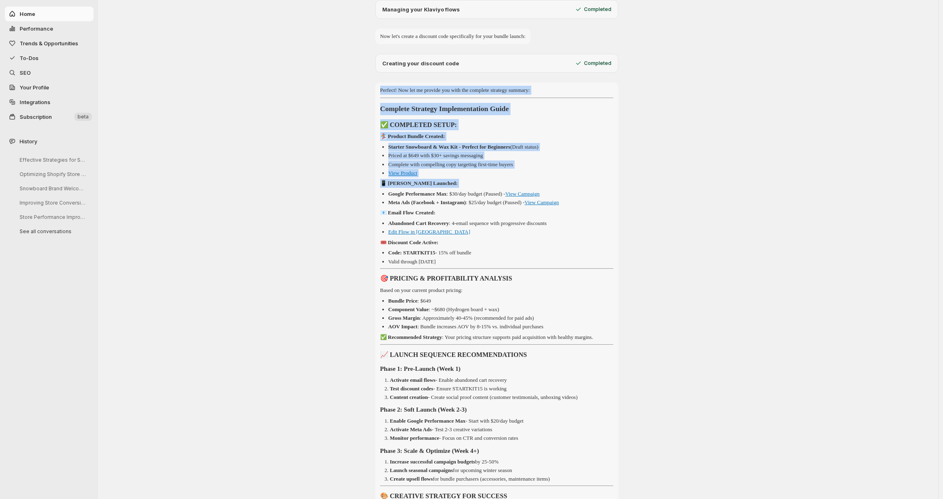
drag, startPoint x: 381, startPoint y: 108, endPoint x: 546, endPoint y: 211, distance: 194.7
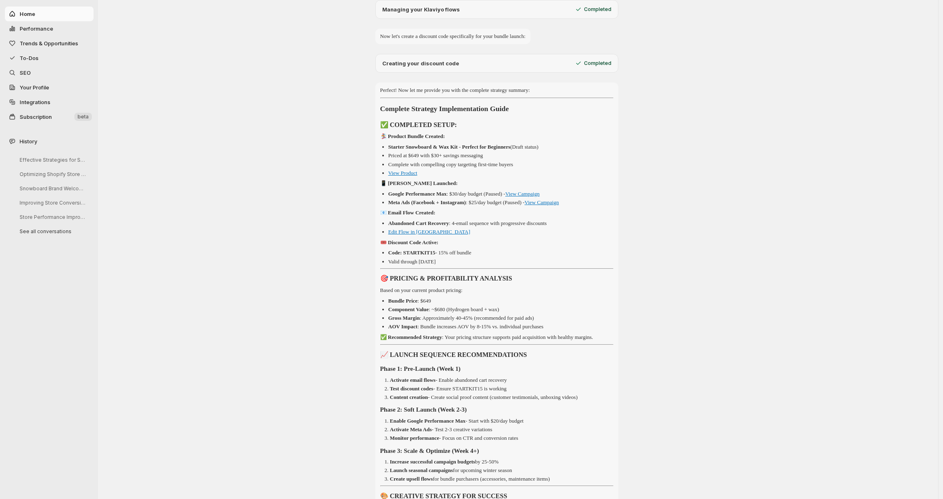
click at [547, 198] on li "Google Performance Max : $30/day budget (Paused) - View Campaign" at bounding box center [501, 194] width 225 height 8
